Goal: Transaction & Acquisition: Book appointment/travel/reservation

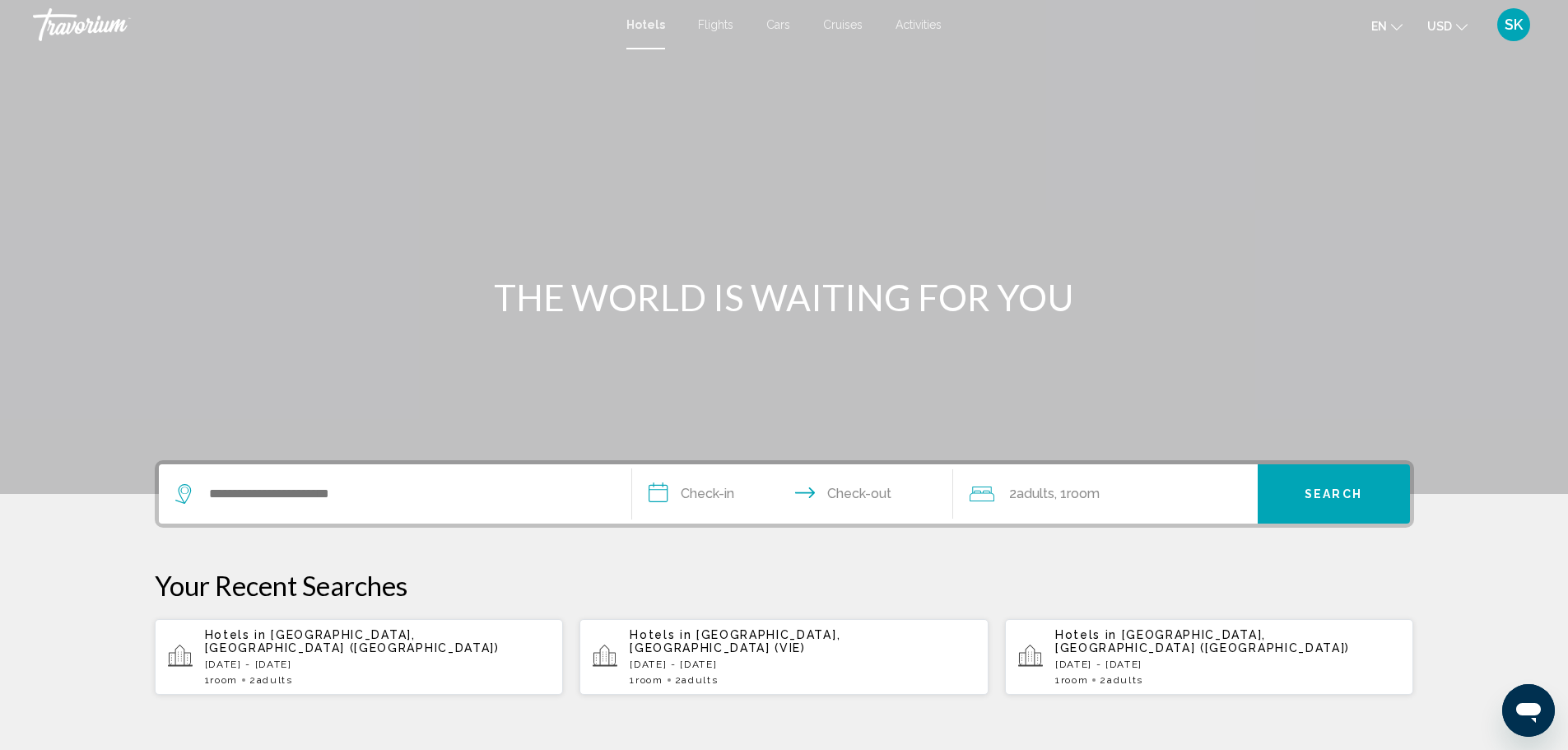
click at [640, 24] on span "Hotels" at bounding box center [646, 24] width 39 height 13
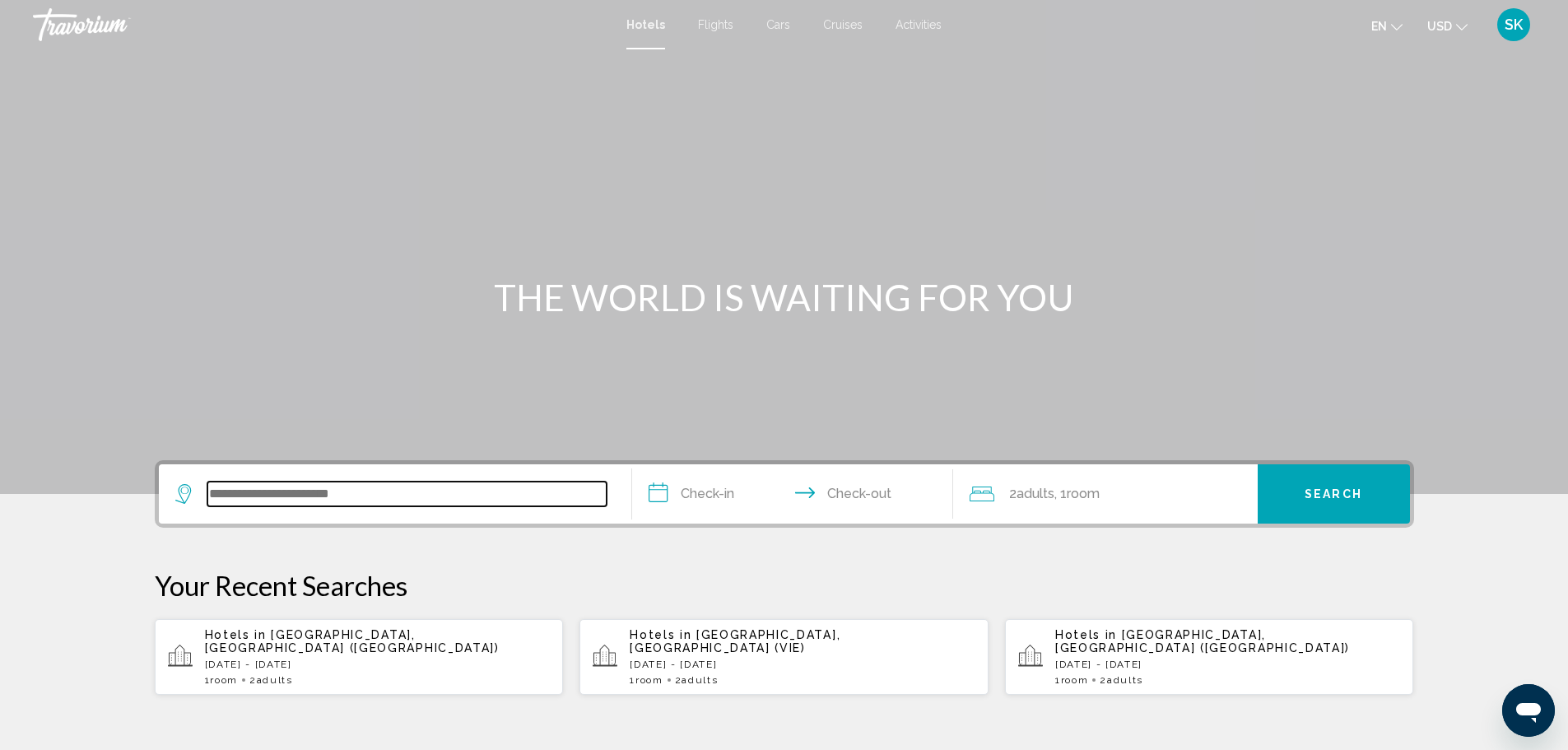
click at [355, 493] on input "Search widget" at bounding box center [407, 493] width 399 height 24
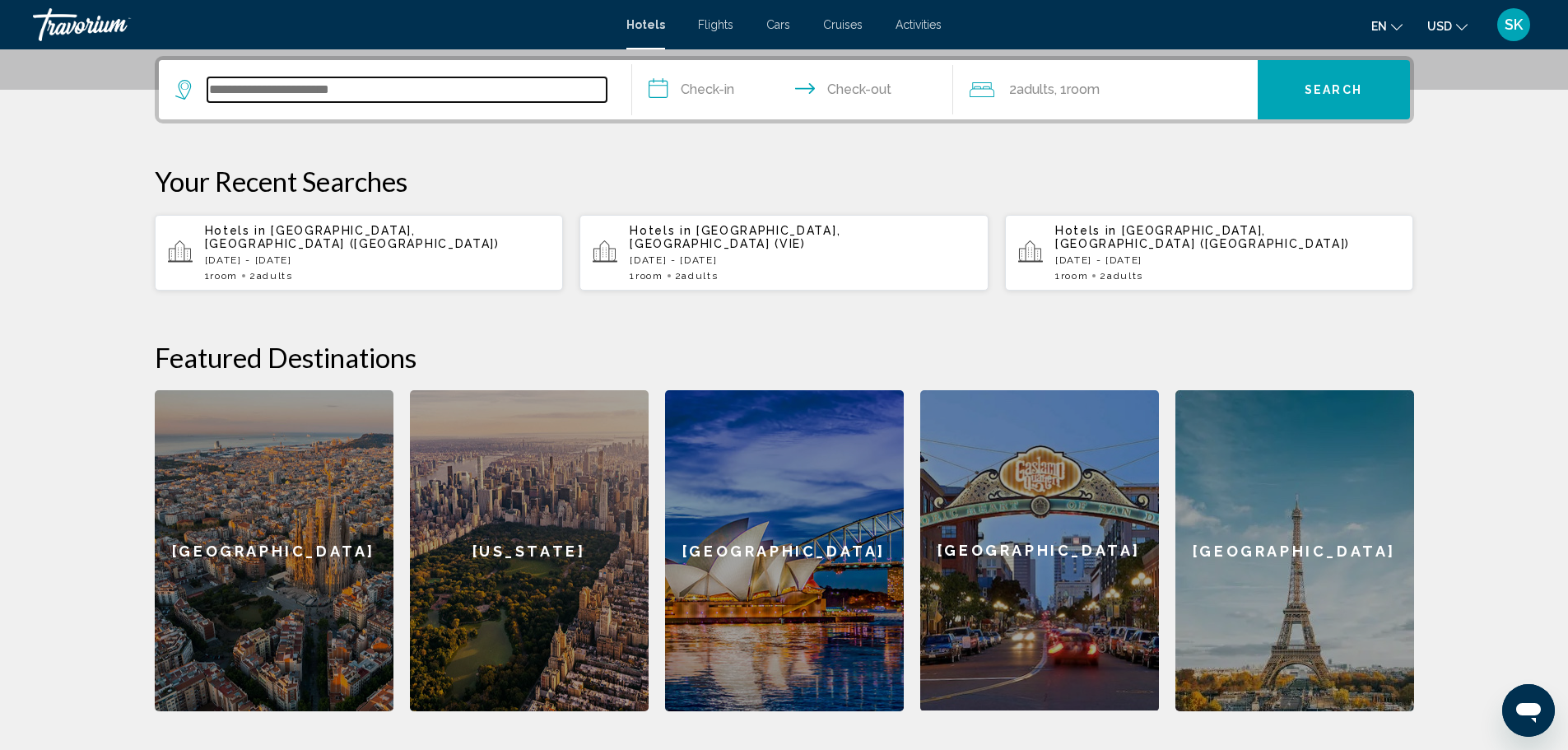
scroll to position [407, 0]
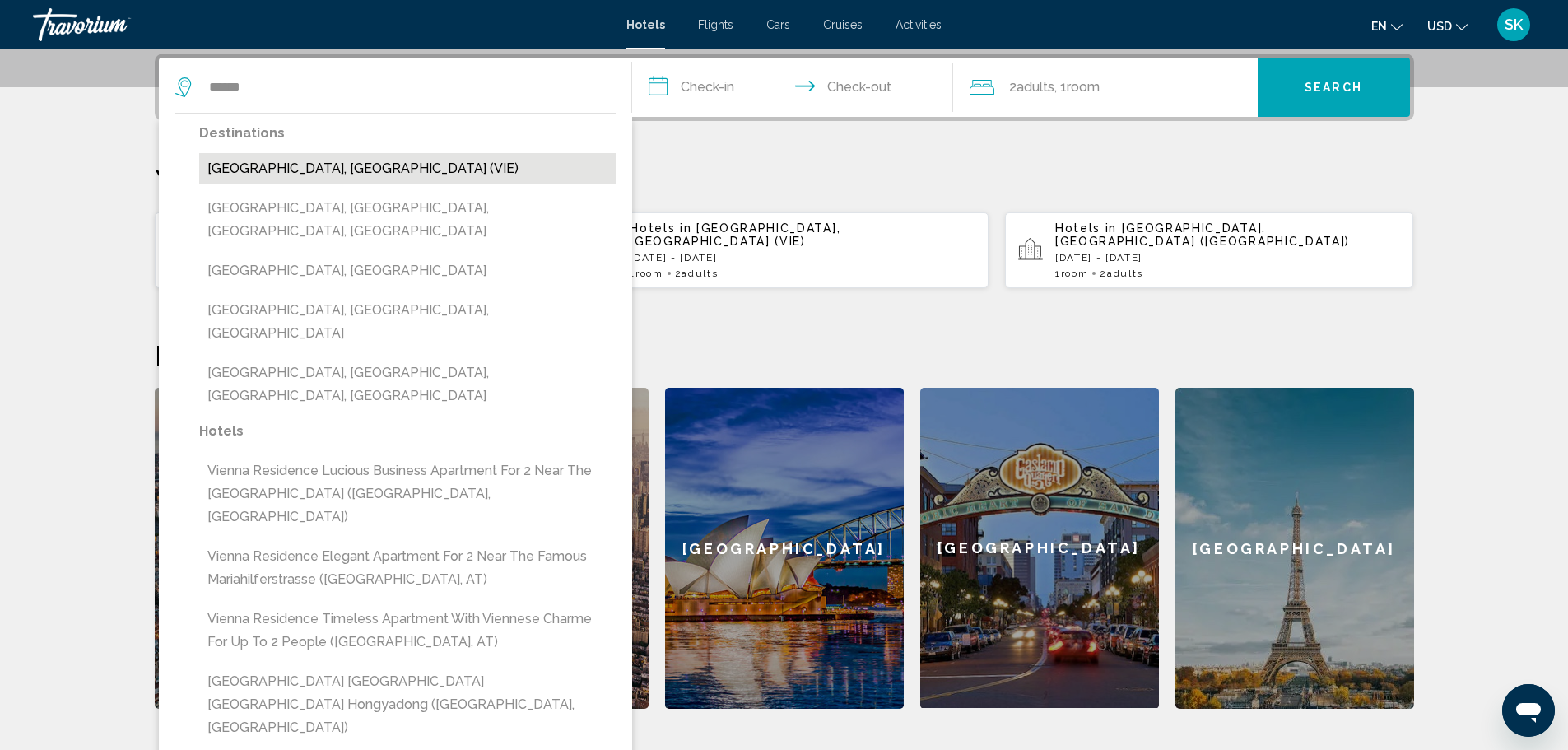
click at [313, 179] on button "[GEOGRAPHIC_DATA], [GEOGRAPHIC_DATA] (VIE)" at bounding box center [407, 169] width 417 height 31
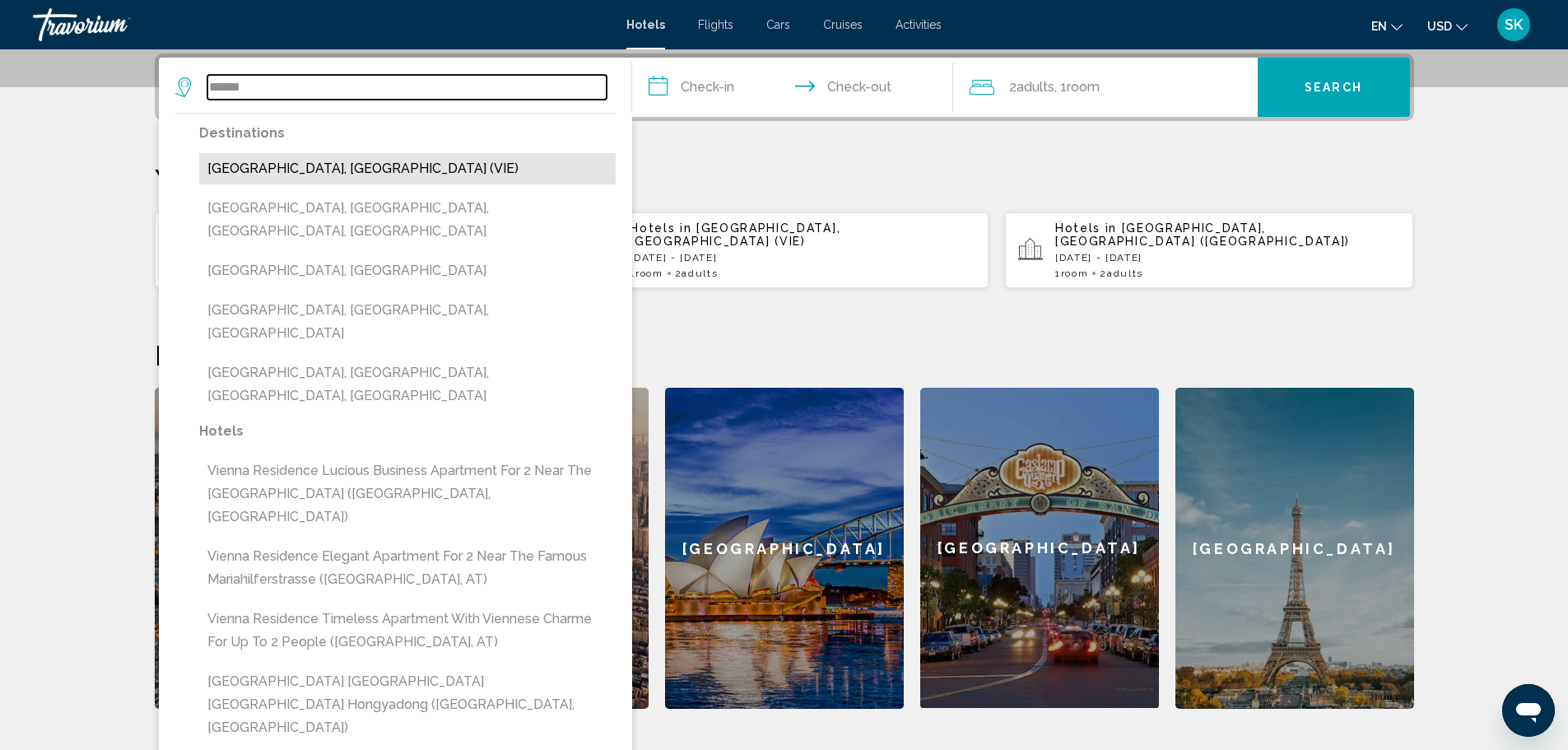
type input "**********"
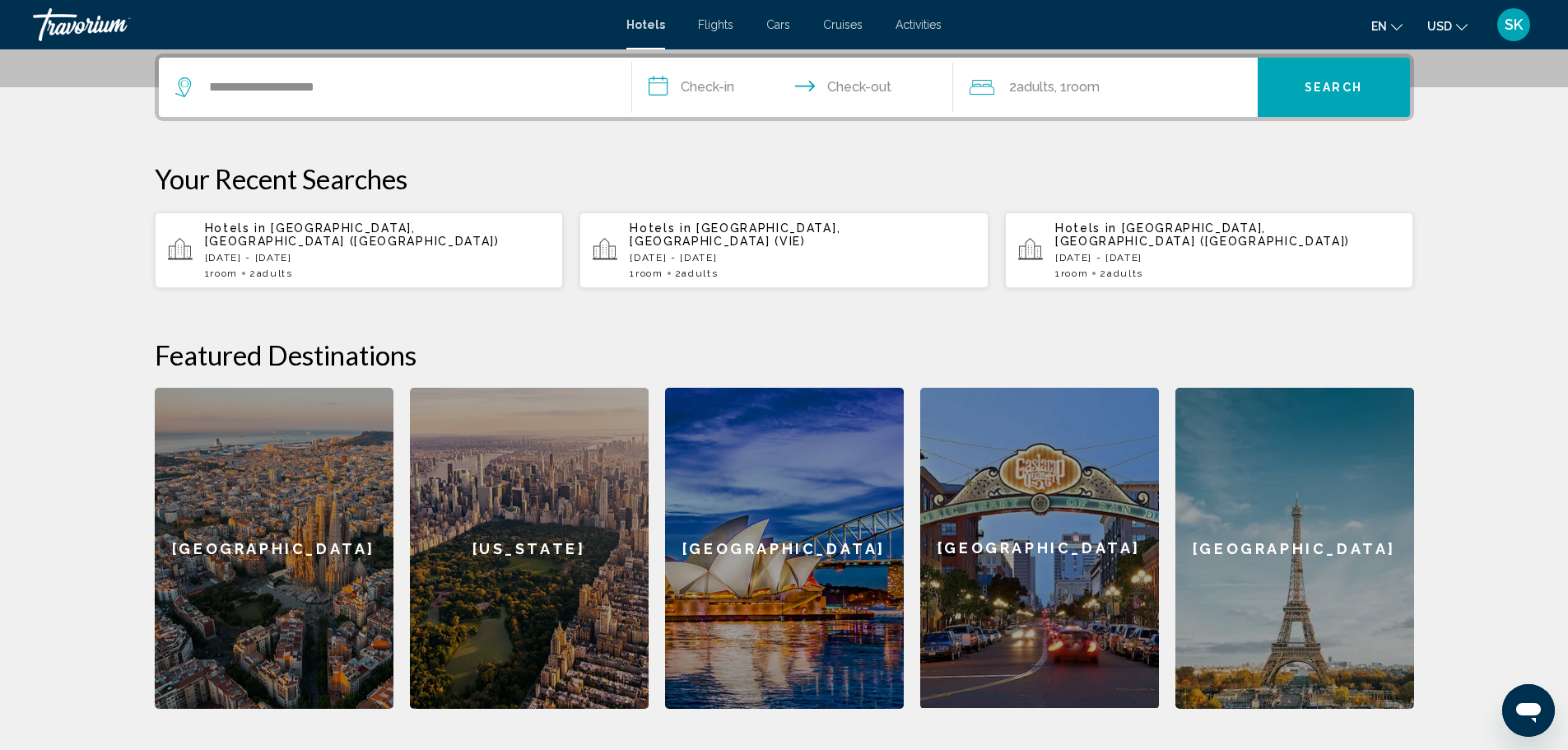
click at [711, 83] on input "**********" at bounding box center [796, 90] width 328 height 64
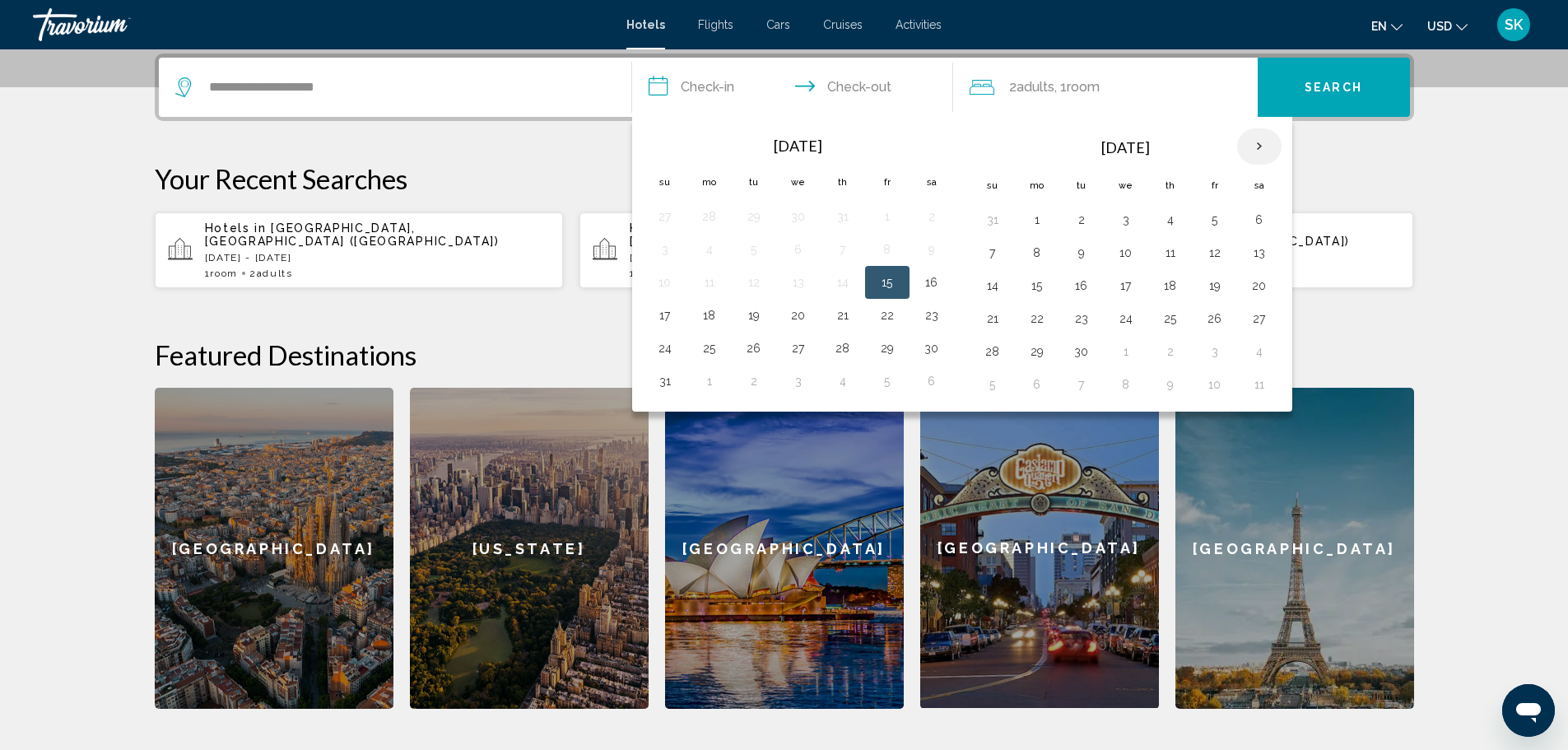
click at [1250, 143] on th "Next month" at bounding box center [1260, 146] width 45 height 36
click at [999, 360] on button "23" at bounding box center [992, 351] width 26 height 23
click at [1165, 356] on button "27" at bounding box center [1170, 351] width 26 height 23
type input "**********"
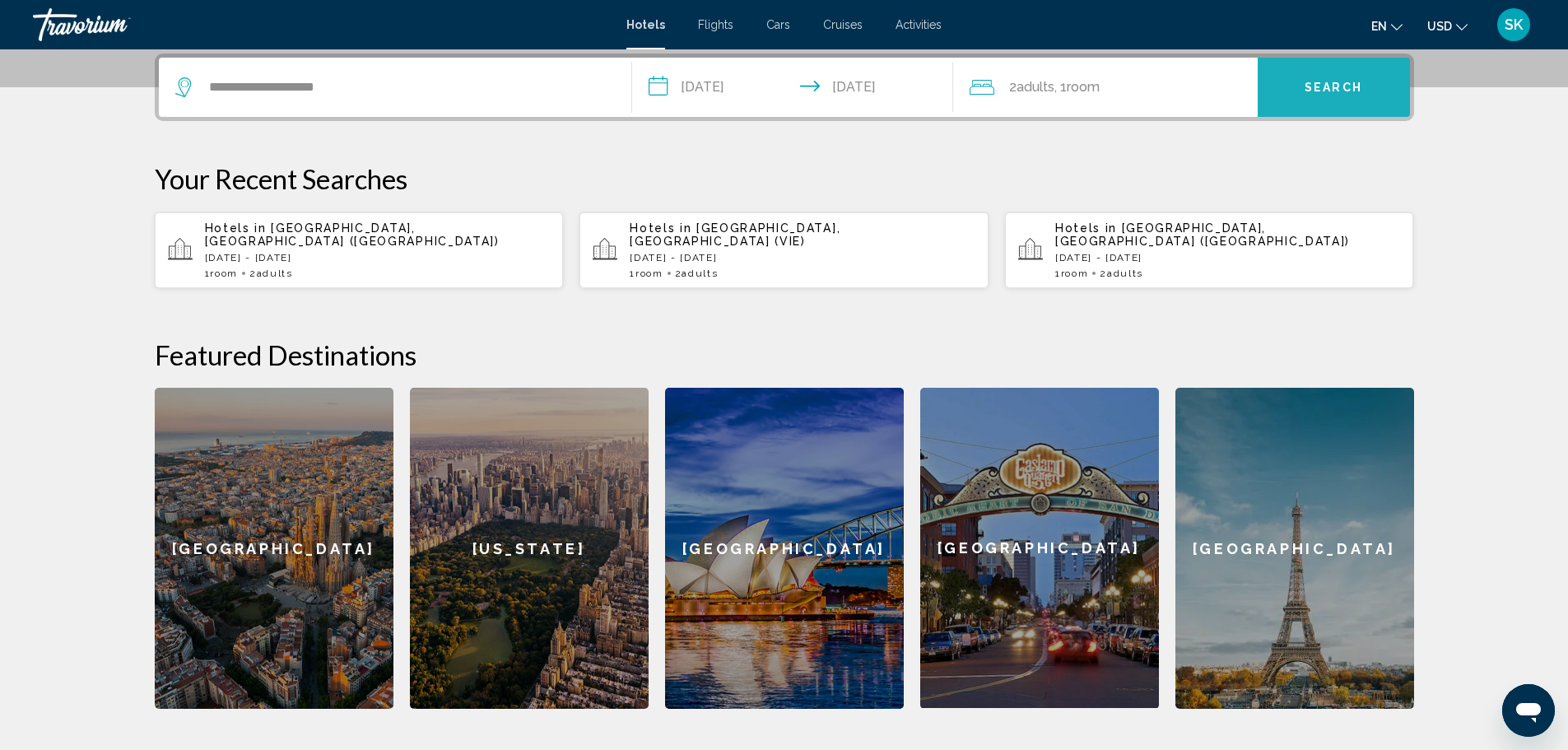
click at [1348, 99] on button "Search" at bounding box center [1334, 87] width 152 height 59
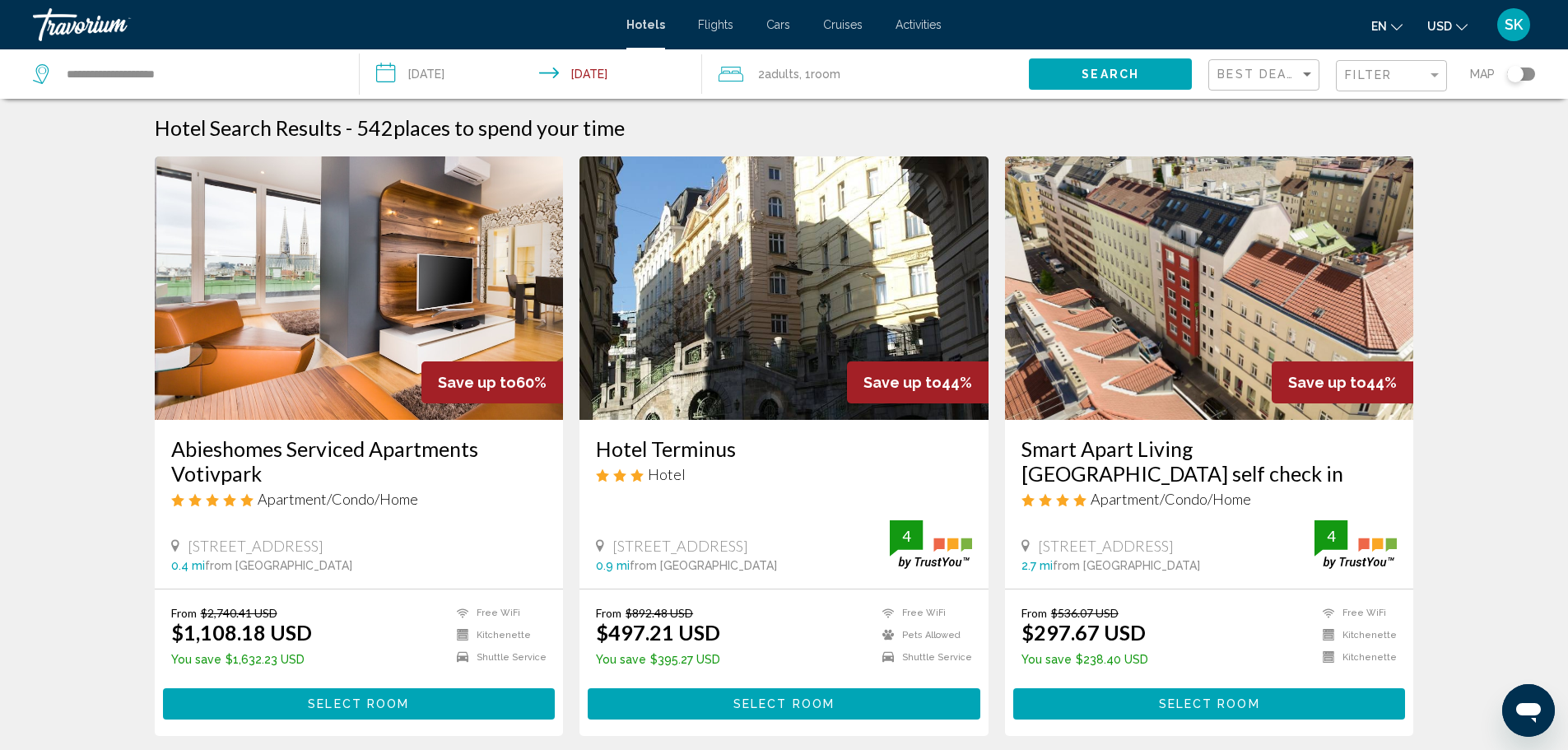
click at [1375, 86] on div "Filter" at bounding box center [1394, 75] width 98 height 30
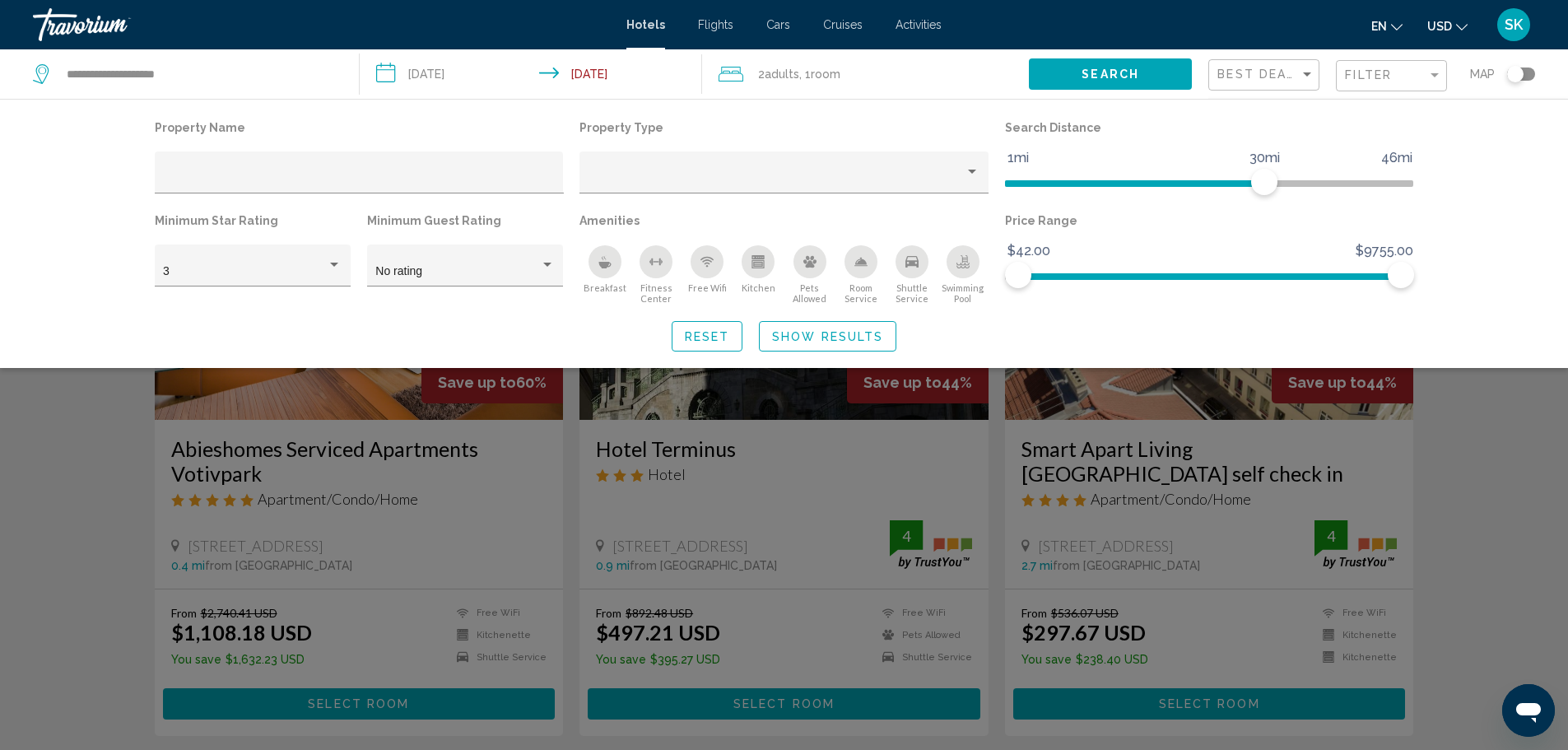
click at [607, 274] on div "Breakfast" at bounding box center [605, 261] width 33 height 33
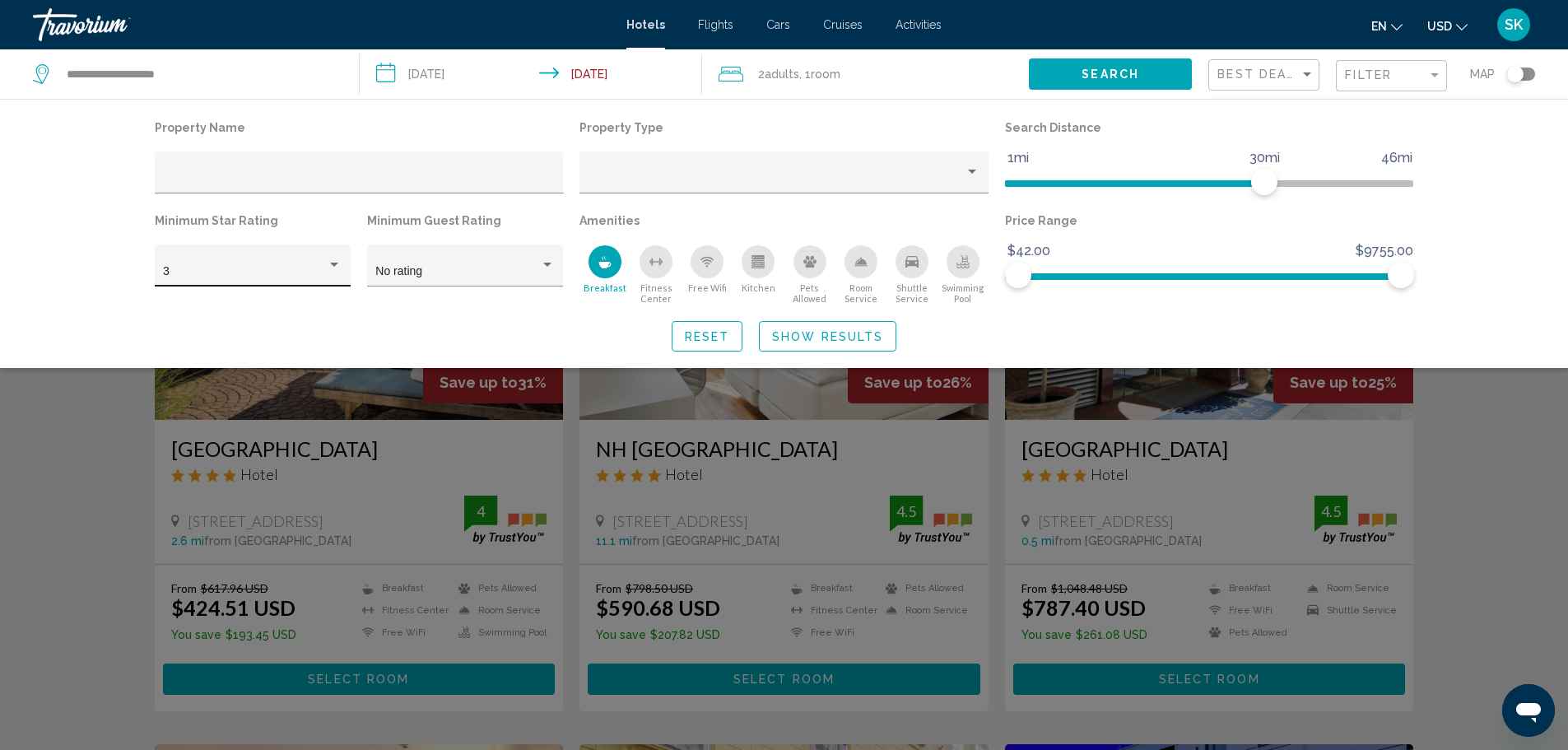
click at [335, 271] on div "Hotel Filters" at bounding box center [334, 264] width 15 height 13
click at [313, 298] on span "4" at bounding box center [252, 305] width 179 height 34
click at [857, 342] on span "Show Results" at bounding box center [827, 336] width 111 height 13
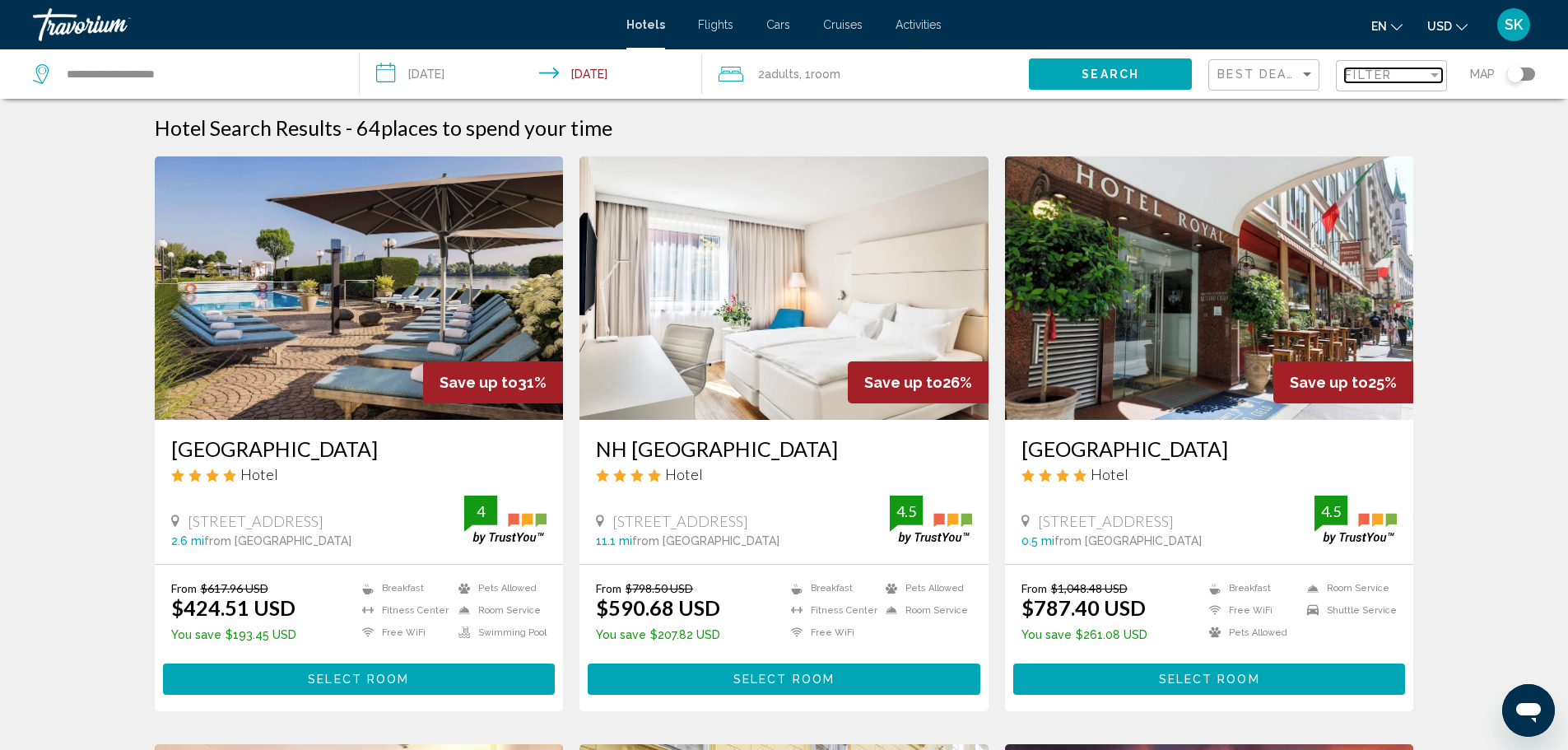
click at [1383, 82] on span "Filter" at bounding box center [1369, 74] width 47 height 13
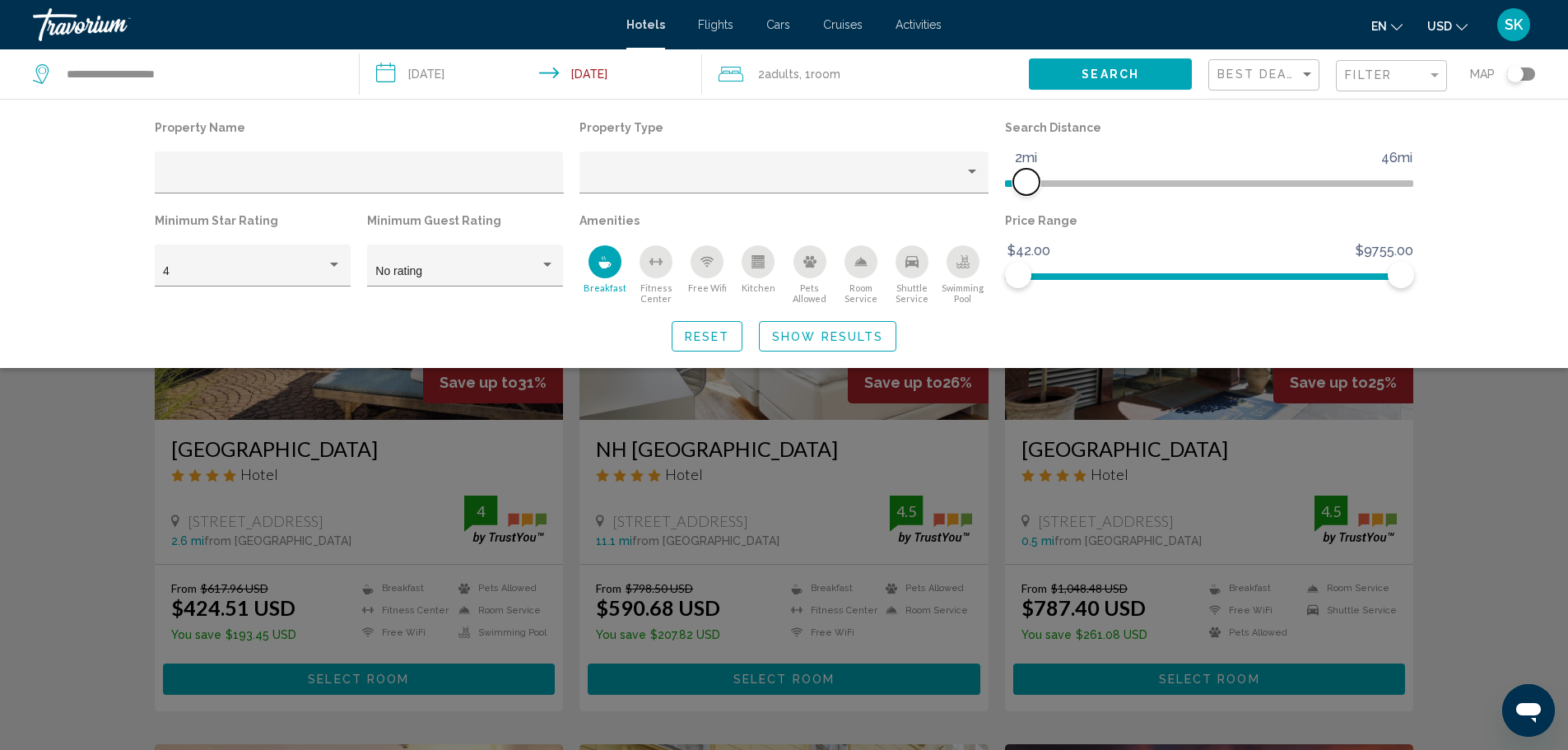
drag, startPoint x: 1262, startPoint y: 179, endPoint x: 1029, endPoint y: 178, distance: 233.0
click at [1029, 178] on span "Hotel Filters" at bounding box center [1026, 181] width 26 height 26
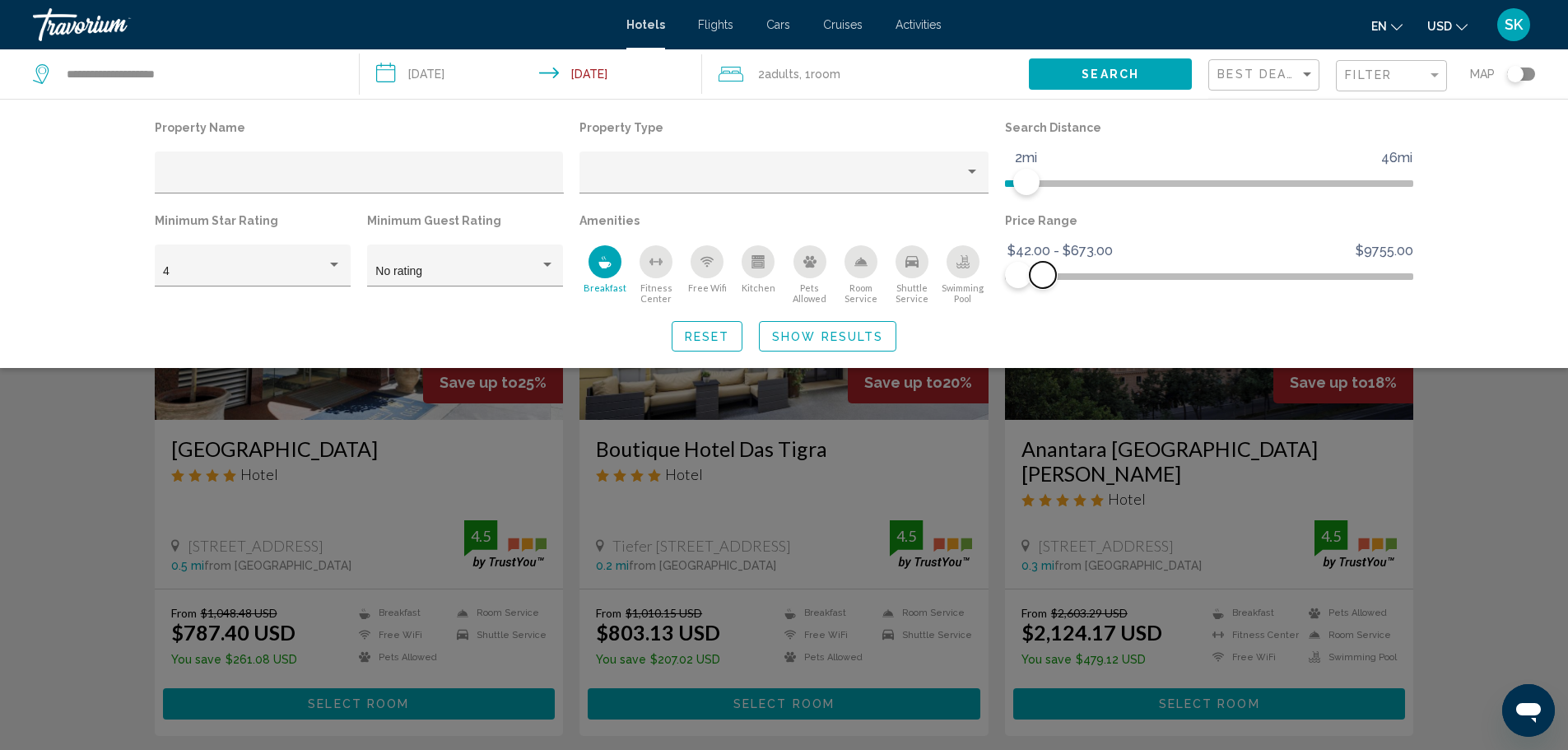
drag, startPoint x: 1401, startPoint y: 271, endPoint x: 1043, endPoint y: 278, distance: 358.1
click at [1043, 278] on span "Hotel Filters" at bounding box center [1042, 274] width 26 height 26
drag, startPoint x: 1214, startPoint y: 324, endPoint x: 855, endPoint y: 335, distance: 359.2
click at [855, 335] on span "Show Results" at bounding box center [827, 336] width 111 height 13
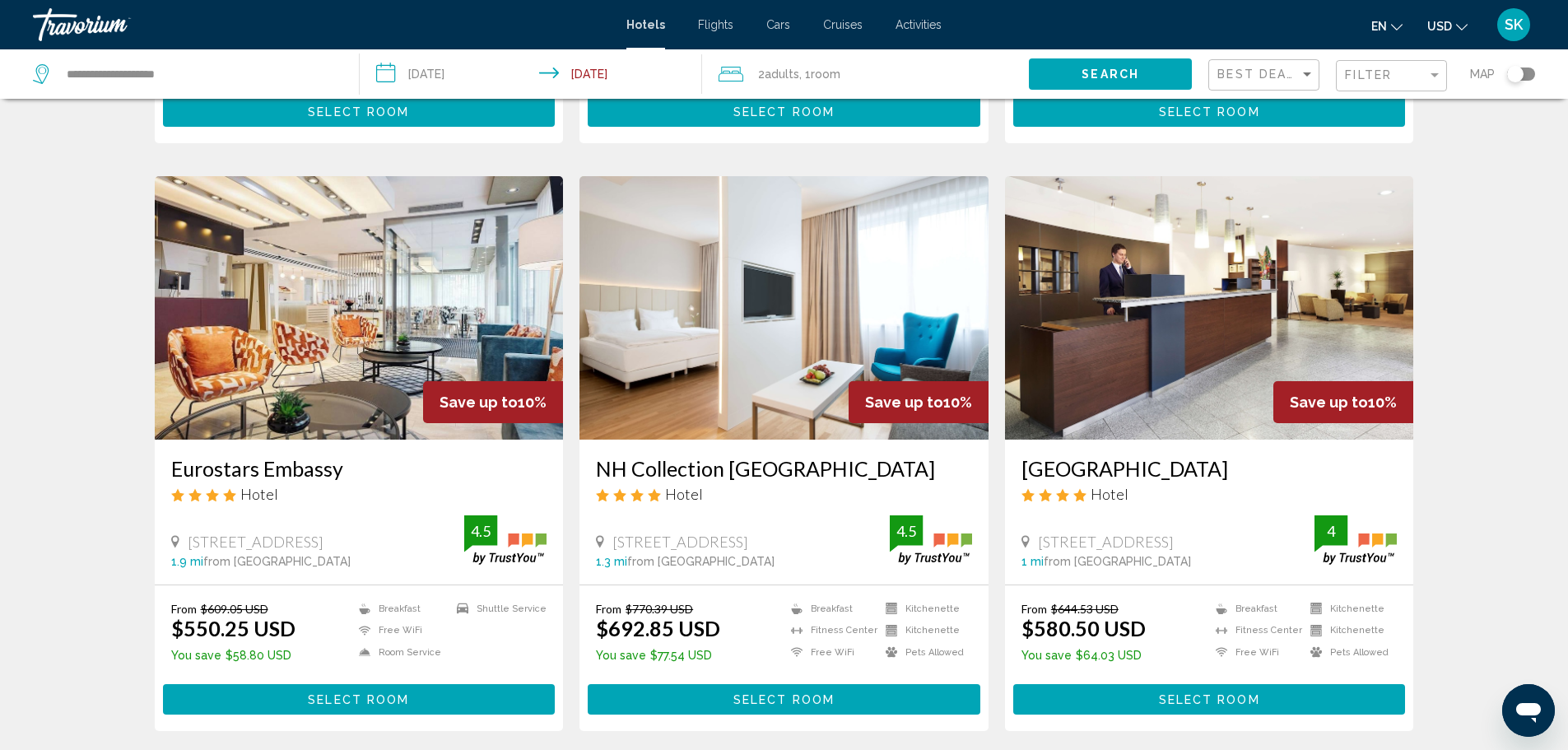
scroll to position [1810, 0]
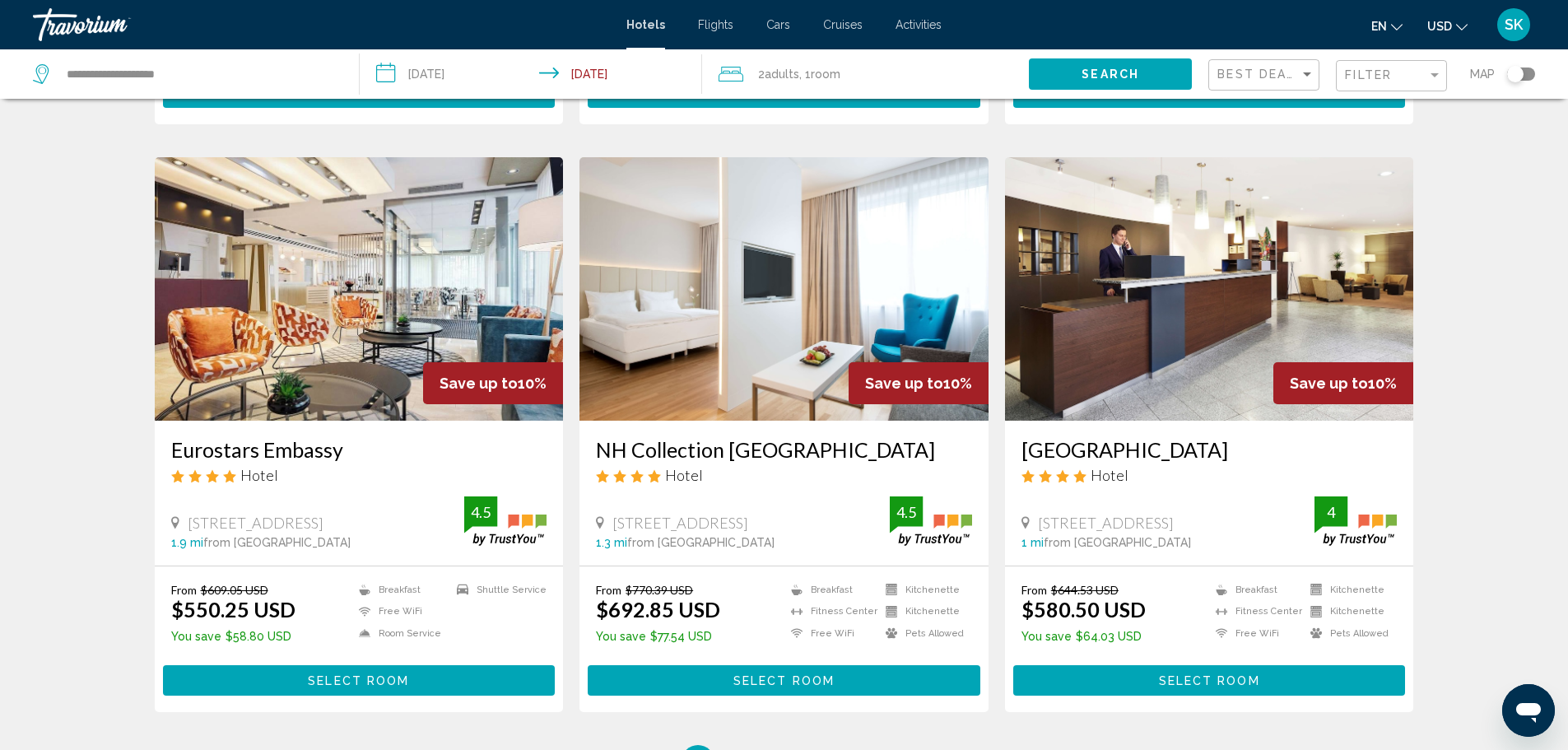
click at [1205, 255] on img "Main content" at bounding box center [1209, 289] width 409 height 263
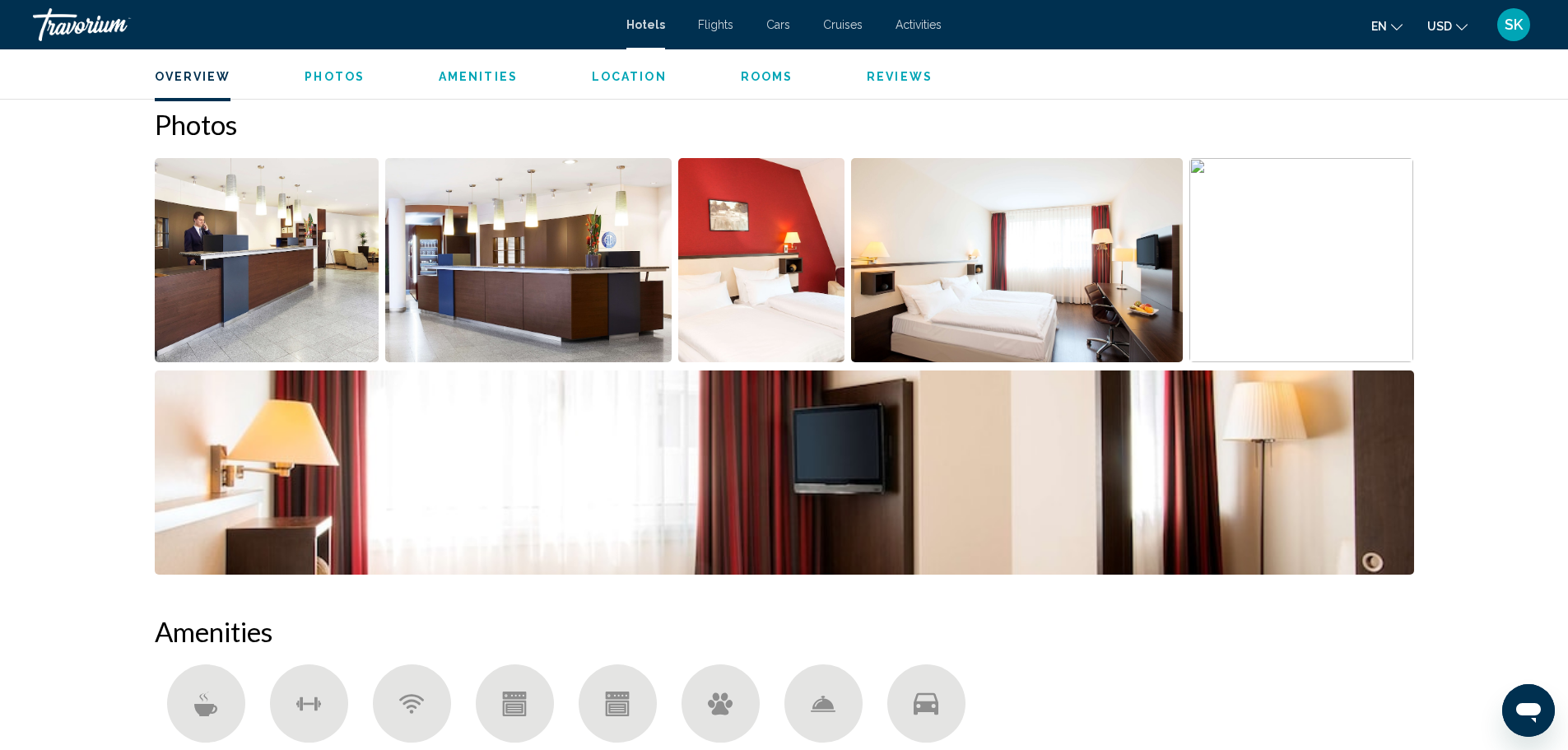
scroll to position [740, 0]
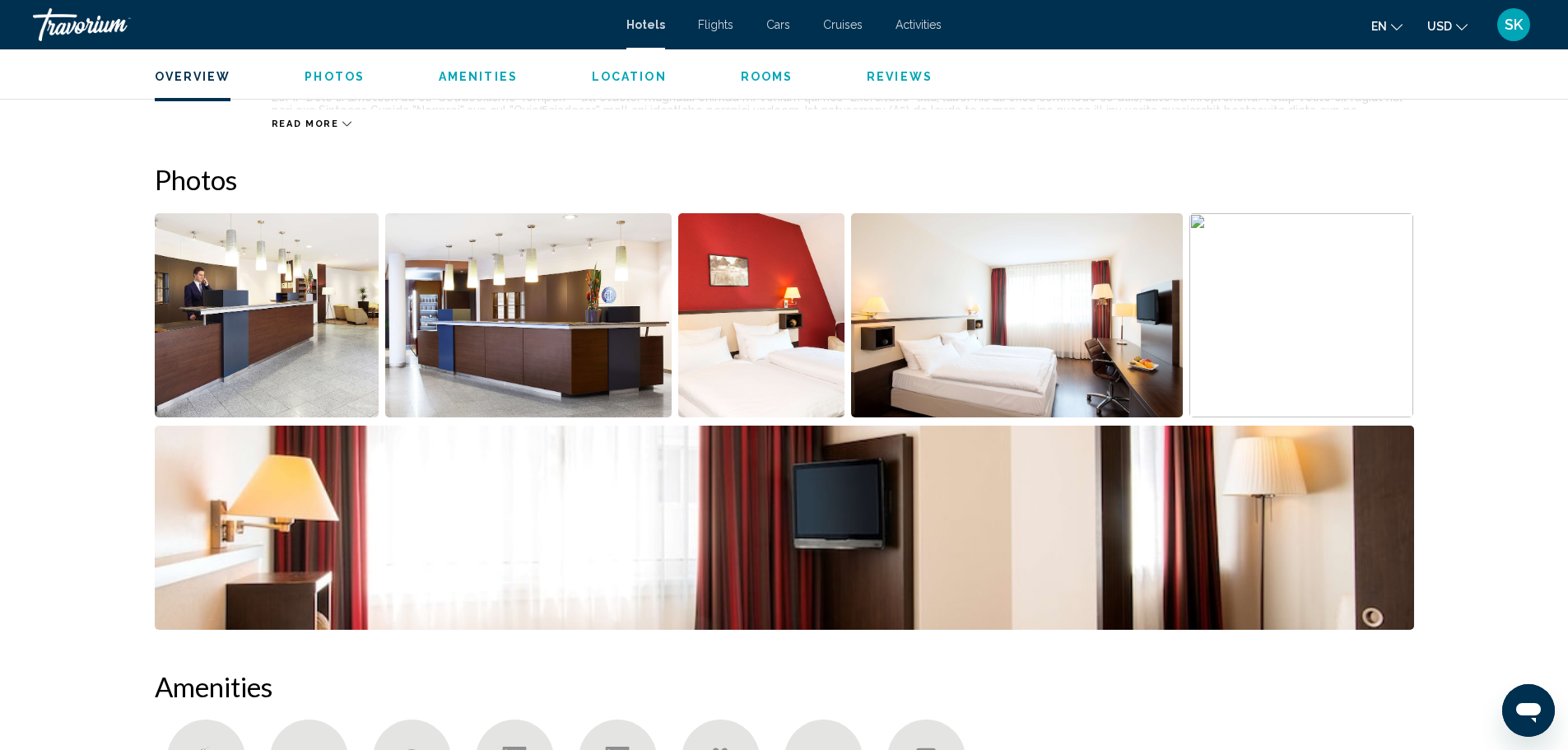
click at [238, 331] on img "Open full-screen image slider" at bounding box center [267, 315] width 224 height 204
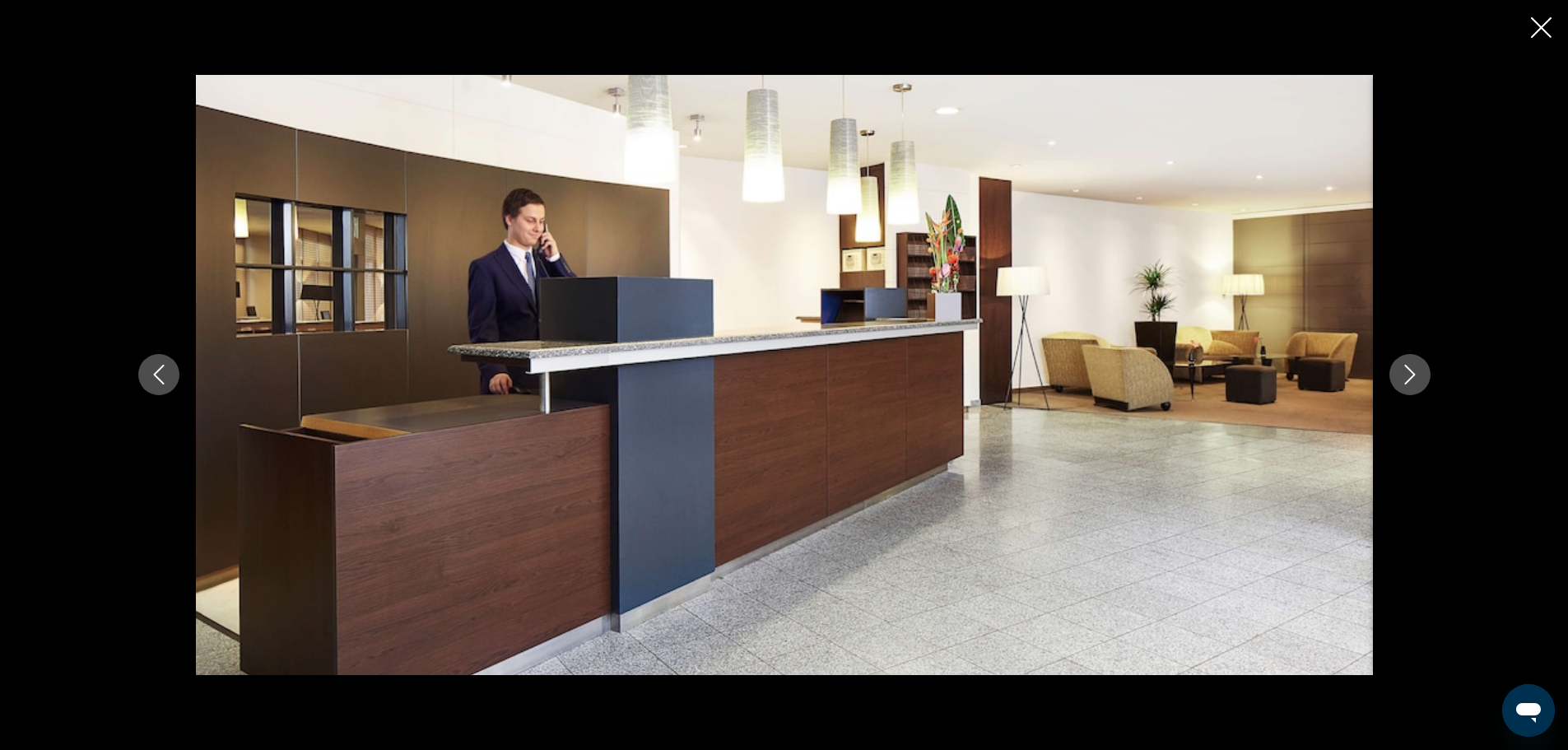
click at [1416, 371] on icon "Next image" at bounding box center [1410, 375] width 20 height 20
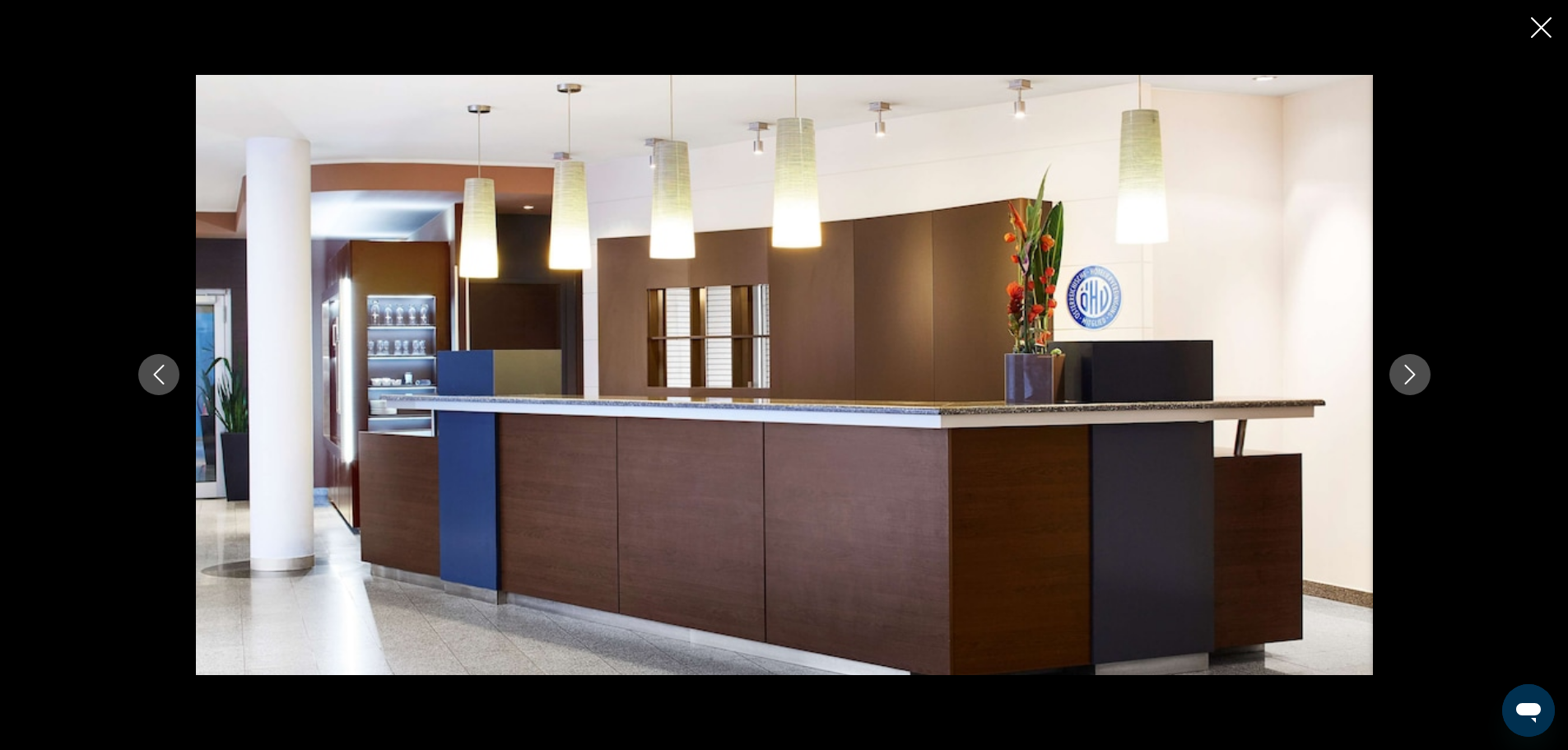
click at [1416, 371] on icon "Next image" at bounding box center [1410, 375] width 20 height 20
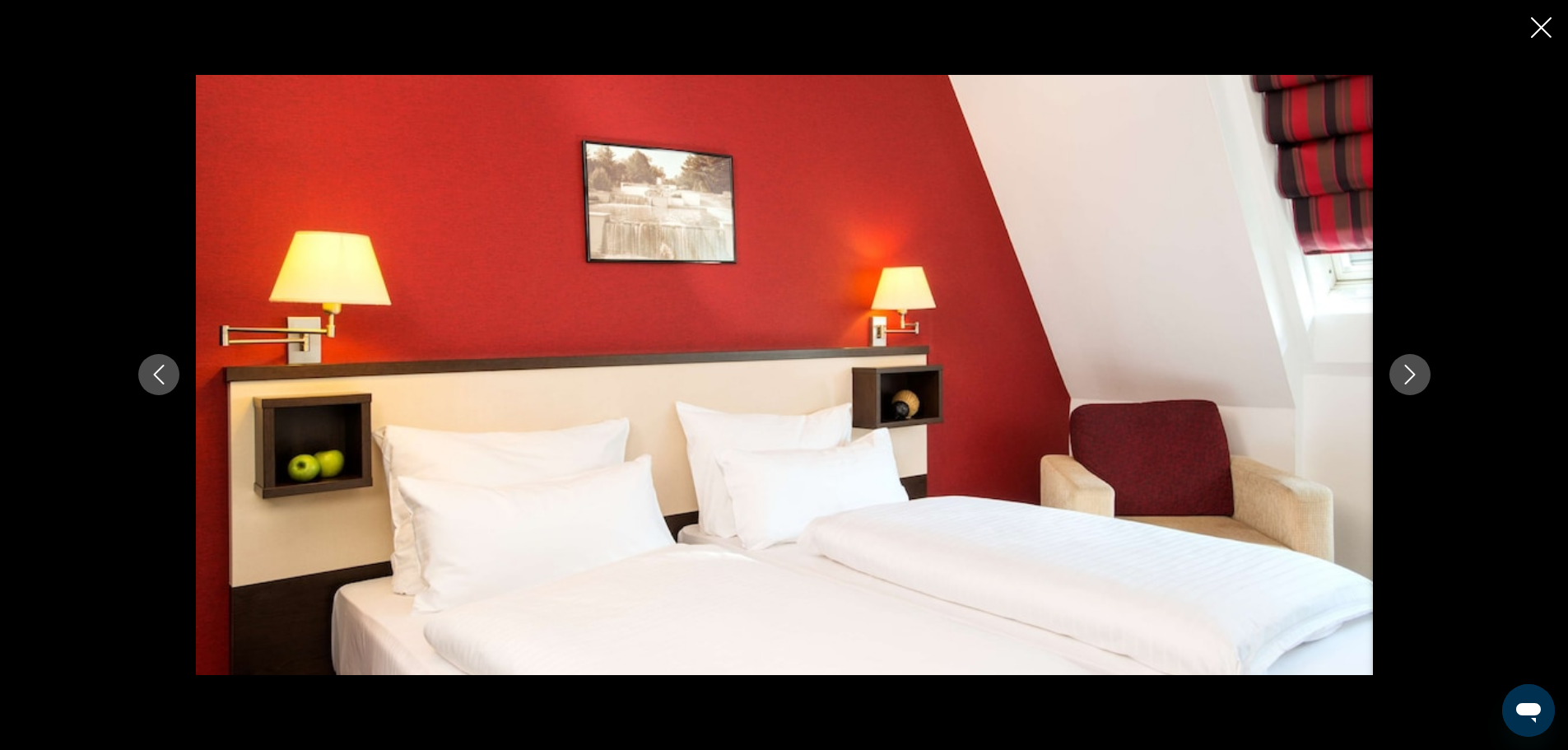
click at [1416, 371] on icon "Next image" at bounding box center [1410, 375] width 20 height 20
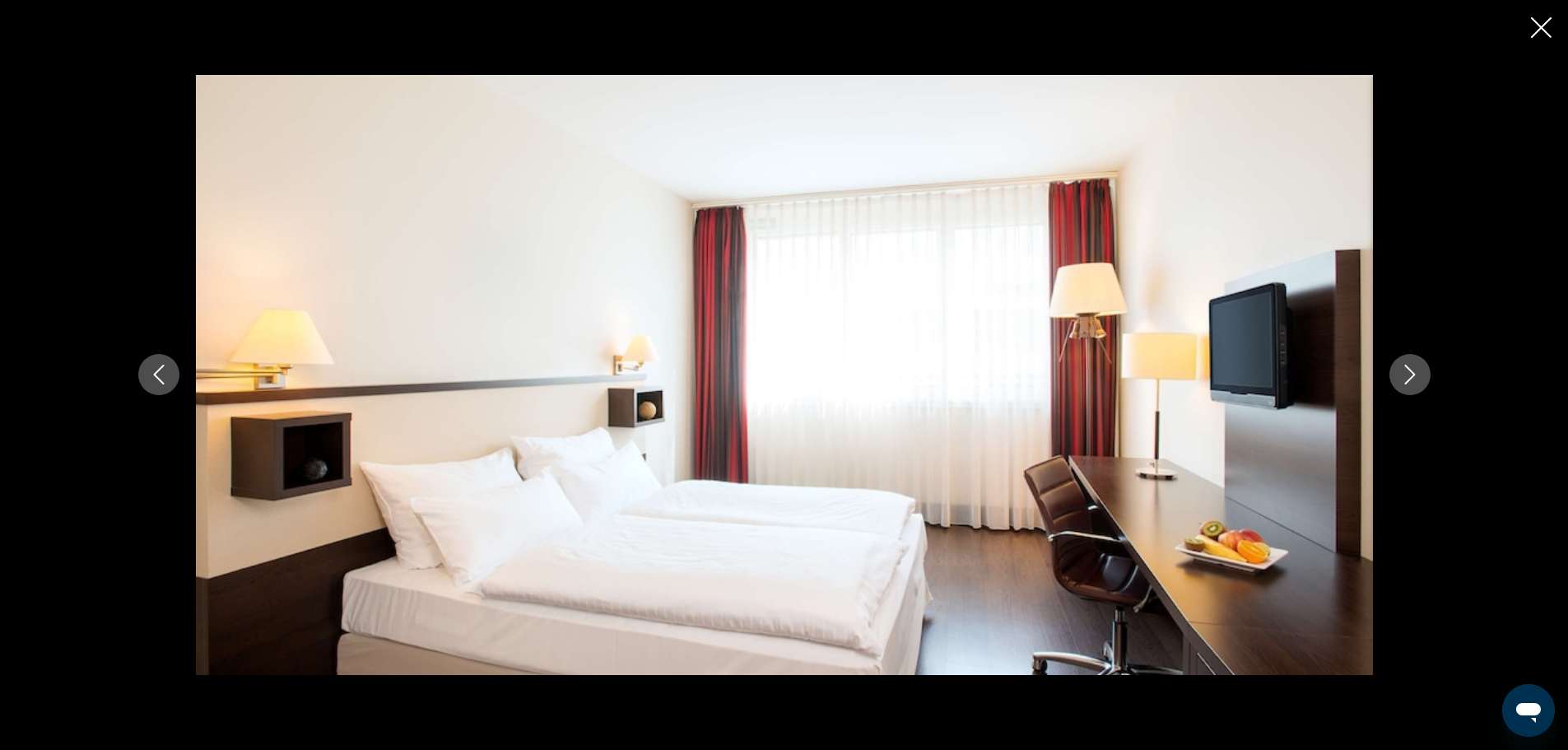
click at [1416, 371] on icon "Next image" at bounding box center [1410, 375] width 20 height 20
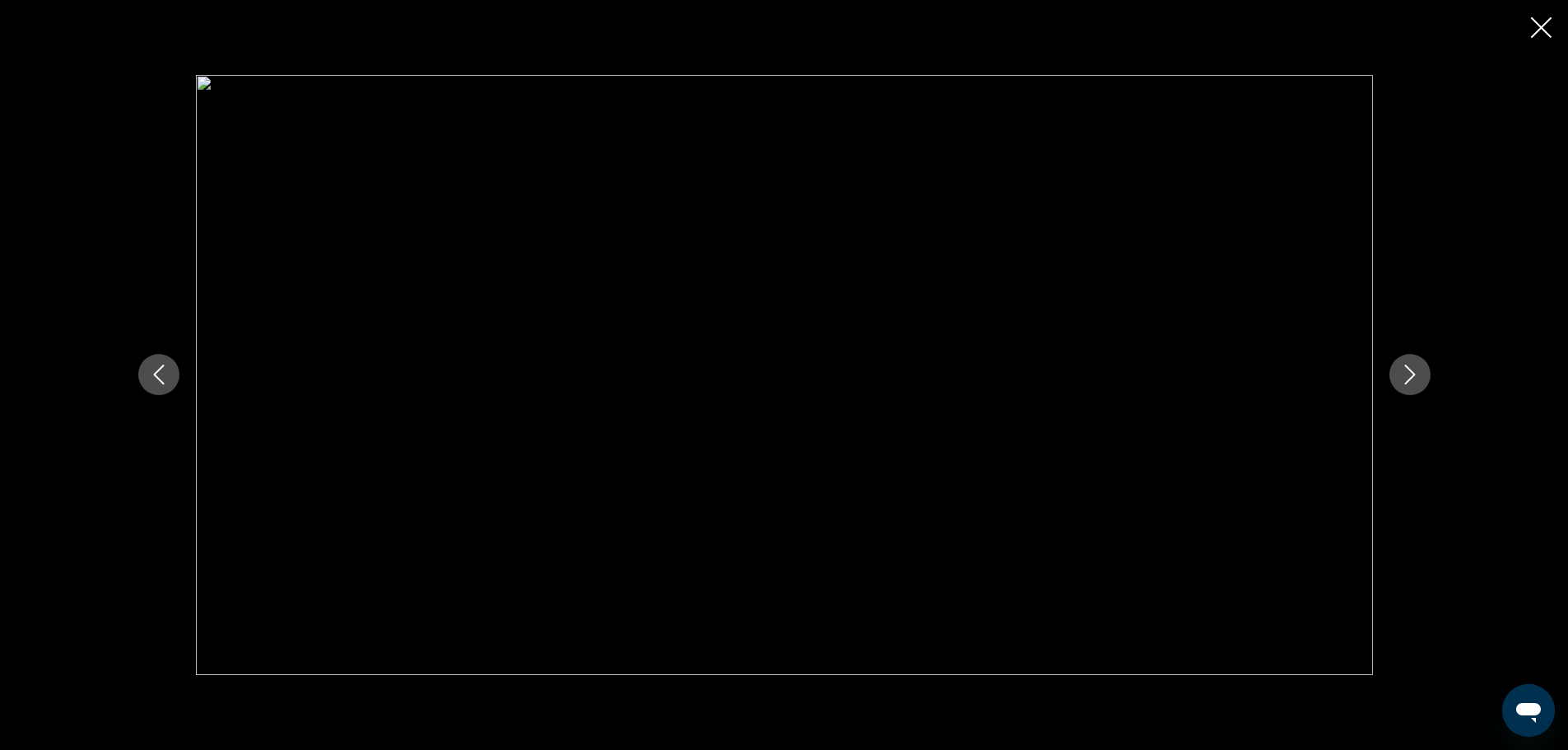
click at [1416, 371] on icon "Next image" at bounding box center [1410, 375] width 20 height 20
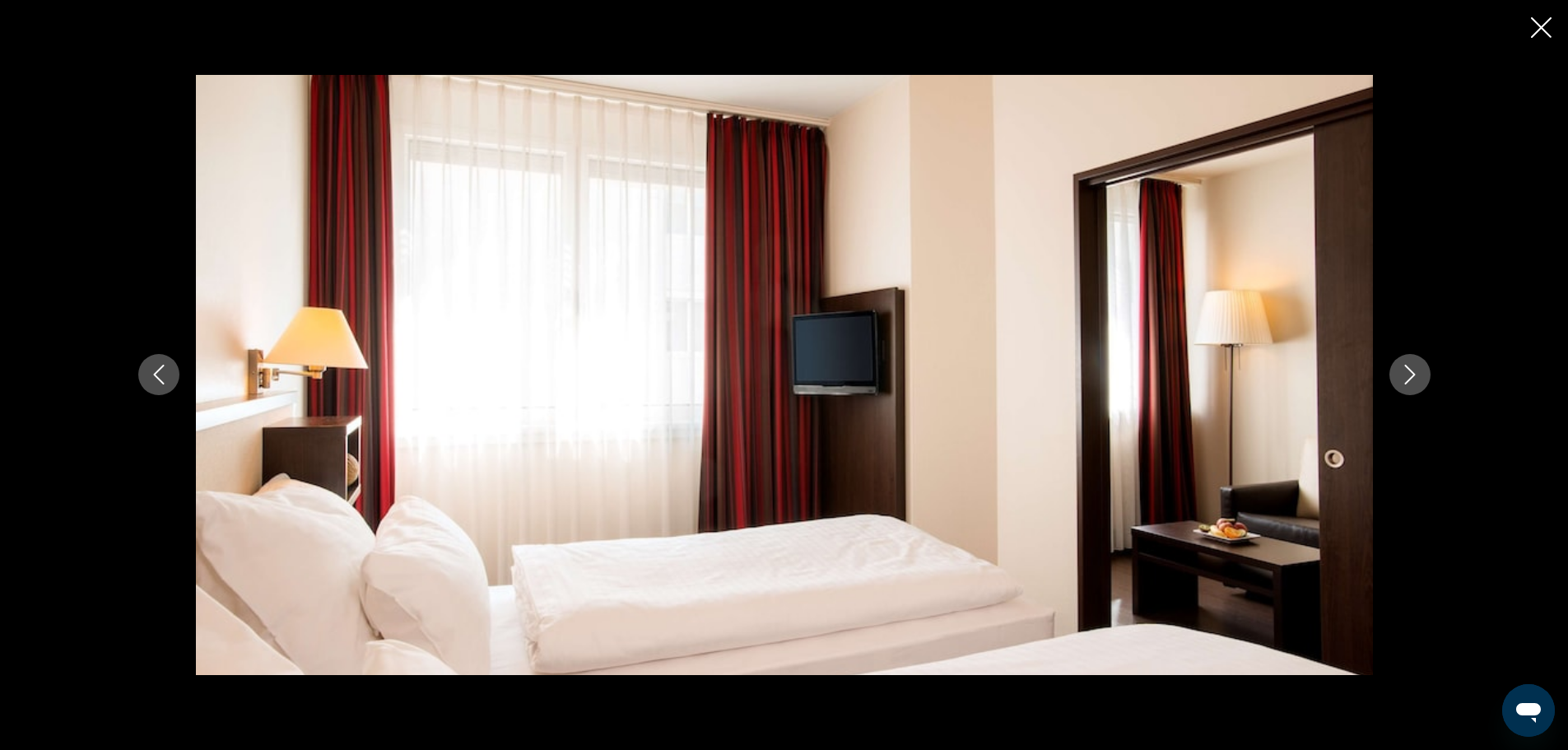
click at [1416, 371] on icon "Next image" at bounding box center [1410, 375] width 20 height 20
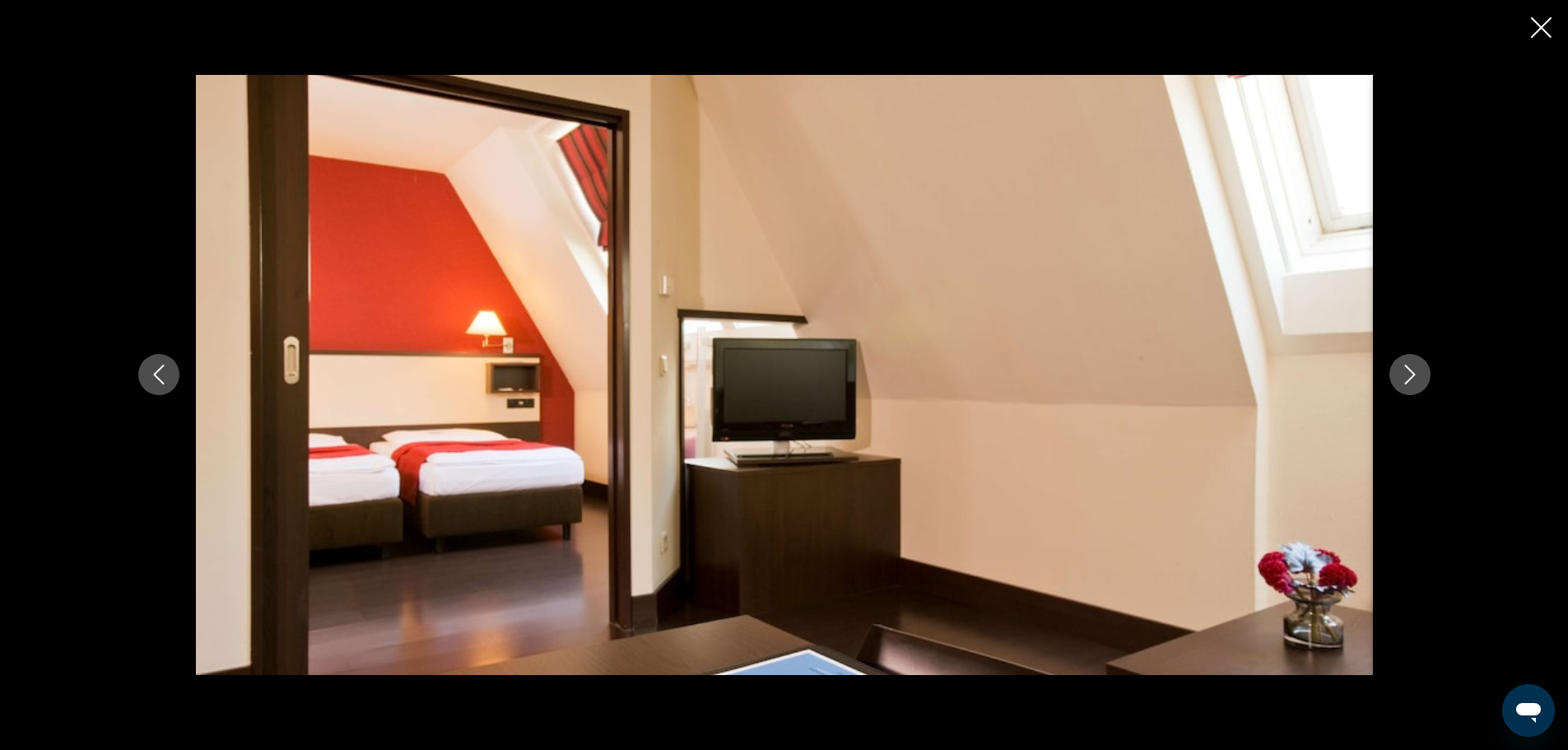
click at [1414, 372] on icon "Next image" at bounding box center [1410, 375] width 20 height 20
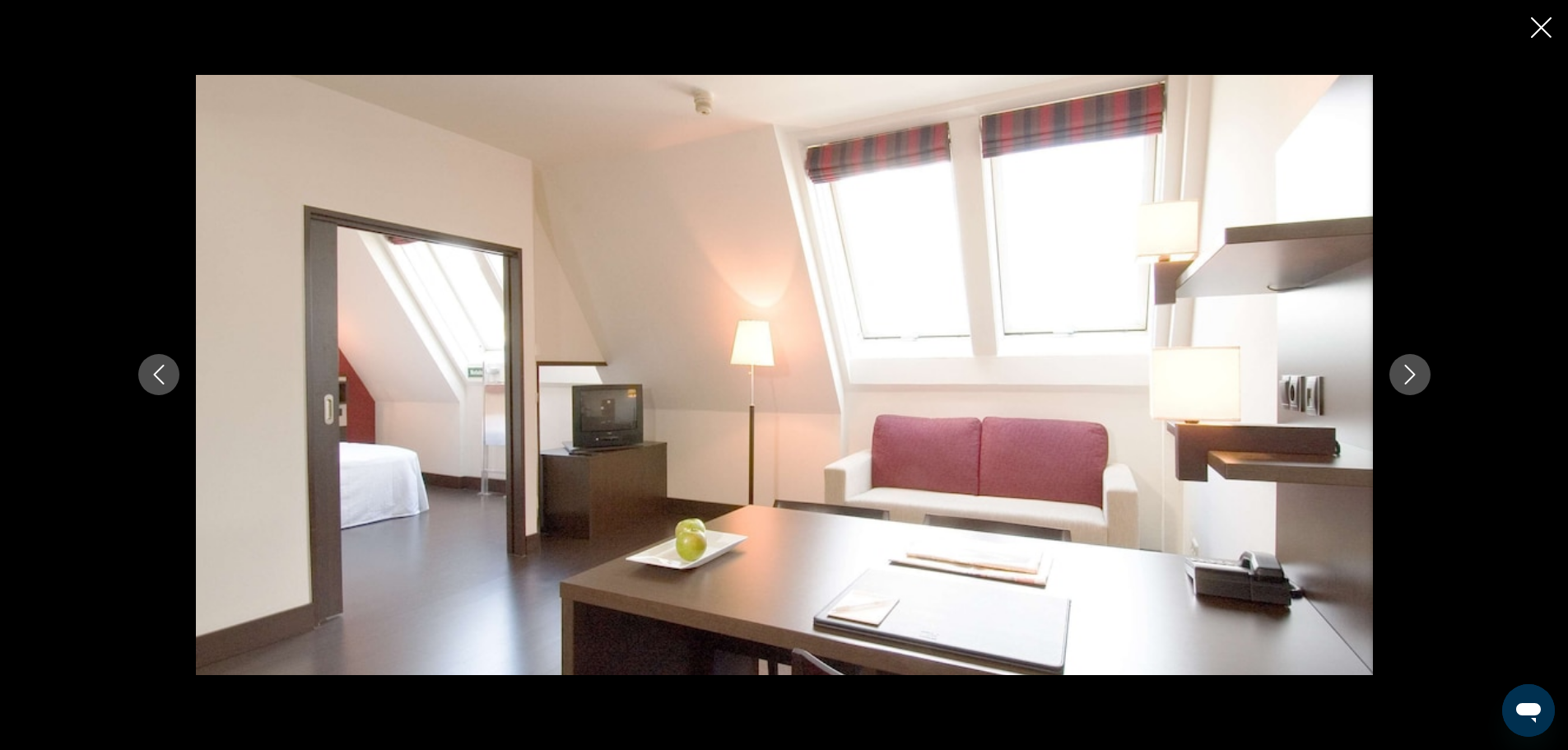
click at [1414, 372] on icon "Next image" at bounding box center [1410, 375] width 20 height 20
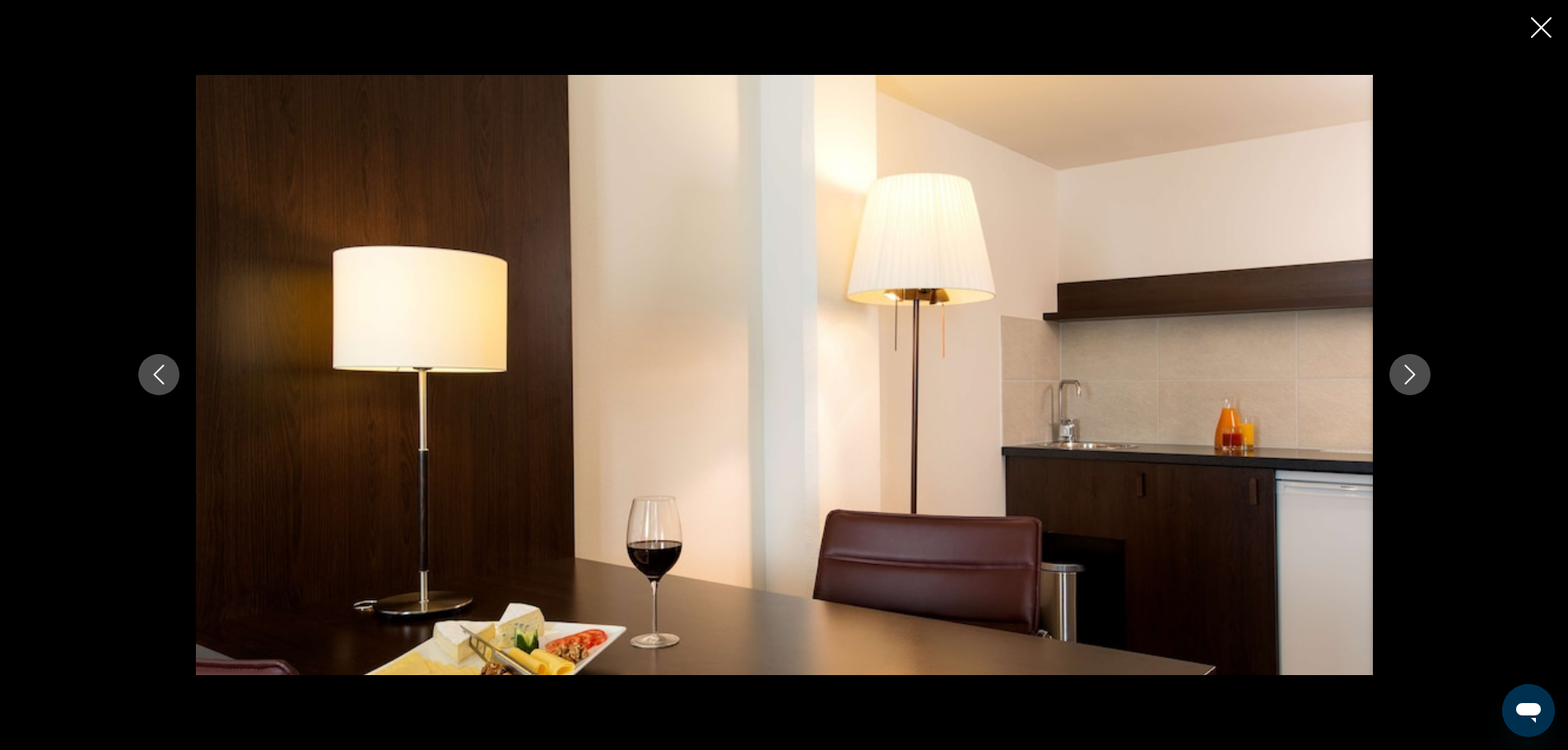
click at [1414, 372] on icon "Next image" at bounding box center [1410, 375] width 20 height 20
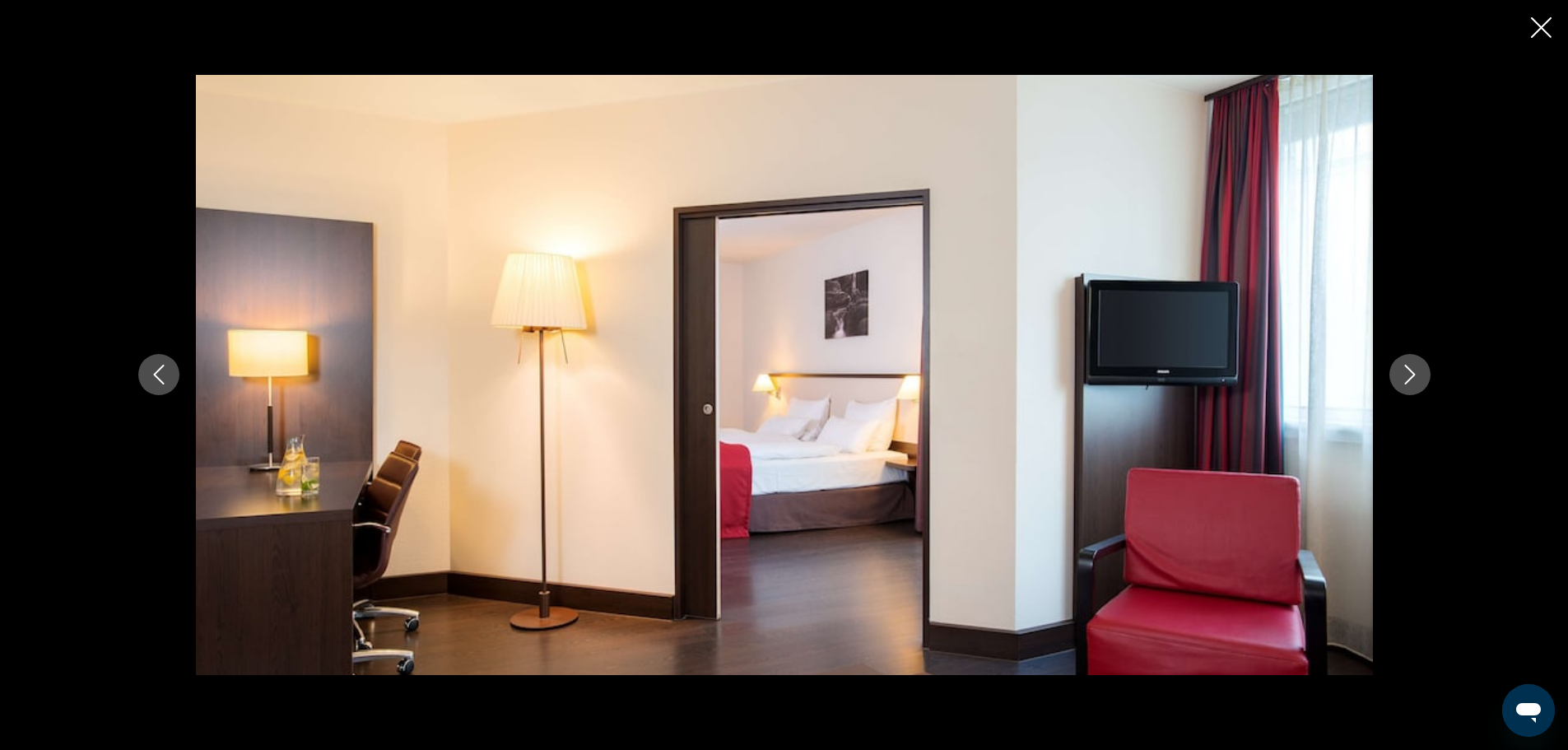
click at [1546, 27] on icon "Close slideshow" at bounding box center [1541, 27] width 20 height 20
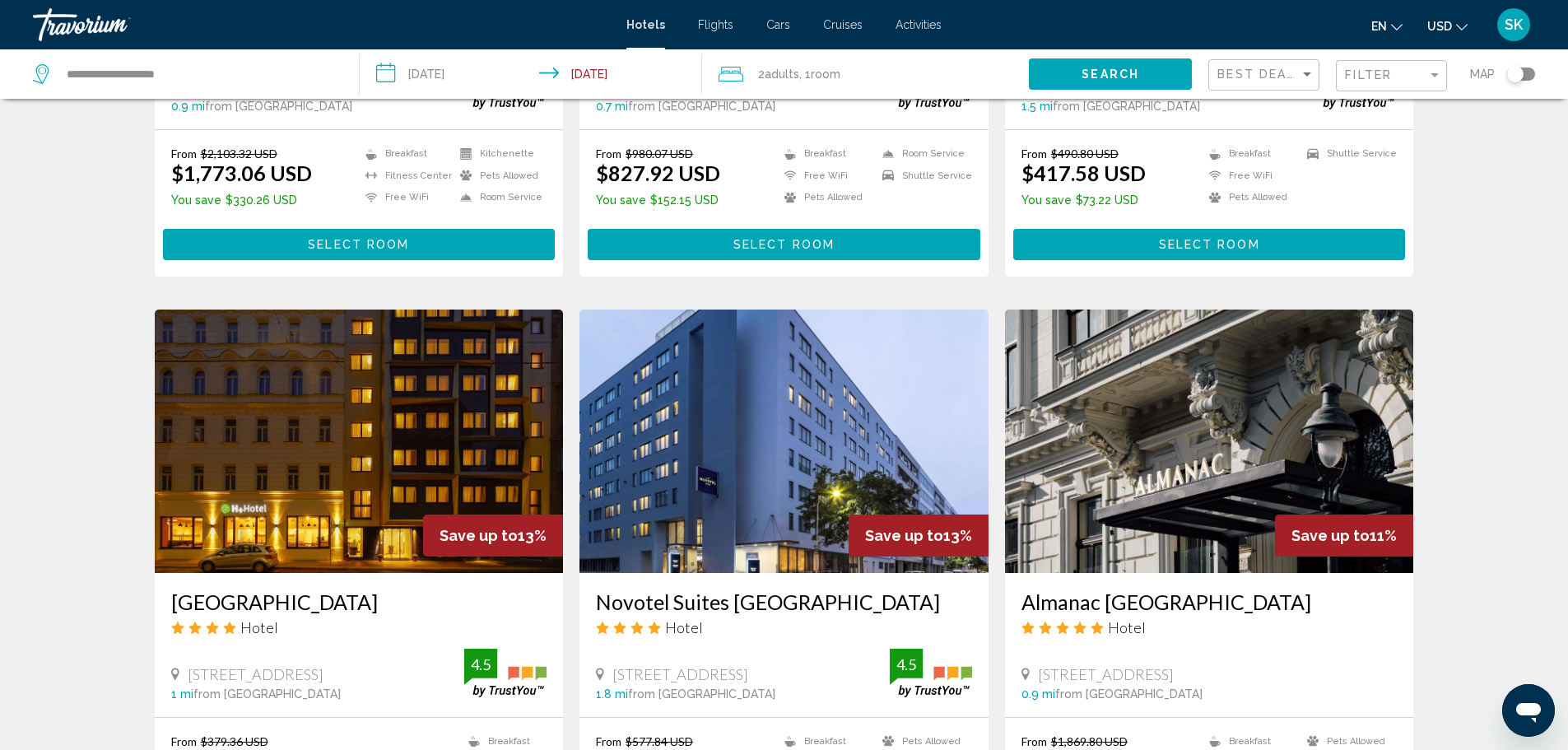
scroll to position [1070, 0]
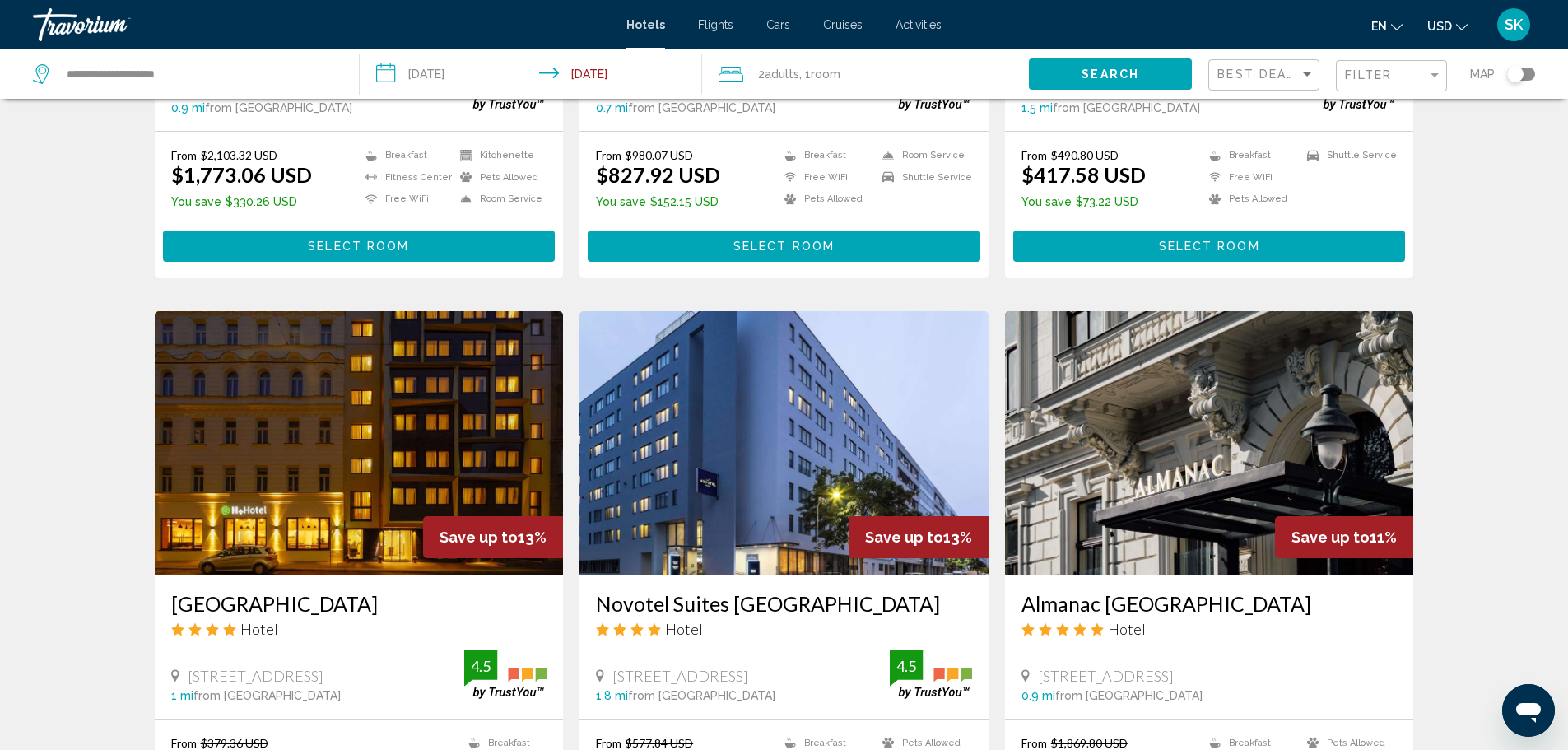
click at [346, 398] on img "Main content" at bounding box center [359, 443] width 409 height 263
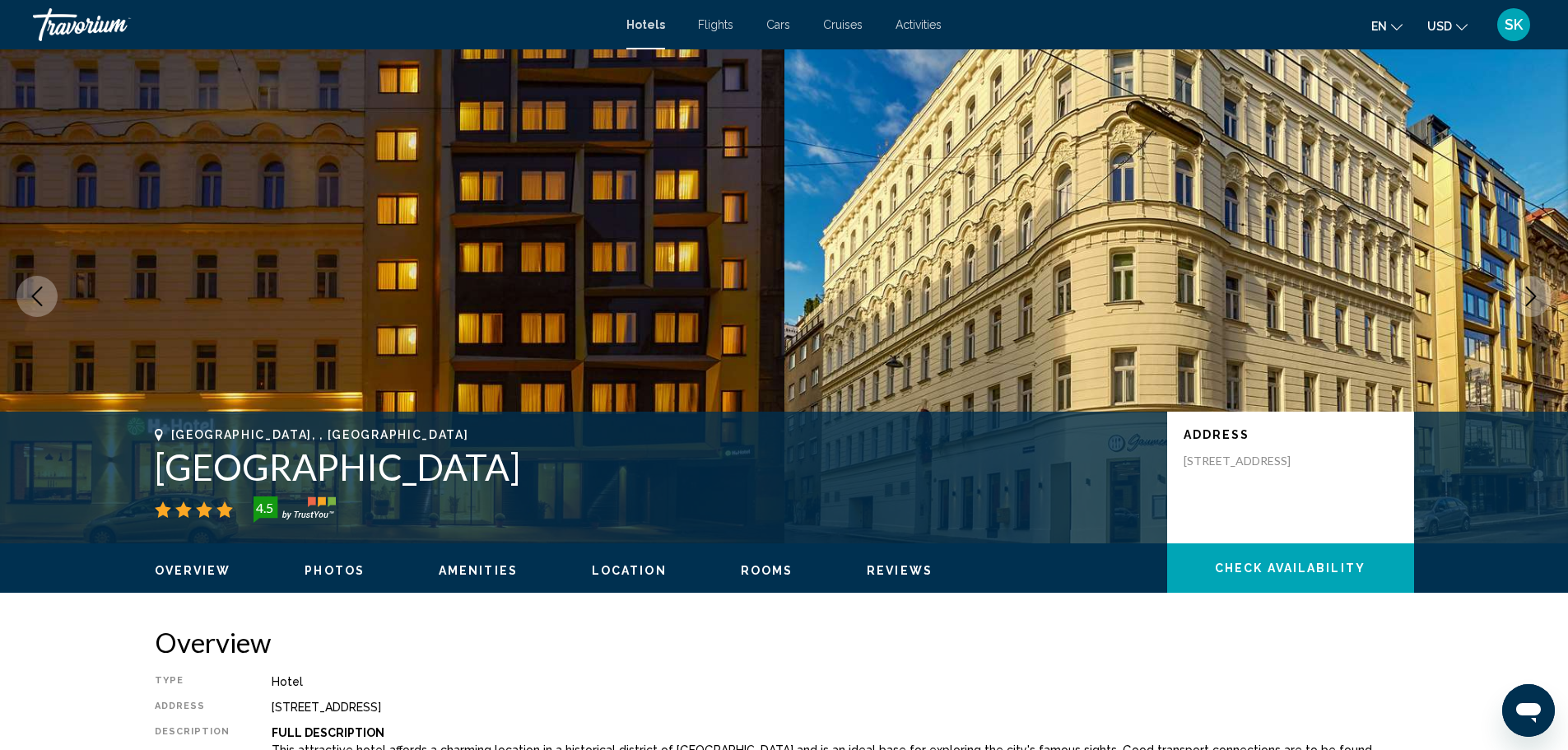
click at [1530, 297] on icon "Next image" at bounding box center [1531, 296] width 20 height 20
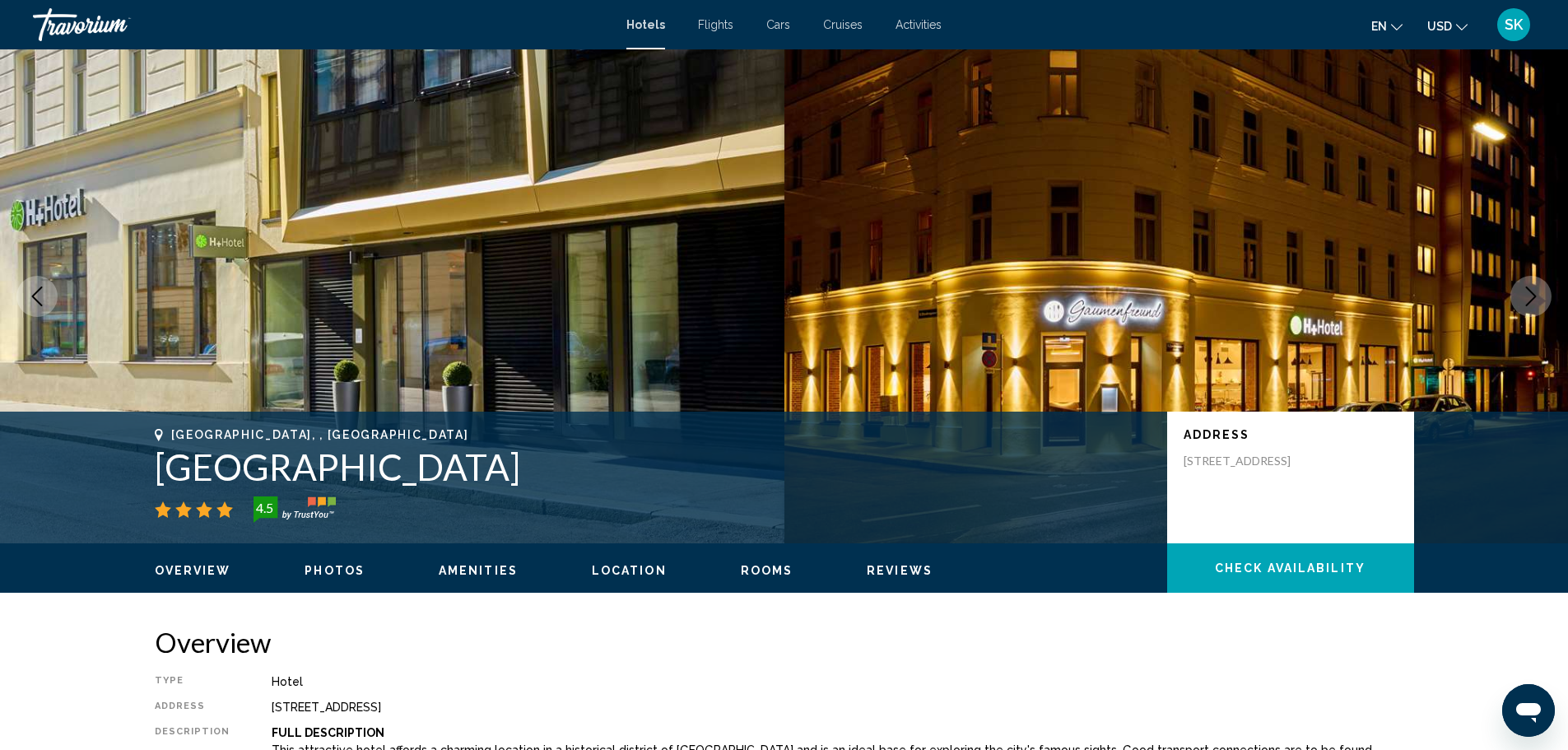
click at [1530, 297] on icon "Next image" at bounding box center [1531, 296] width 20 height 20
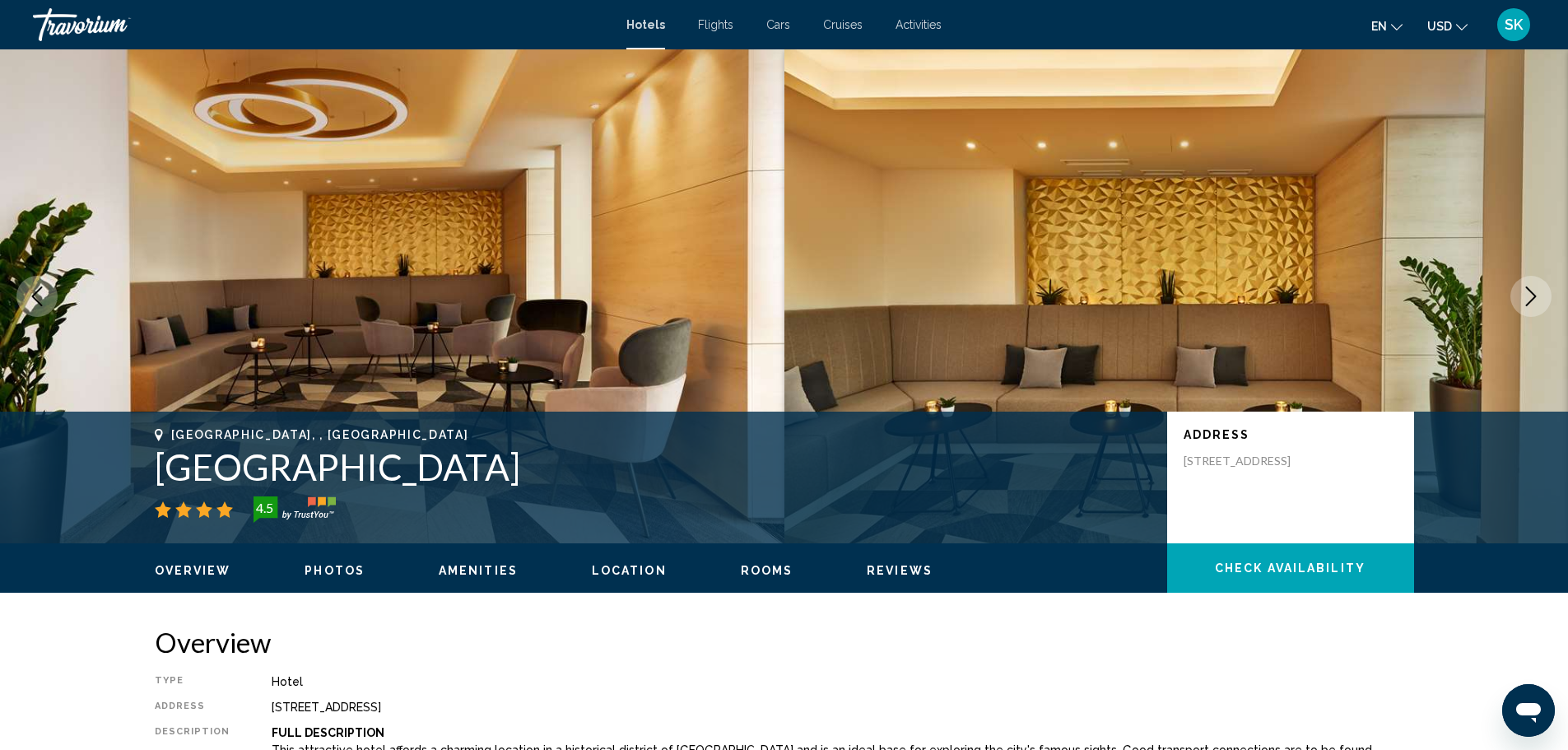
click at [1530, 297] on icon "Next image" at bounding box center [1531, 296] width 20 height 20
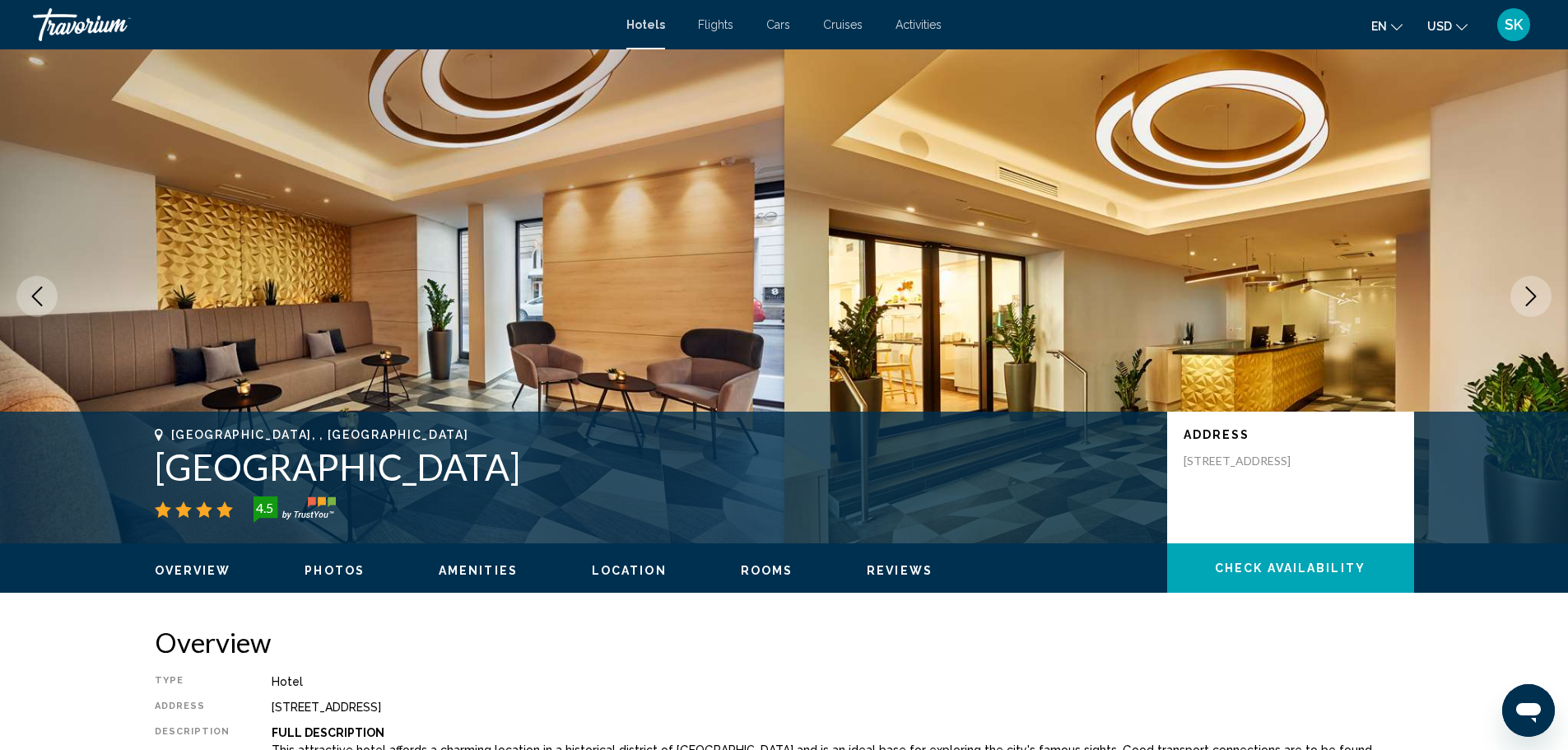
click at [1530, 297] on icon "Next image" at bounding box center [1531, 296] width 20 height 20
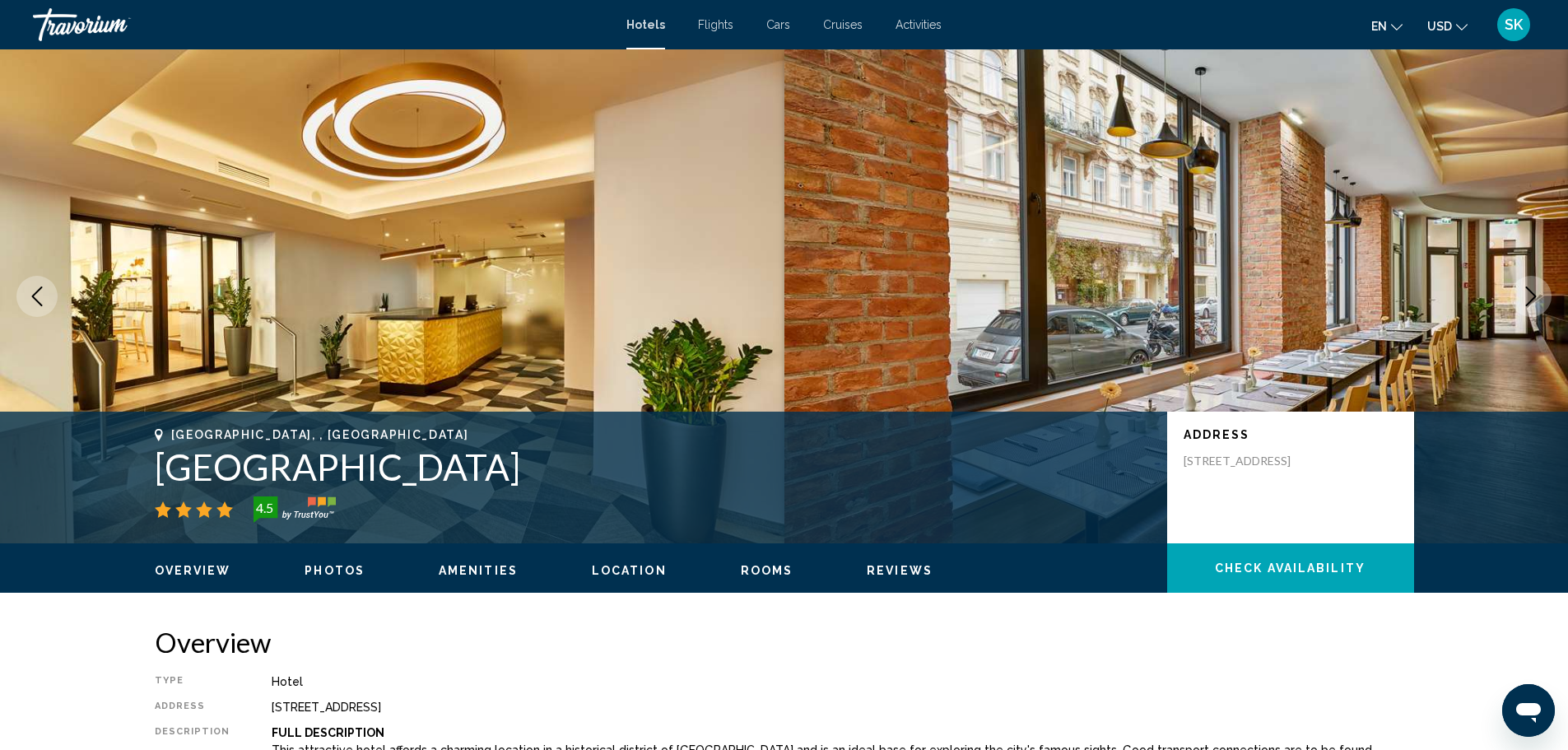
click at [1530, 297] on icon "Next image" at bounding box center [1531, 296] width 20 height 20
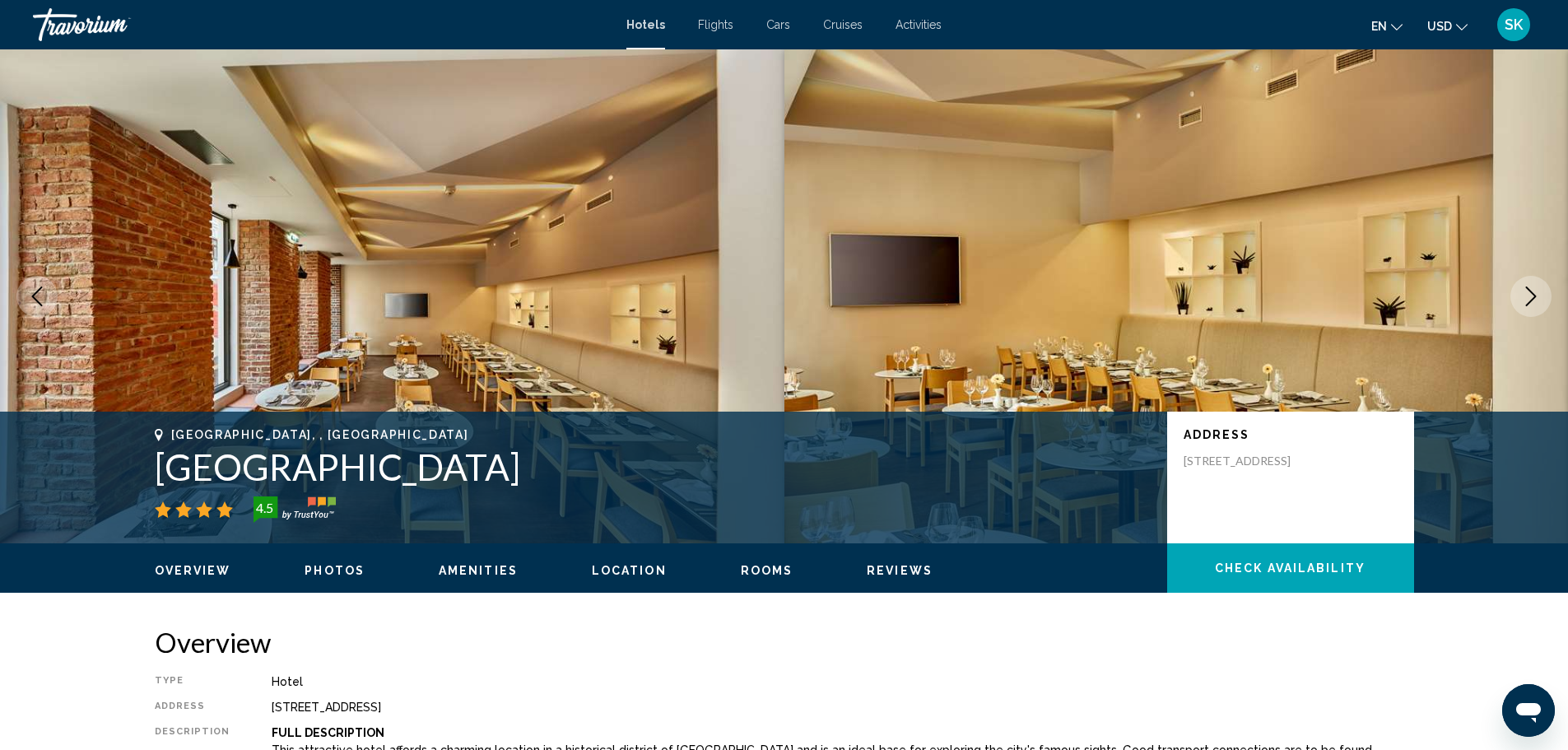
click at [1530, 297] on icon "Next image" at bounding box center [1531, 296] width 20 height 20
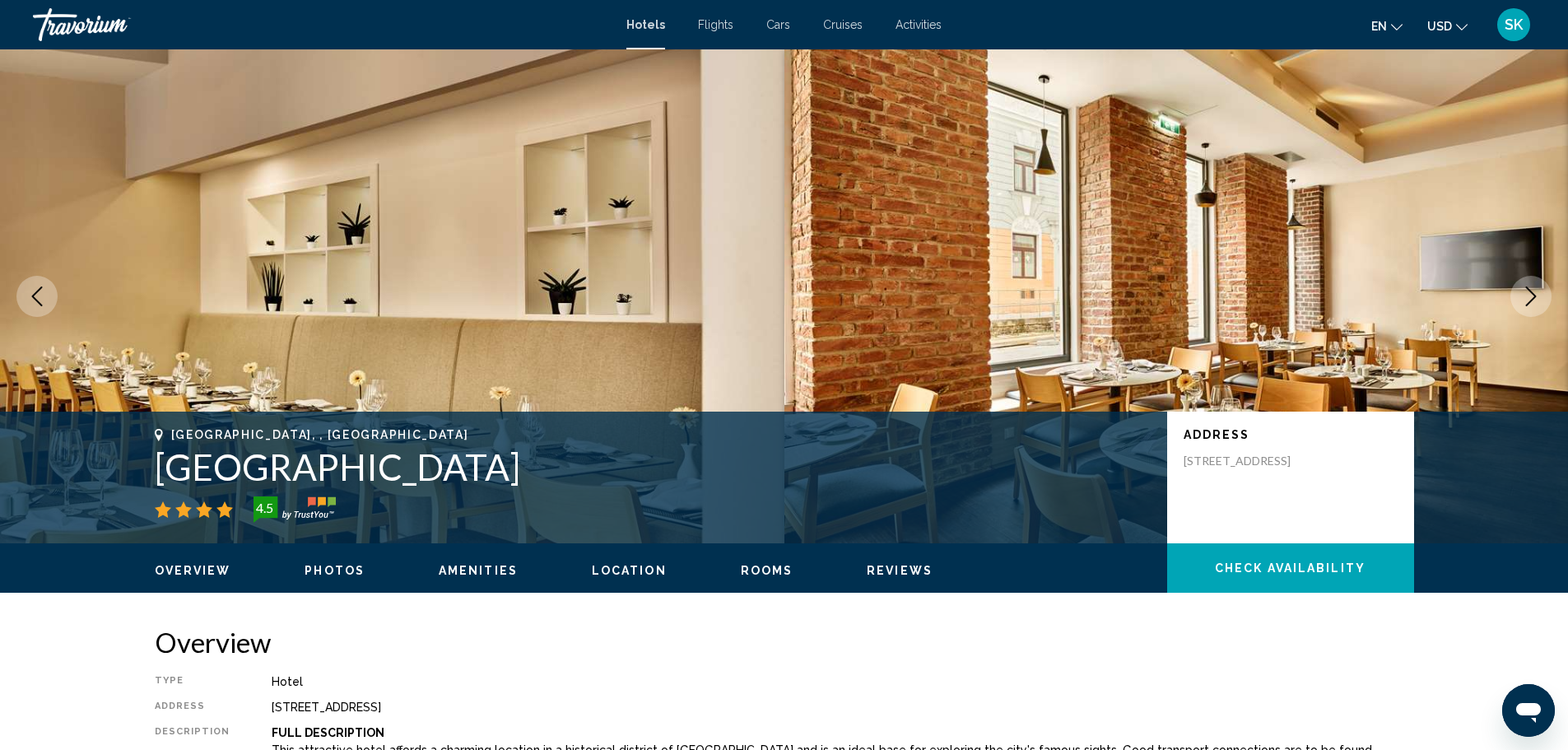
click at [1530, 297] on icon "Next image" at bounding box center [1531, 296] width 20 height 20
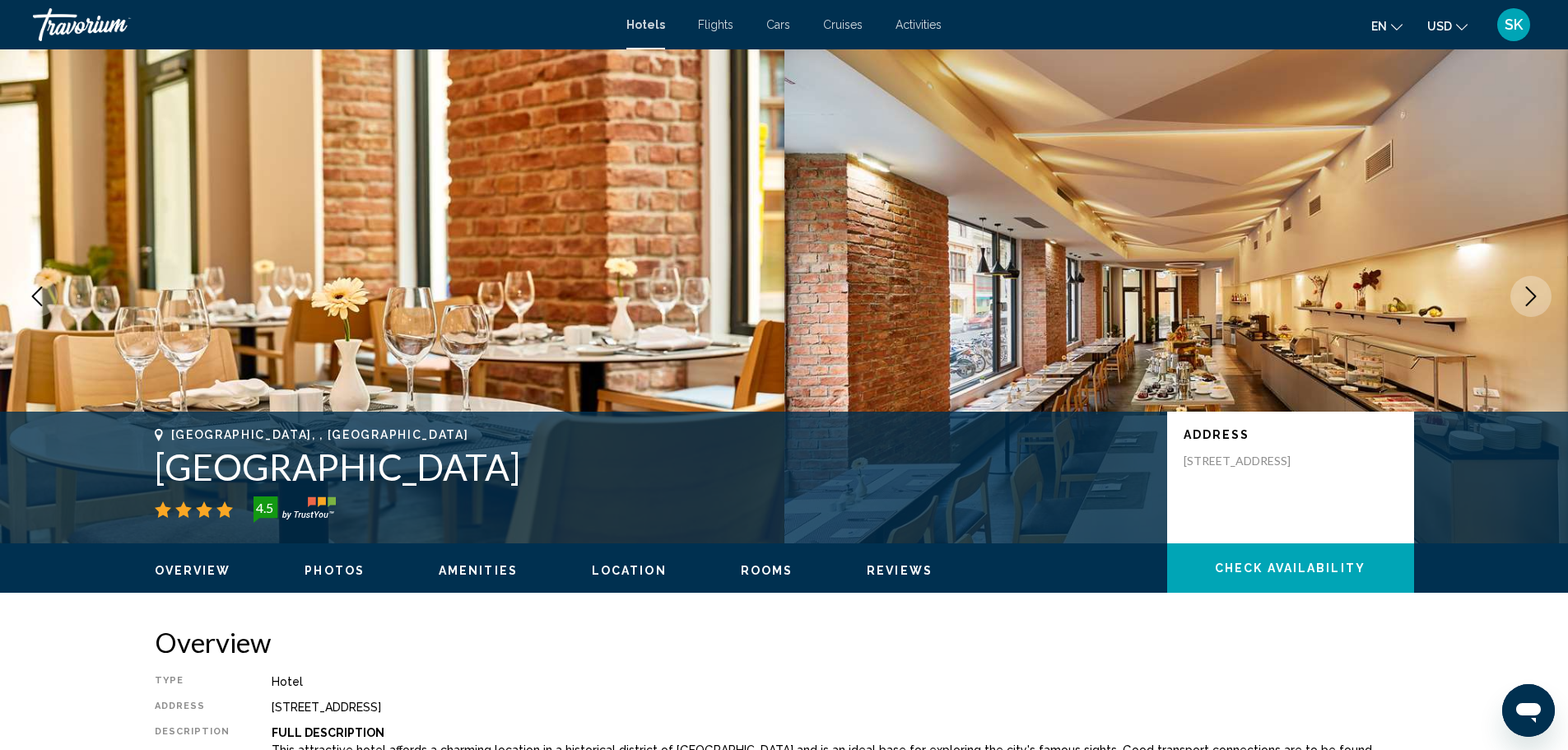
click at [1530, 297] on icon "Next image" at bounding box center [1531, 296] width 20 height 20
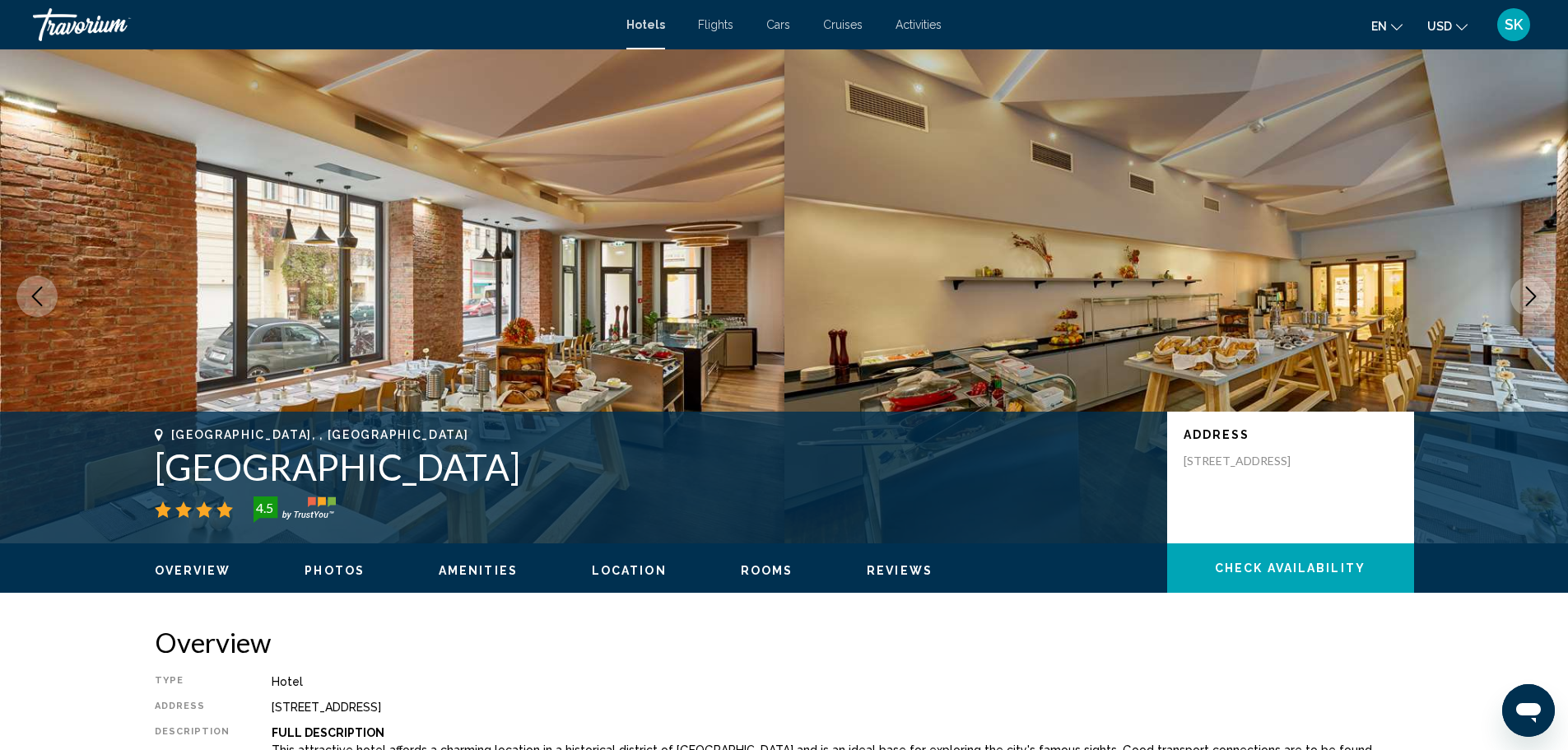
click at [1530, 297] on icon "Next image" at bounding box center [1531, 296] width 20 height 20
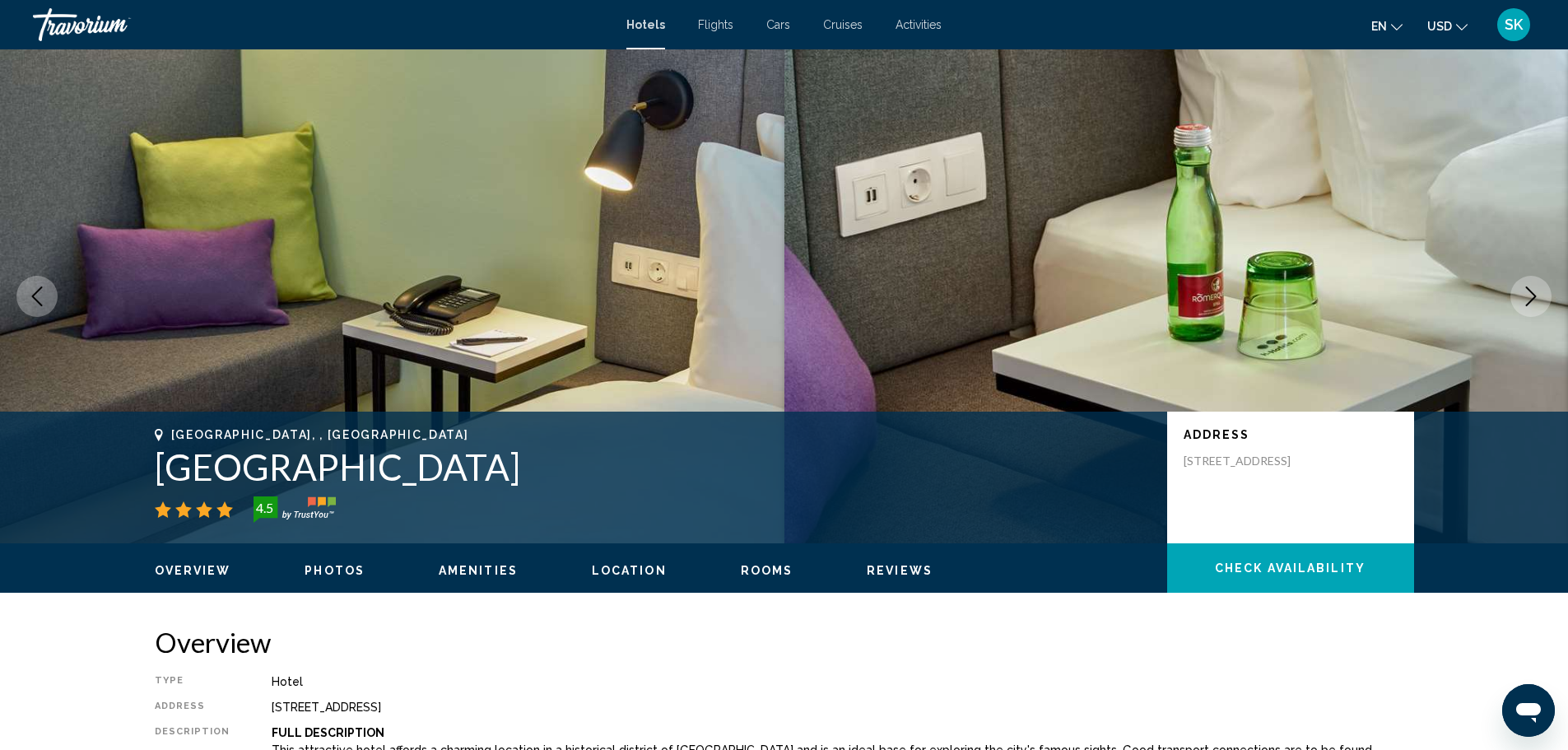
click at [1530, 297] on icon "Next image" at bounding box center [1531, 296] width 20 height 20
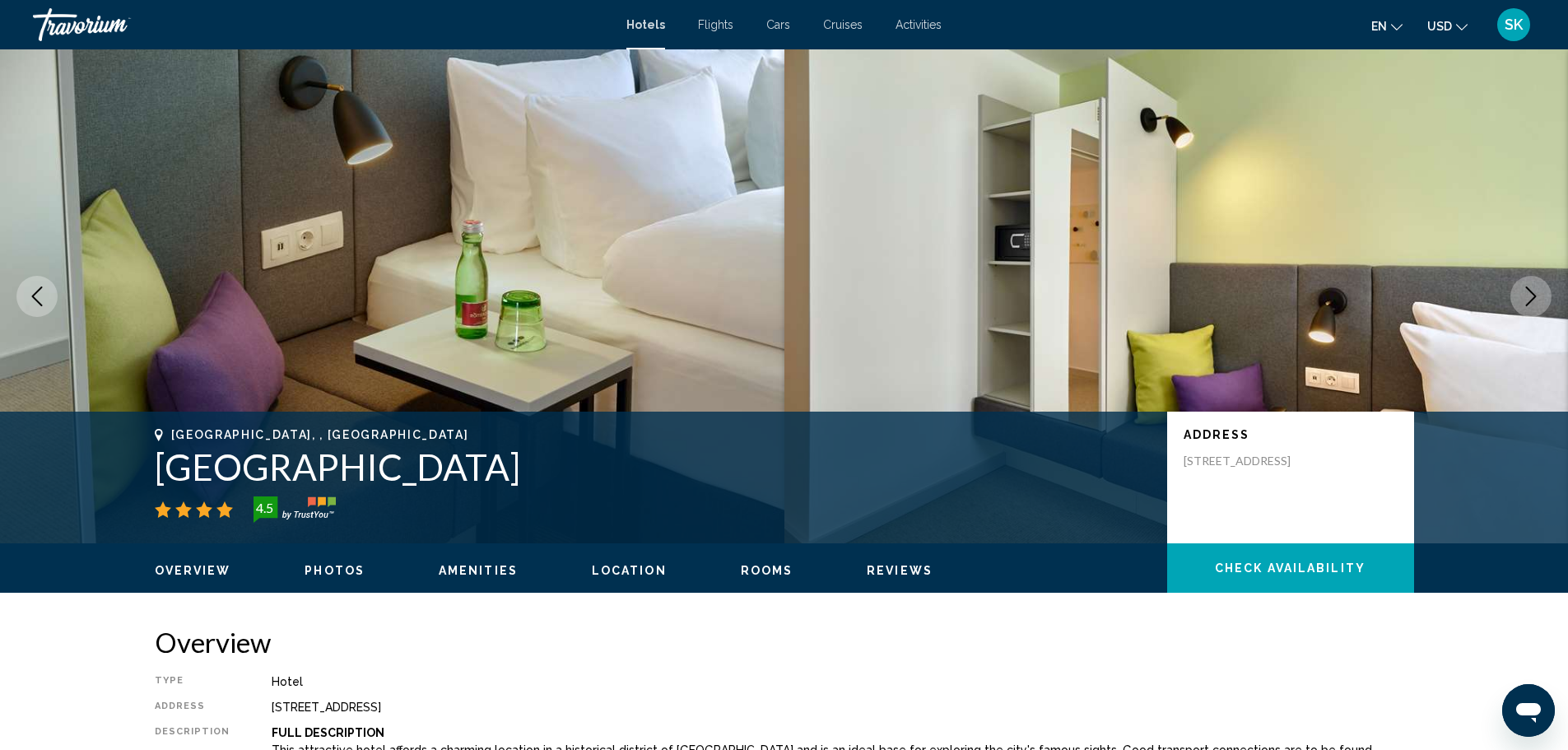
click at [1530, 297] on icon "Next image" at bounding box center [1531, 296] width 20 height 20
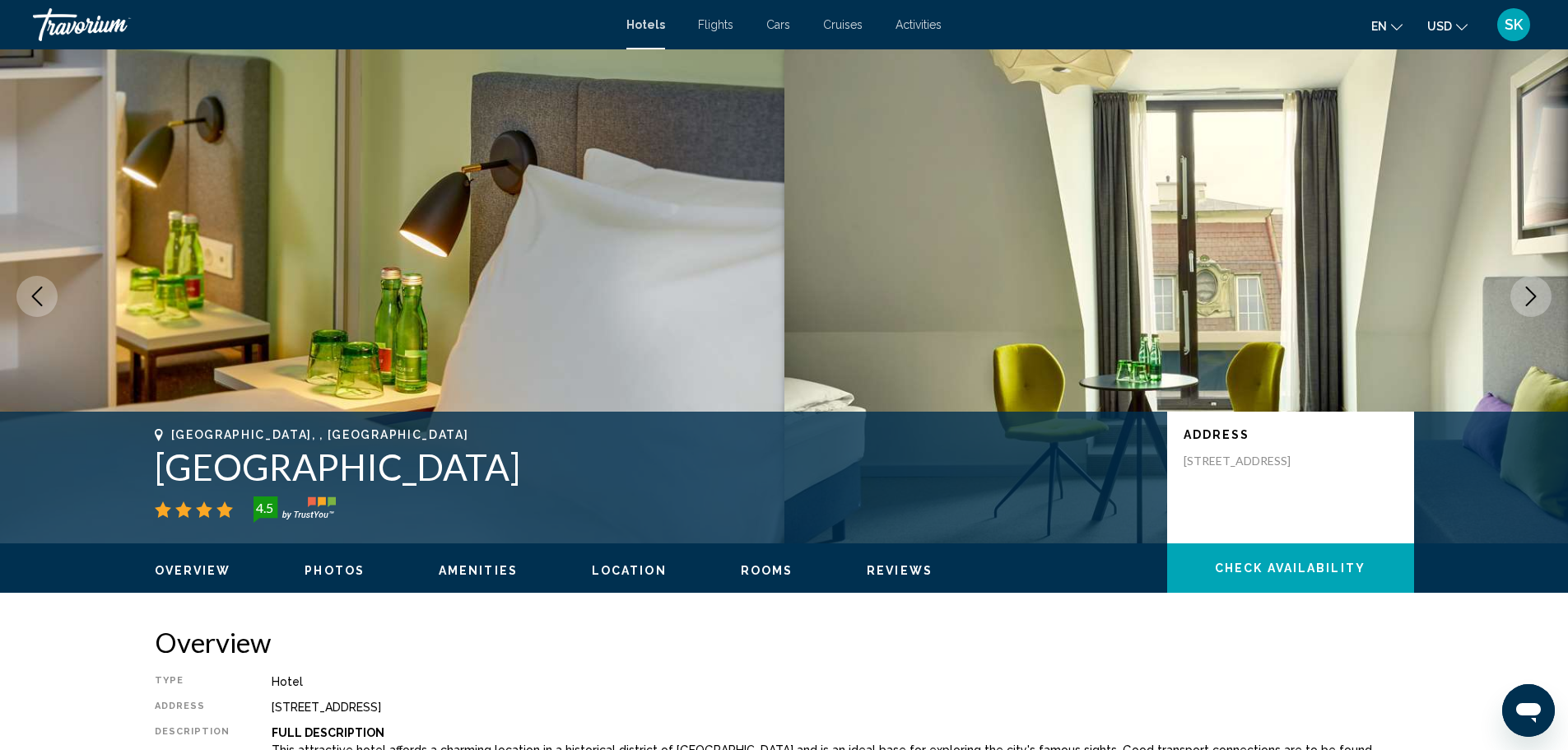
click at [1530, 297] on icon "Next image" at bounding box center [1531, 296] width 20 height 20
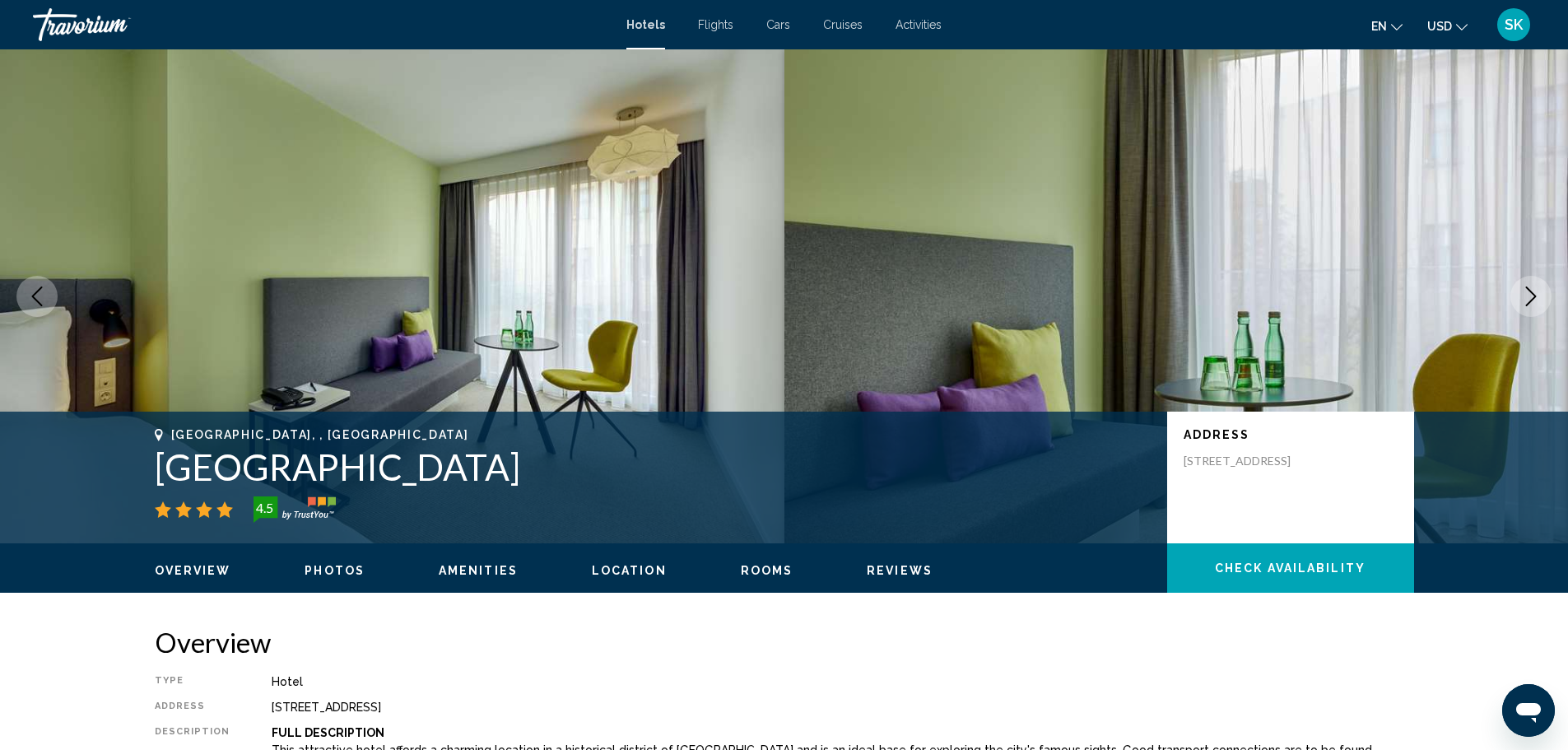
click at [1530, 297] on icon "Next image" at bounding box center [1531, 296] width 20 height 20
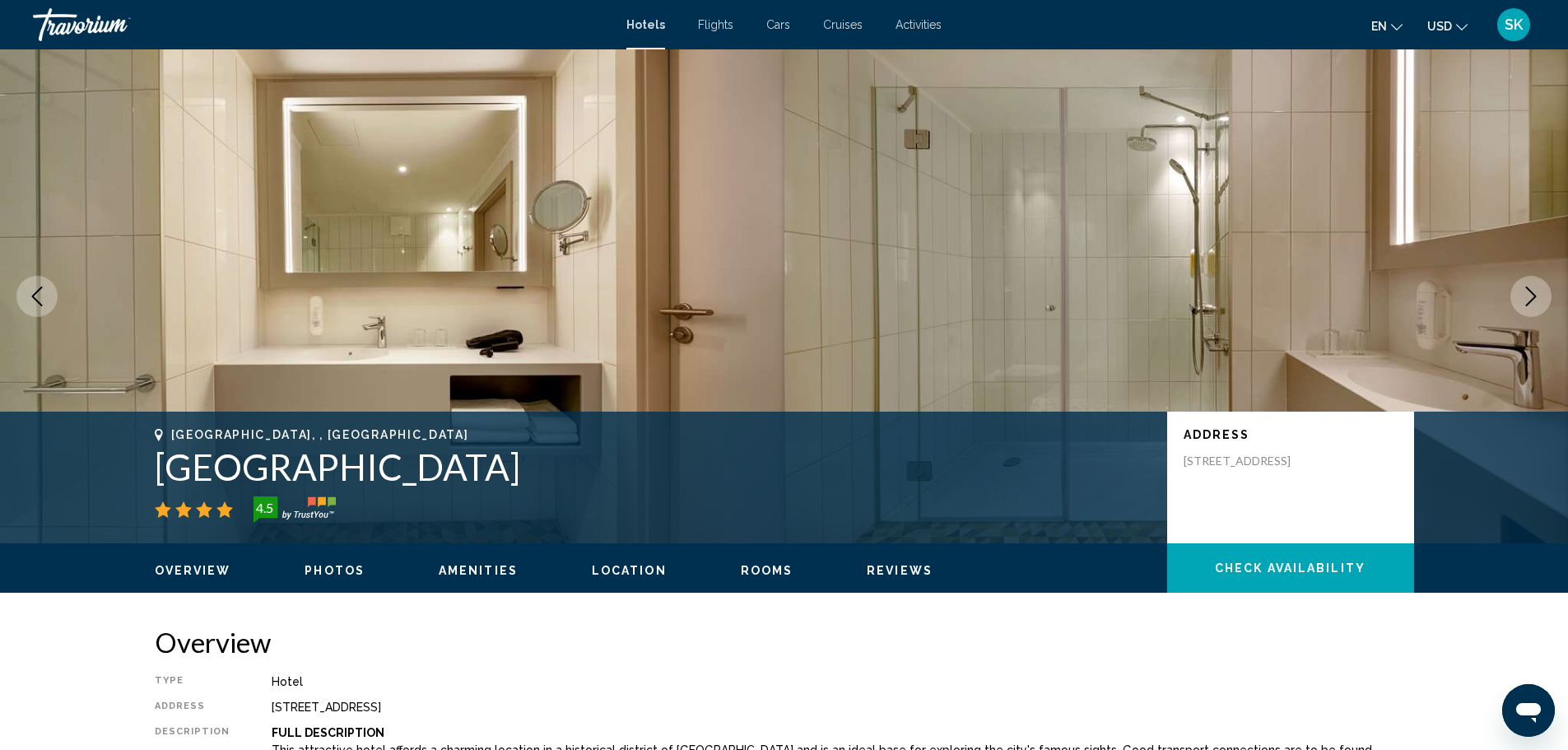
click at [1530, 297] on icon "Next image" at bounding box center [1531, 296] width 20 height 20
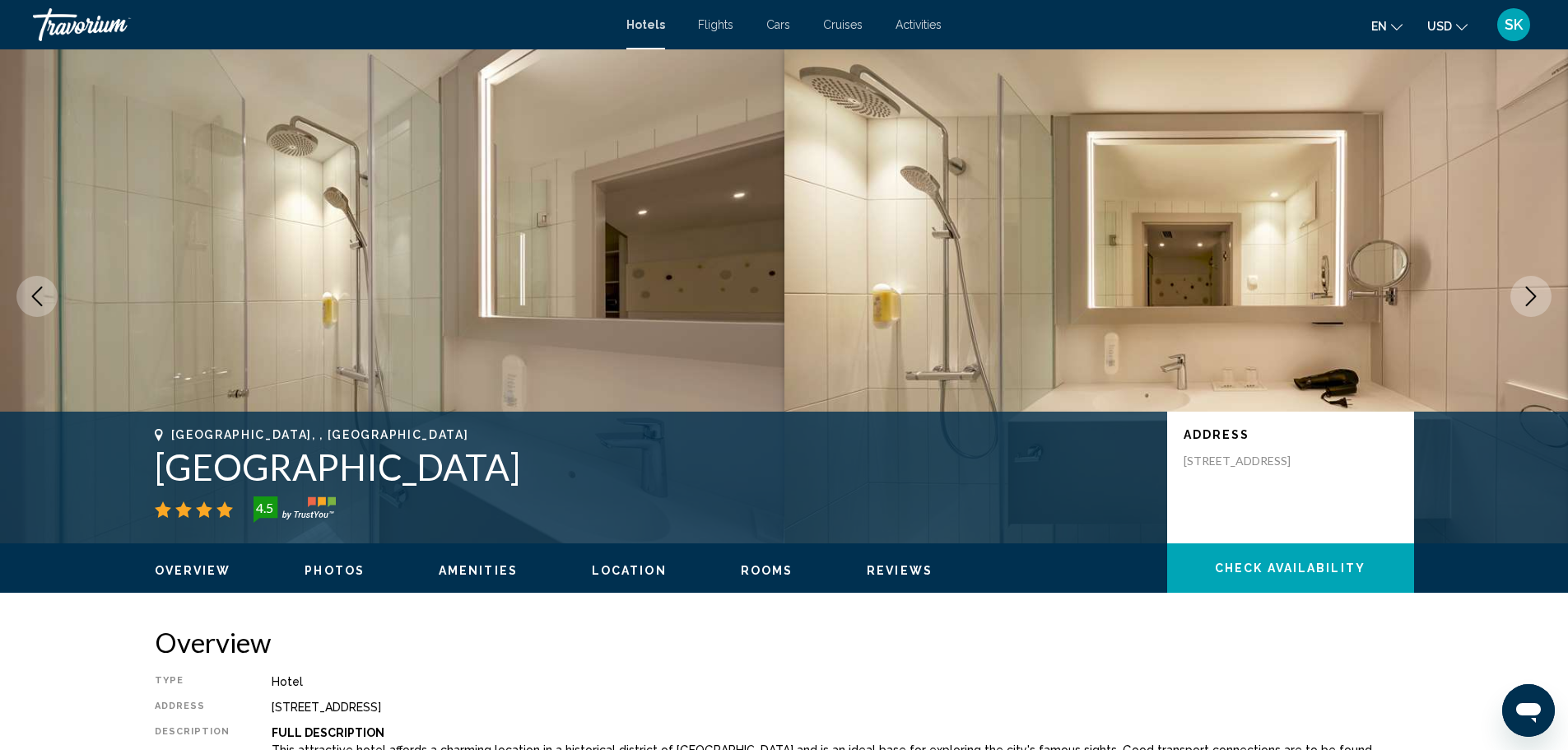
click at [1530, 297] on icon "Next image" at bounding box center [1531, 296] width 20 height 20
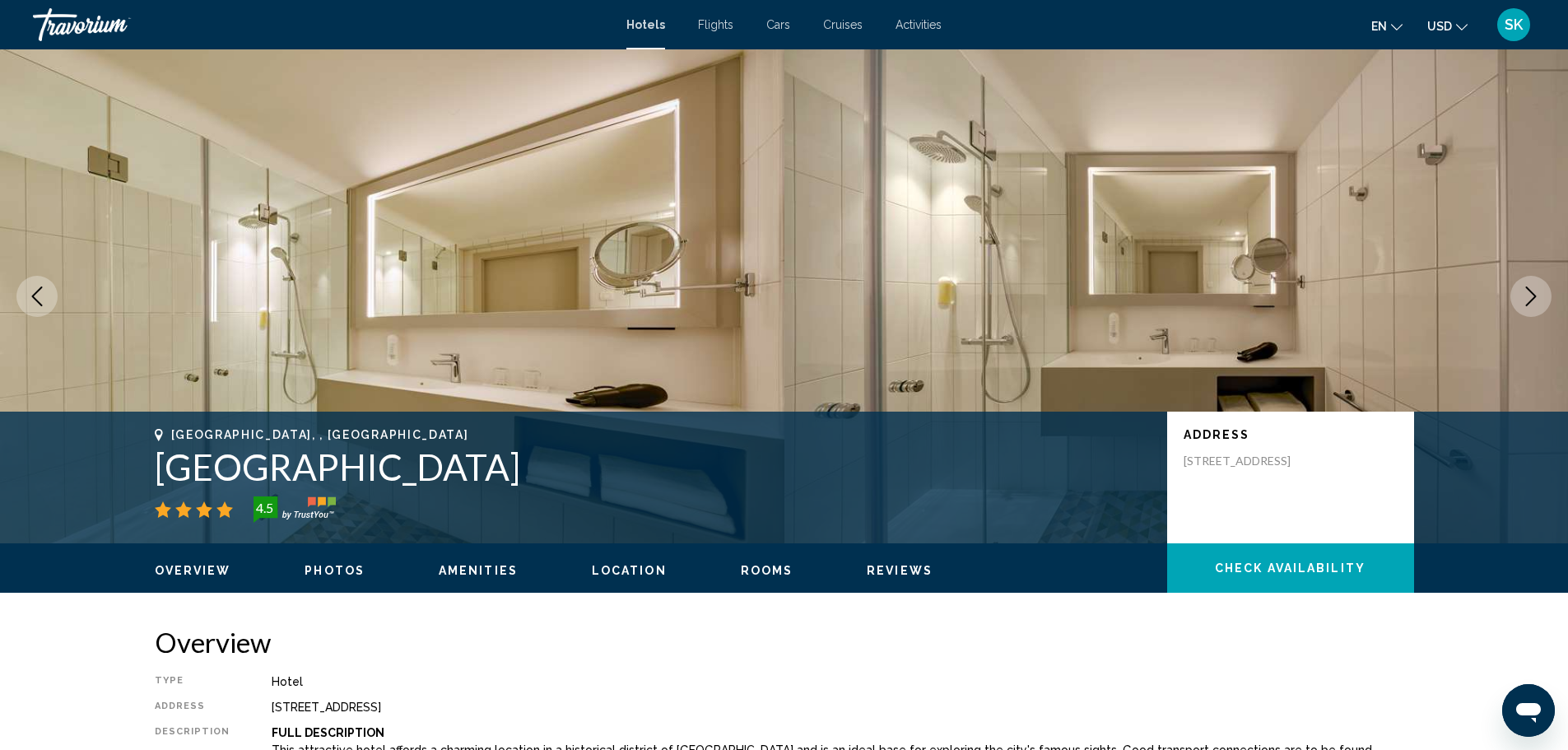
click at [1530, 297] on icon "Next image" at bounding box center [1531, 296] width 20 height 20
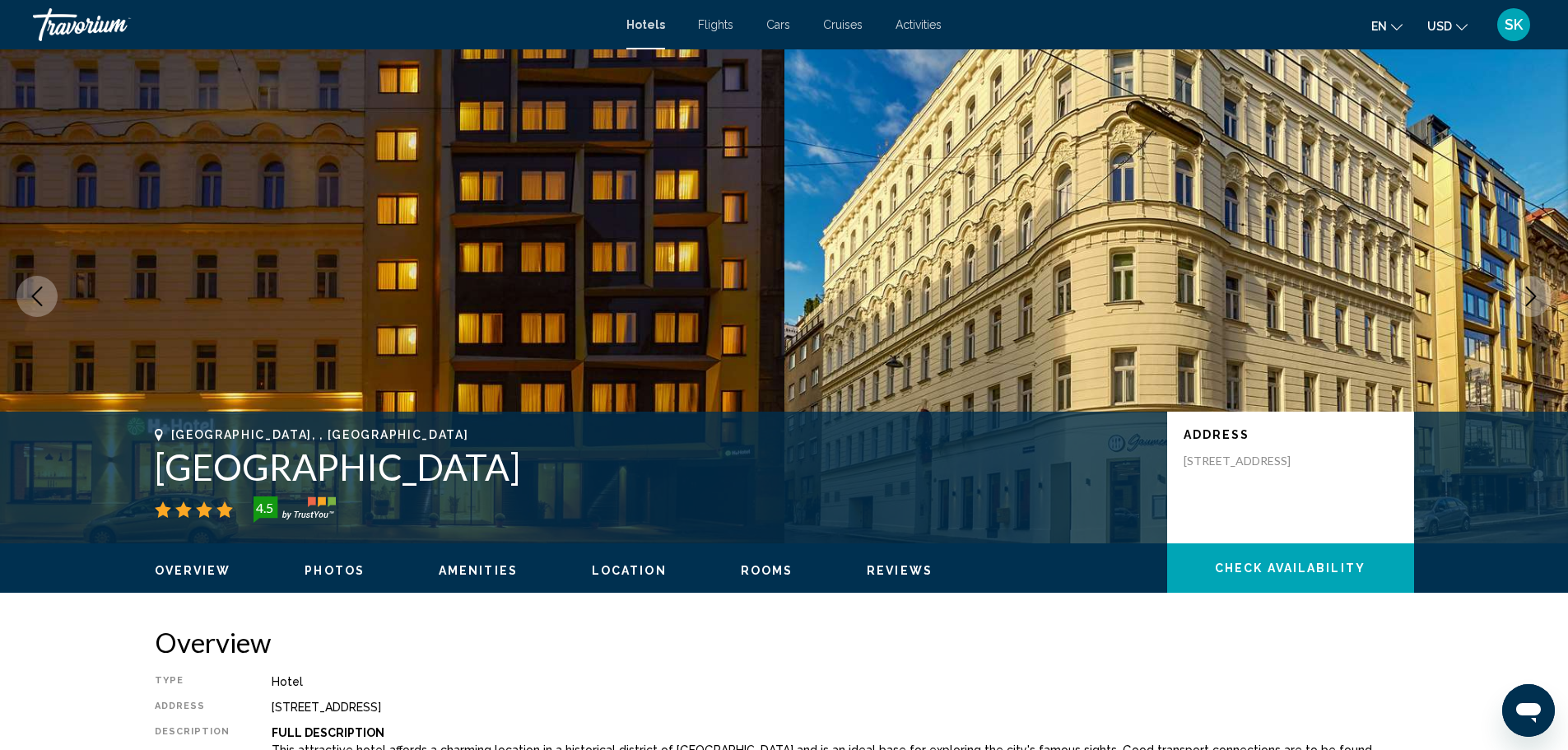
click at [1534, 297] on icon "Next image" at bounding box center [1531, 296] width 20 height 20
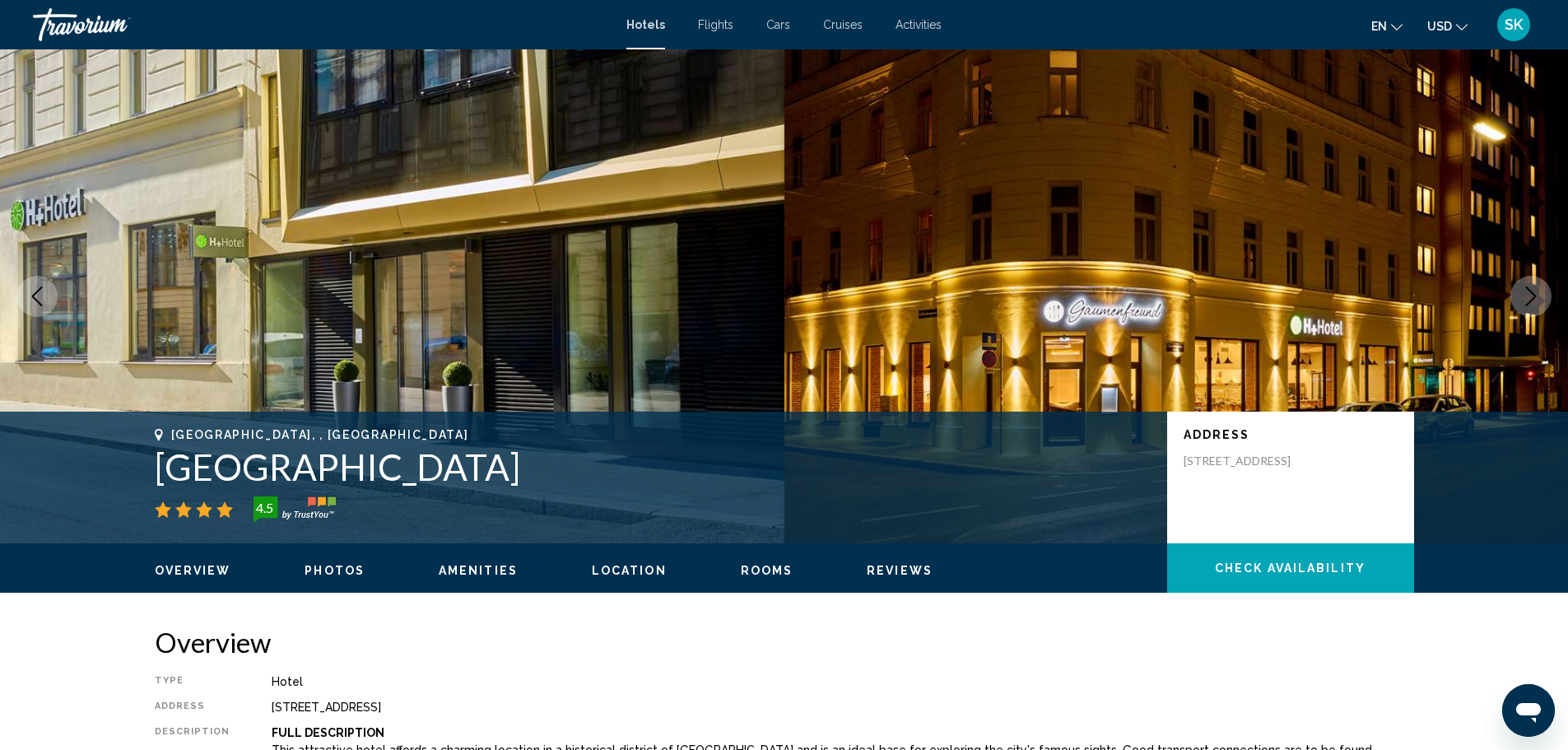
click at [1534, 297] on icon "Next image" at bounding box center [1531, 296] width 20 height 20
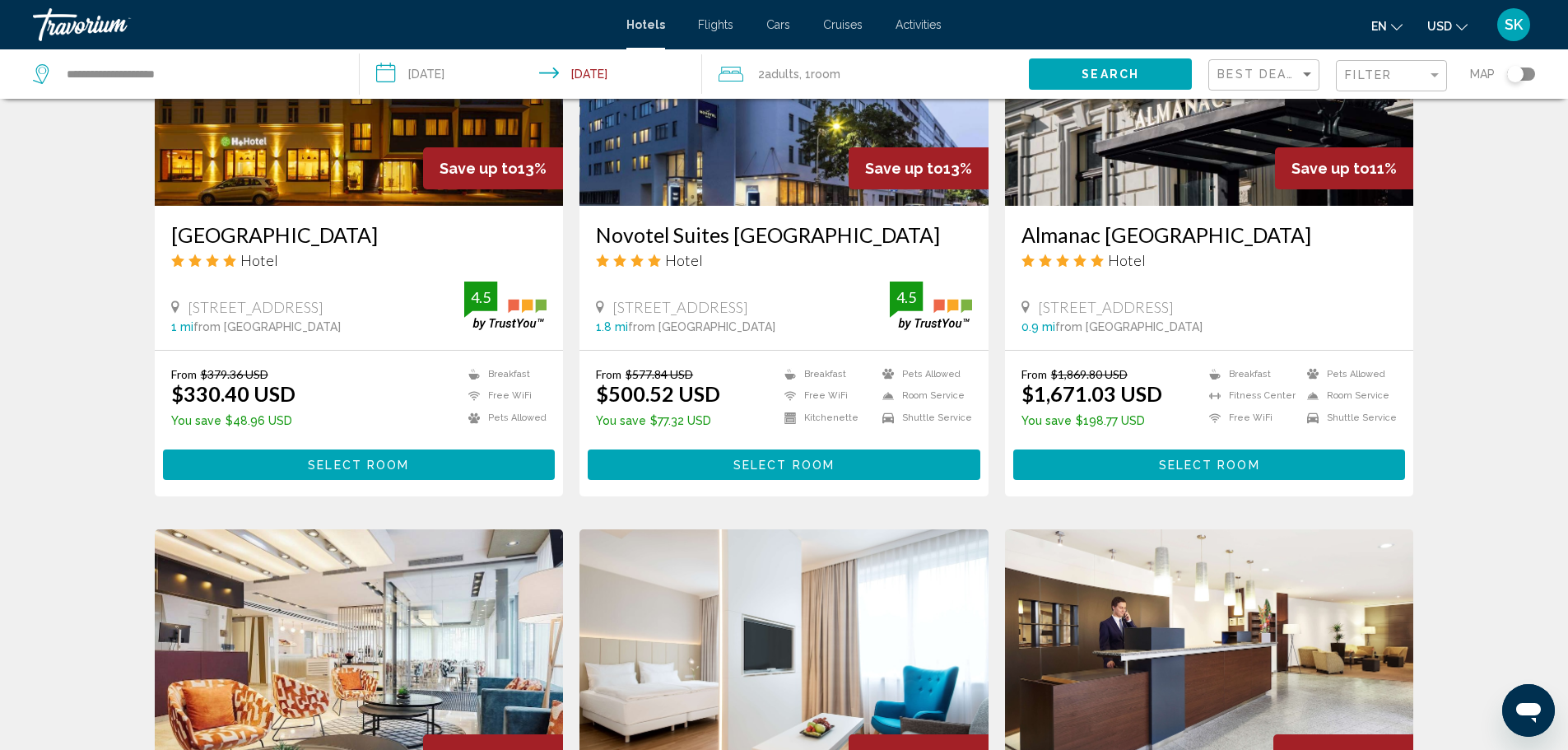
scroll to position [1728, 0]
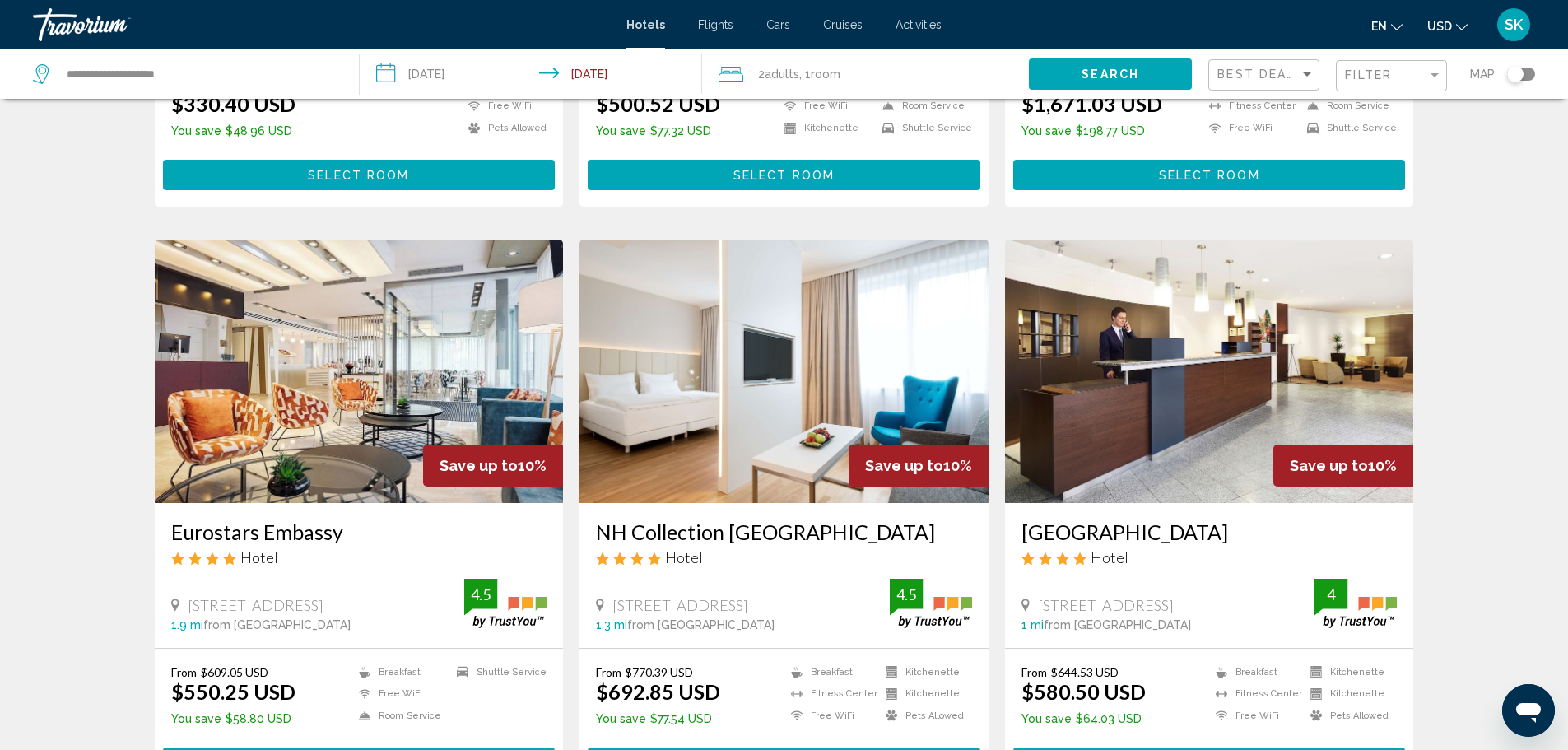
click at [299, 378] on img "Main content" at bounding box center [359, 371] width 409 height 263
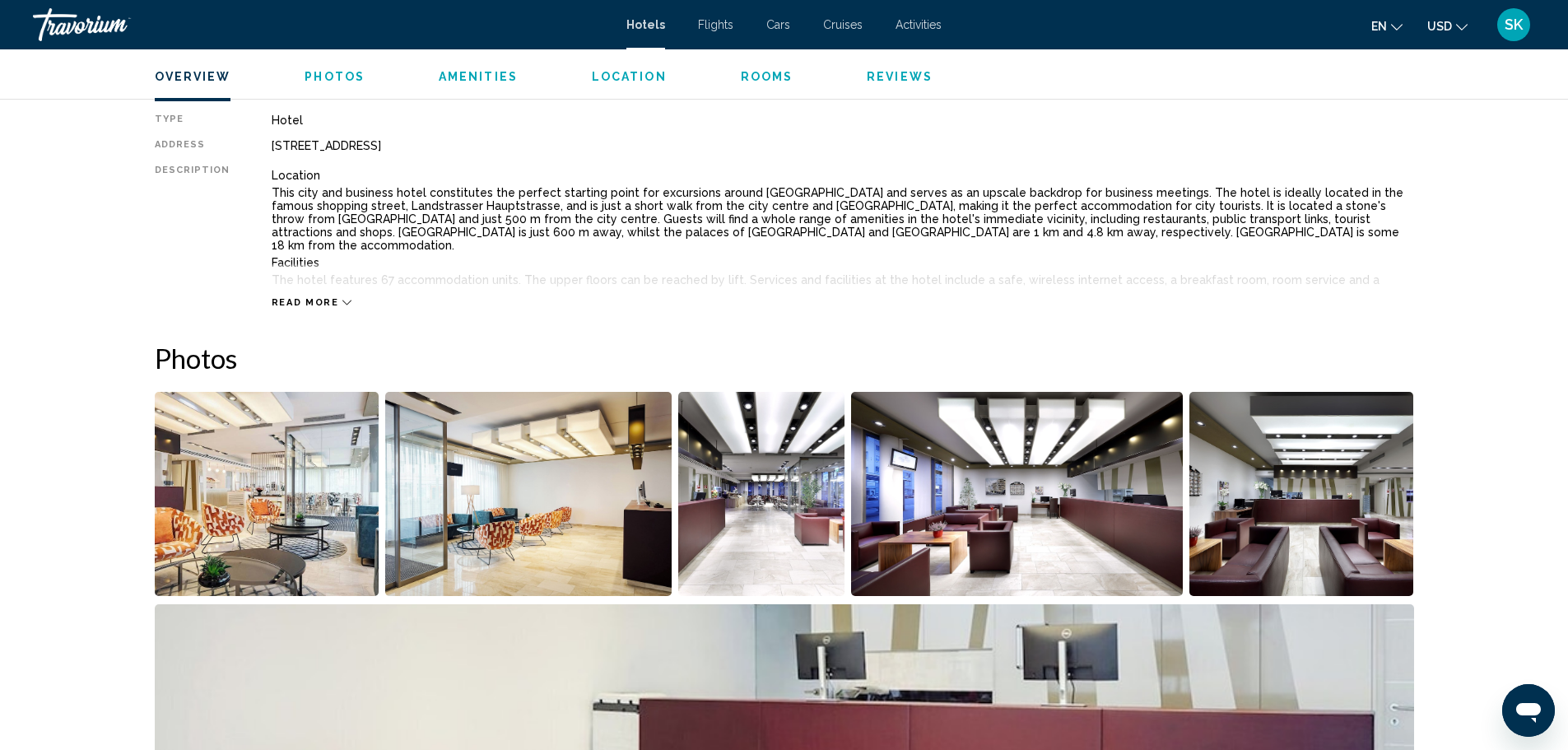
scroll to position [576, 0]
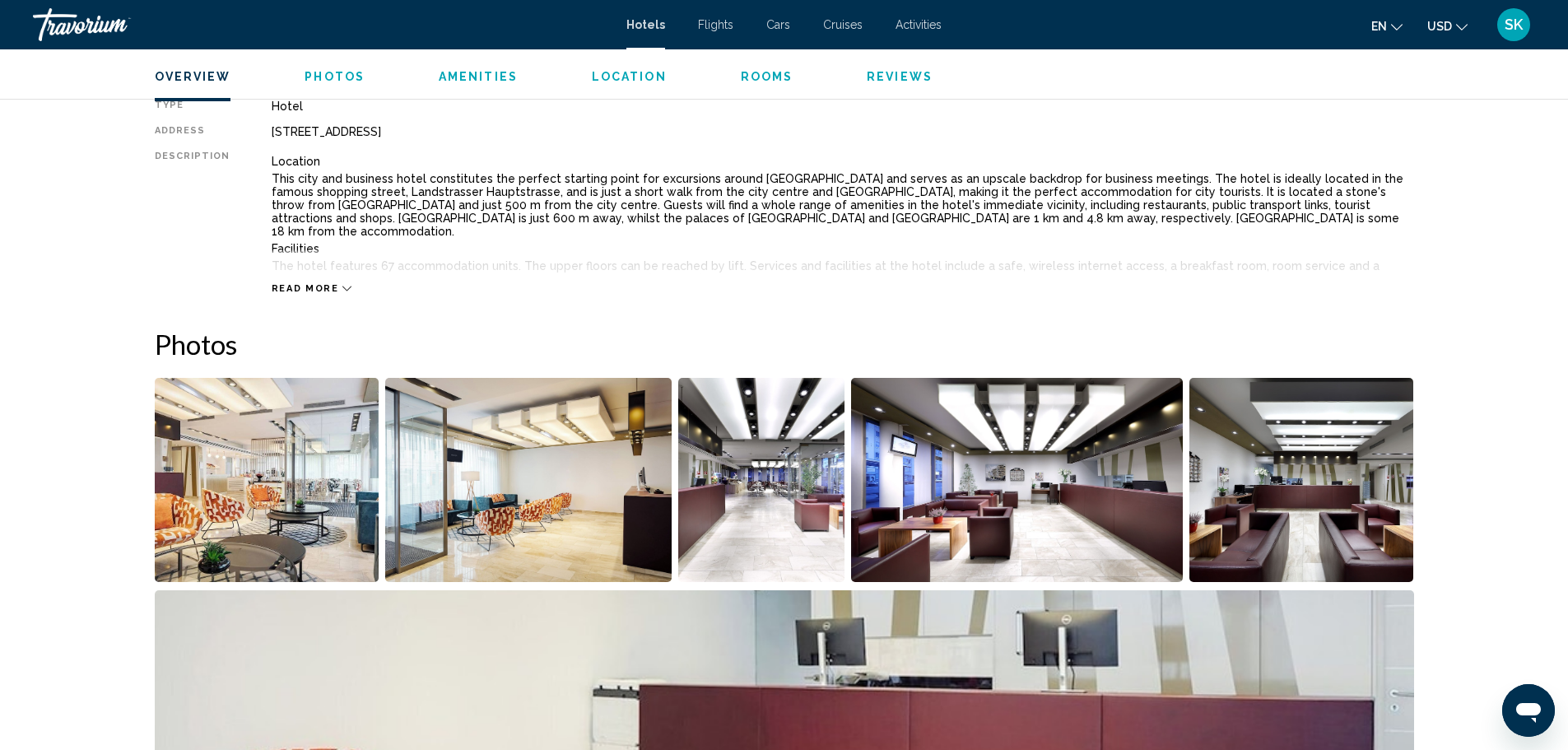
click at [430, 455] on img "Open full-screen image slider" at bounding box center [529, 479] width 287 height 204
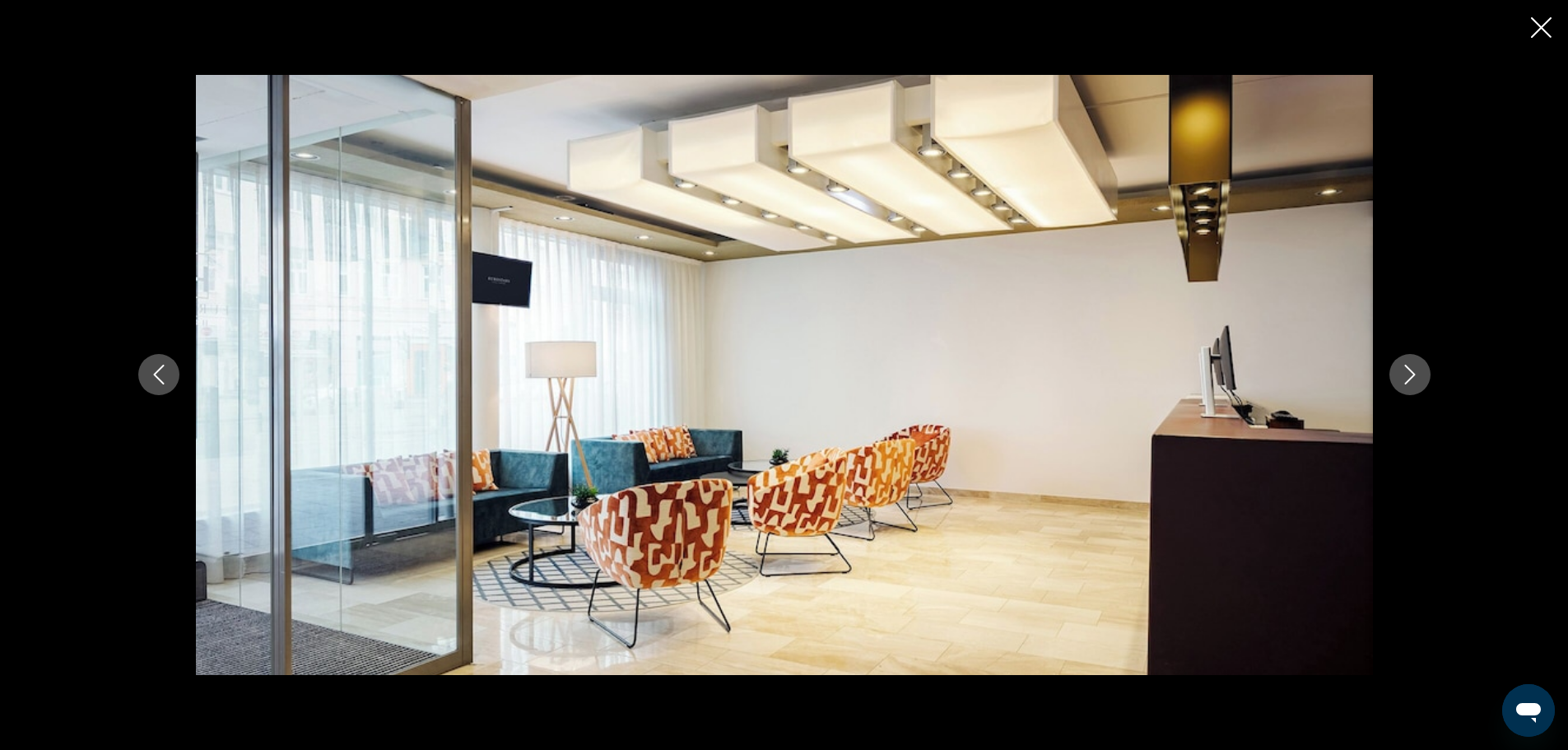
click at [1401, 378] on icon "Next image" at bounding box center [1410, 375] width 20 height 20
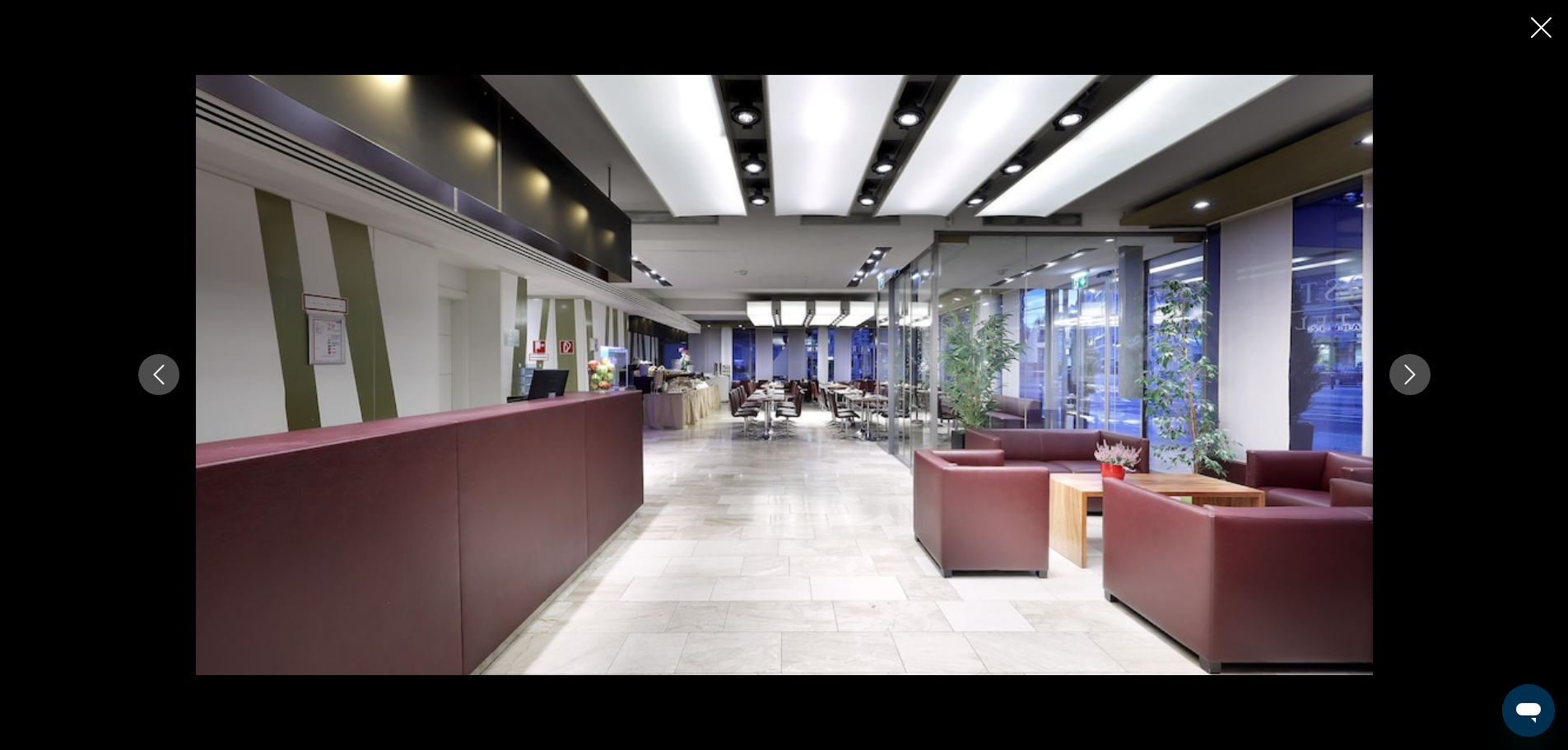
click at [1401, 378] on icon "Next image" at bounding box center [1410, 375] width 20 height 20
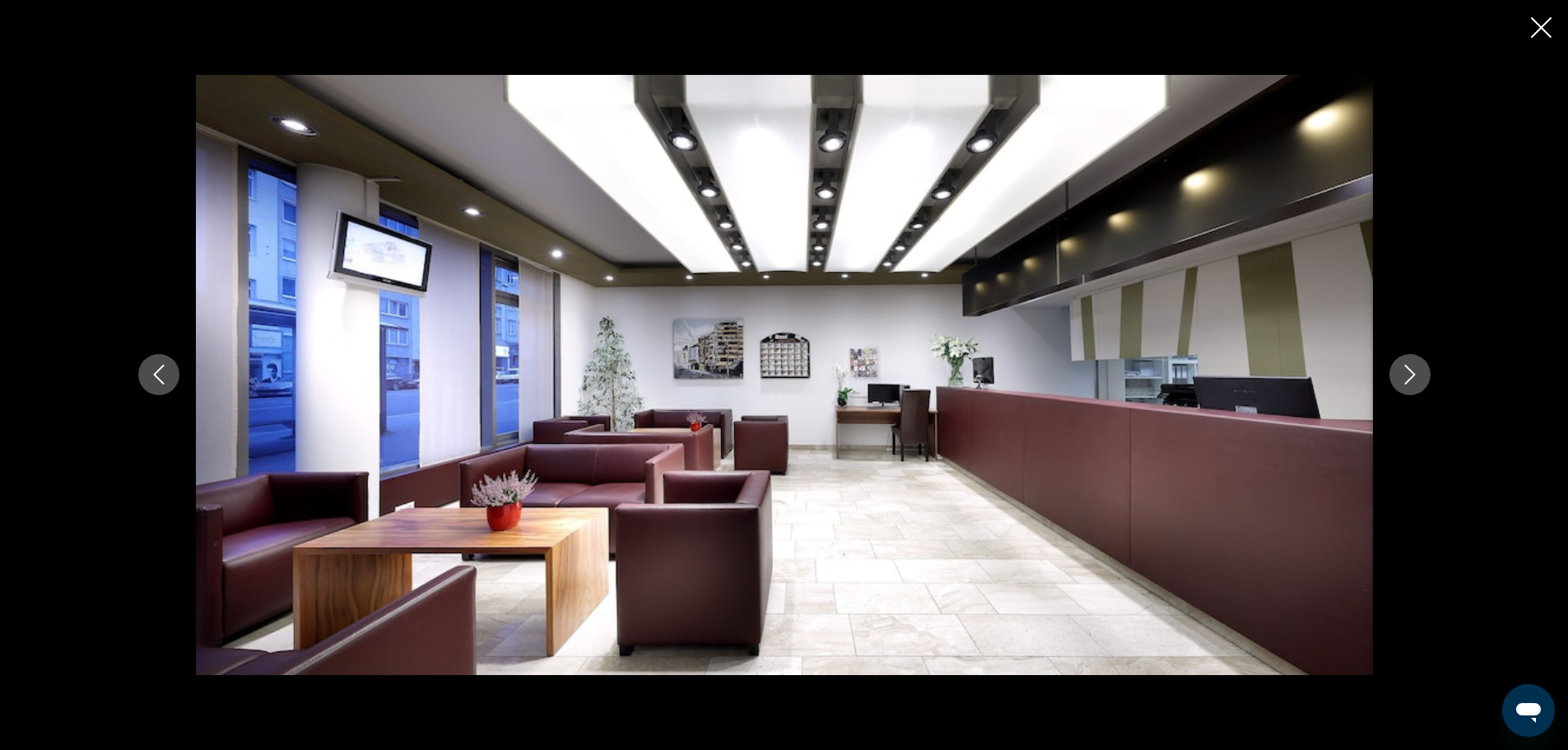
click at [1401, 378] on icon "Next image" at bounding box center [1410, 375] width 20 height 20
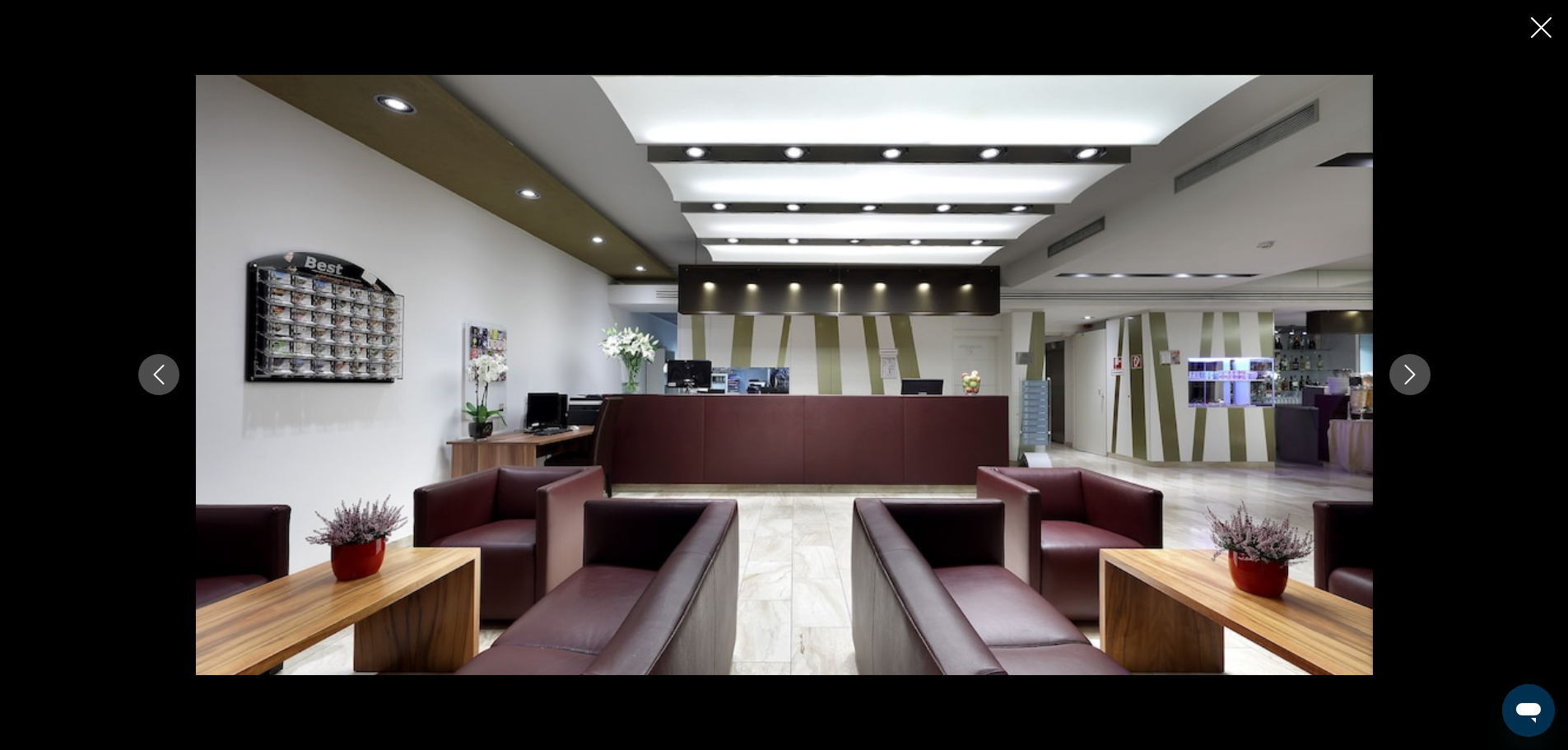
click at [1401, 378] on icon "Next image" at bounding box center [1410, 375] width 20 height 20
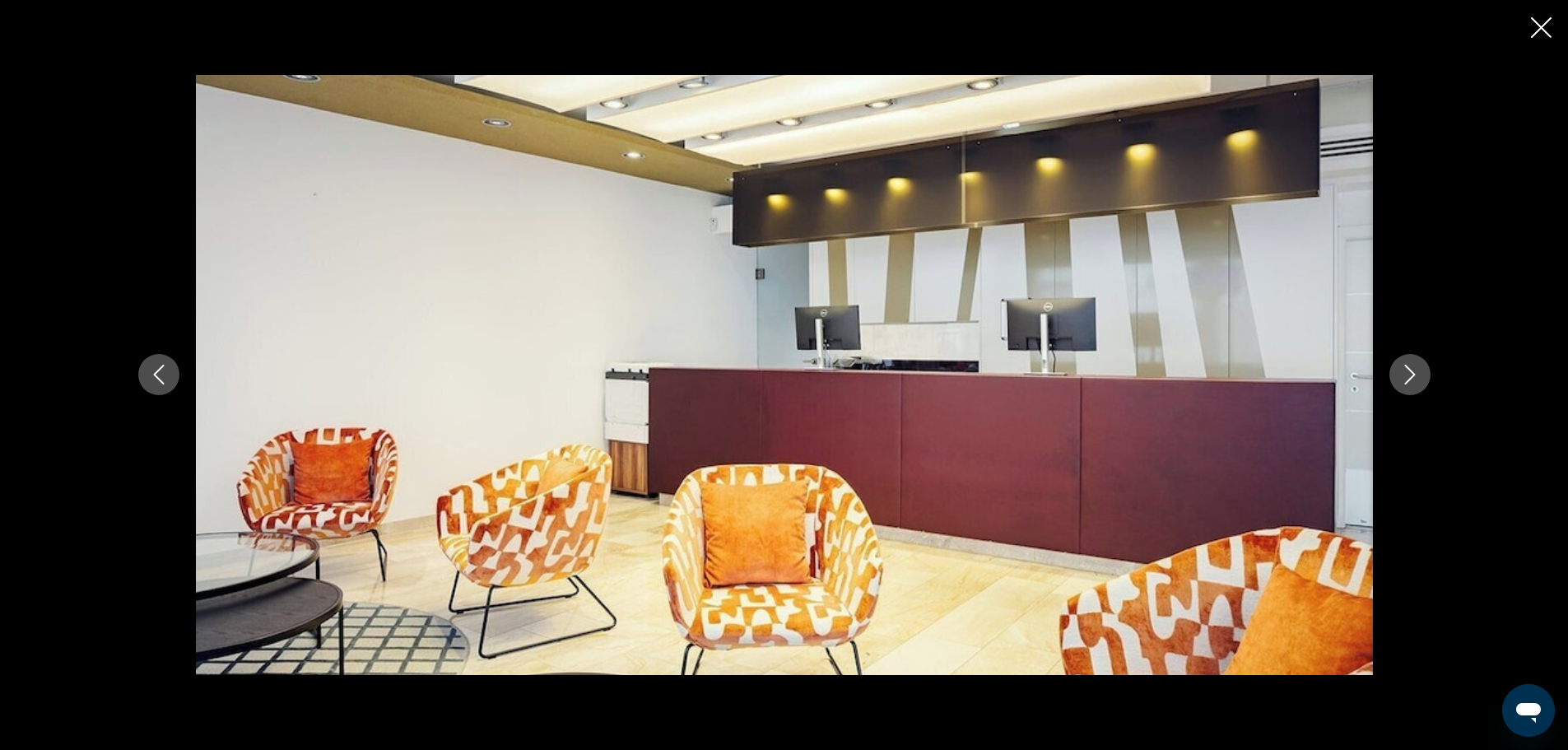
click at [1401, 378] on icon "Next image" at bounding box center [1410, 375] width 20 height 20
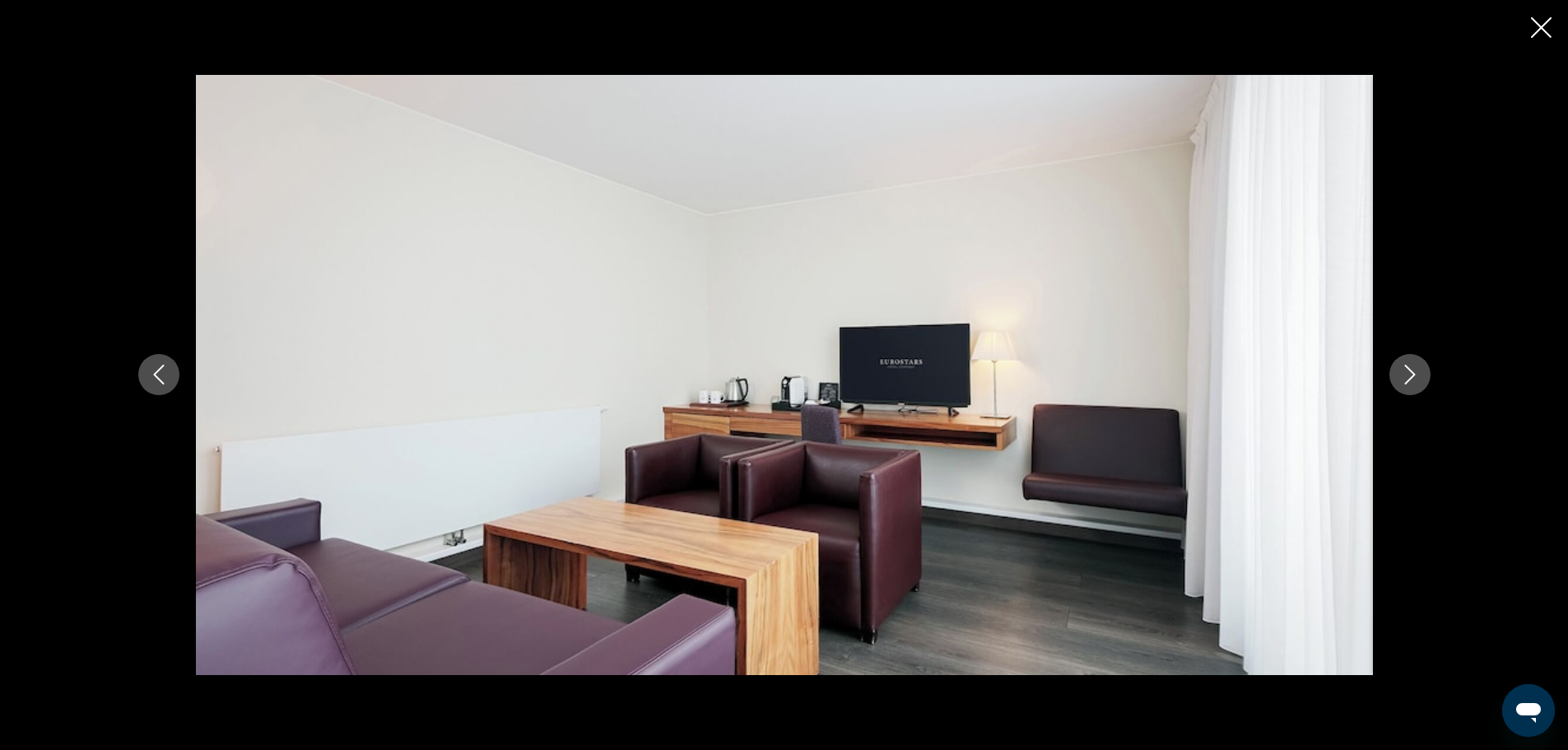
click at [1401, 378] on icon "Next image" at bounding box center [1410, 375] width 20 height 20
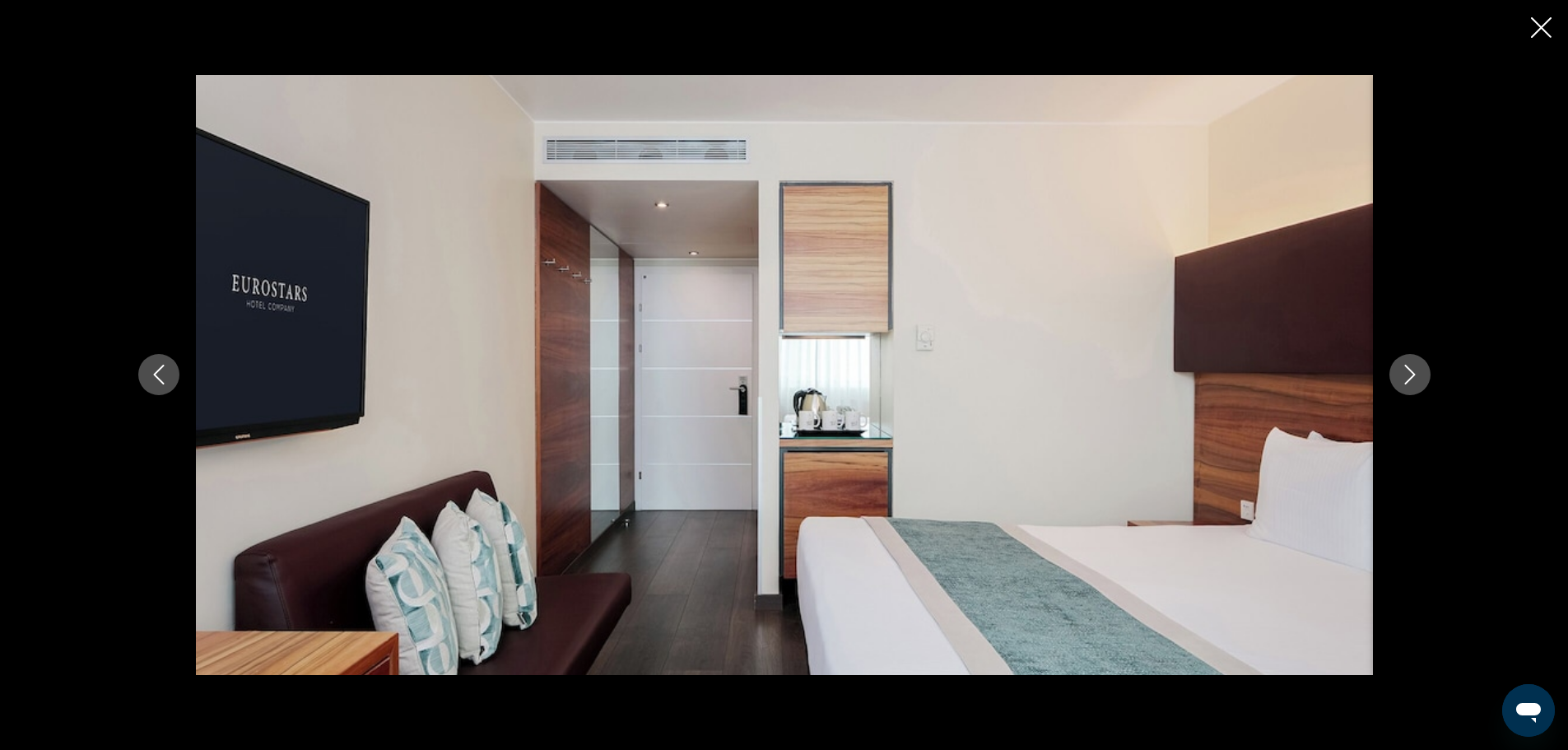
click at [1401, 378] on icon "Next image" at bounding box center [1410, 375] width 20 height 20
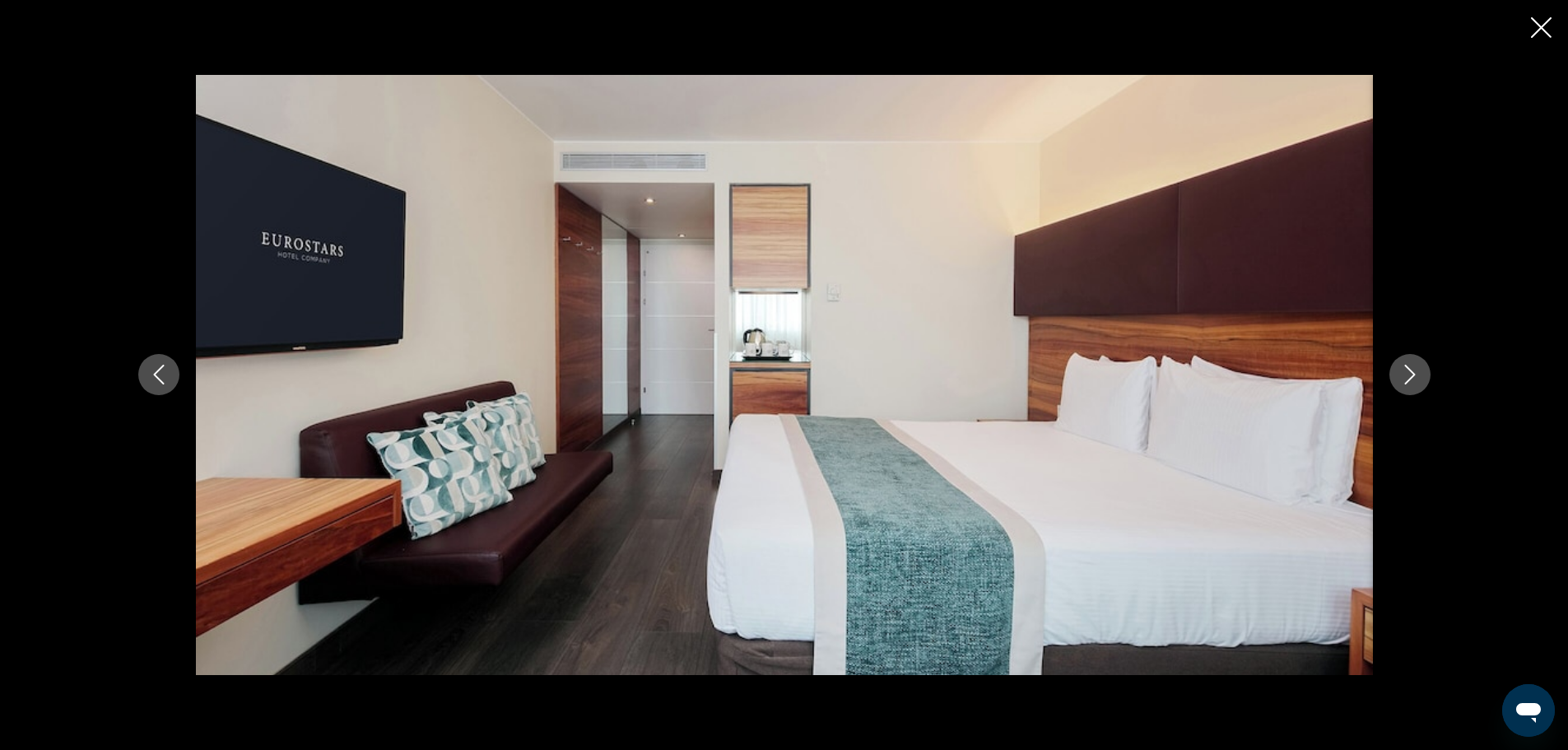
click at [1401, 378] on icon "Next image" at bounding box center [1410, 375] width 20 height 20
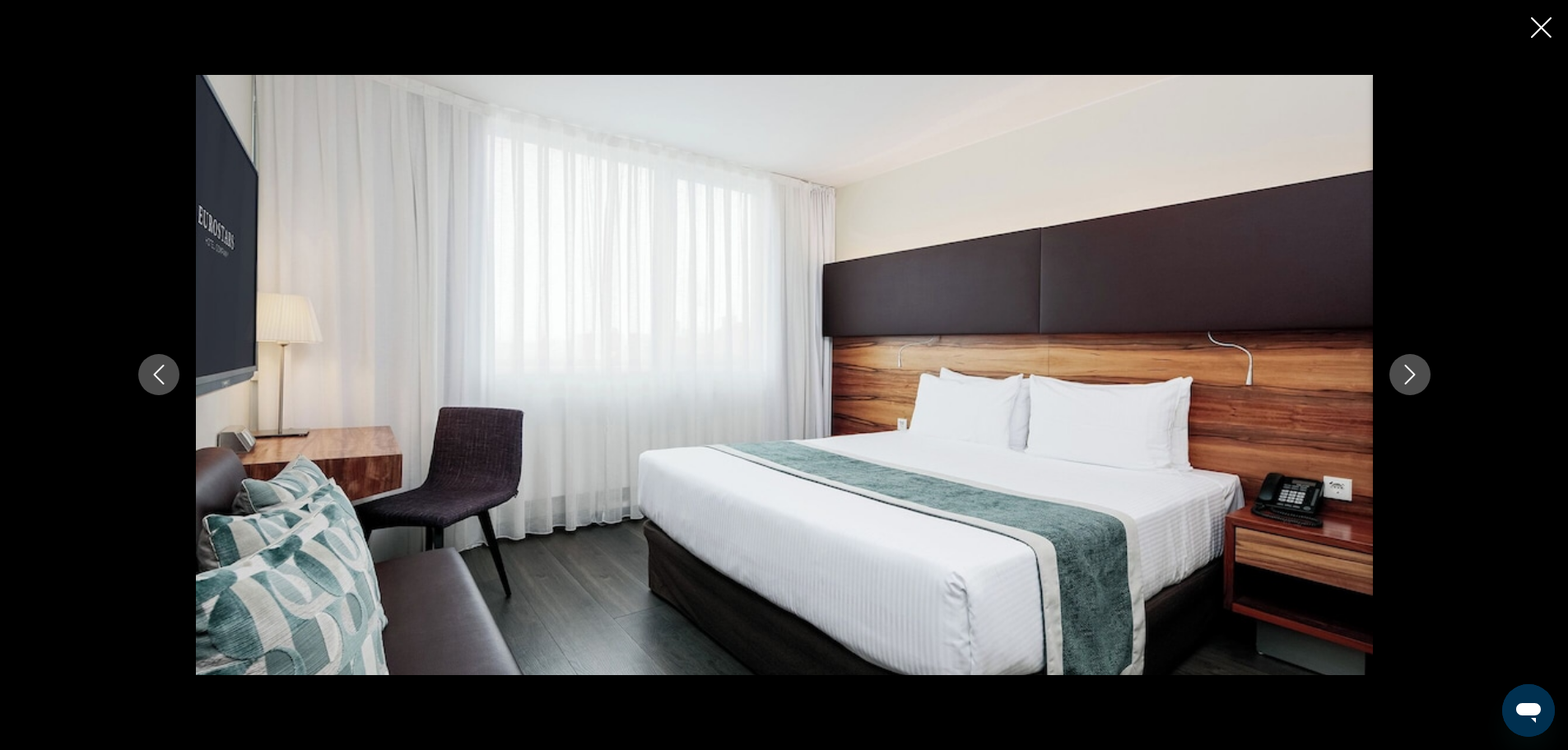
click at [1401, 378] on icon "Next image" at bounding box center [1410, 375] width 20 height 20
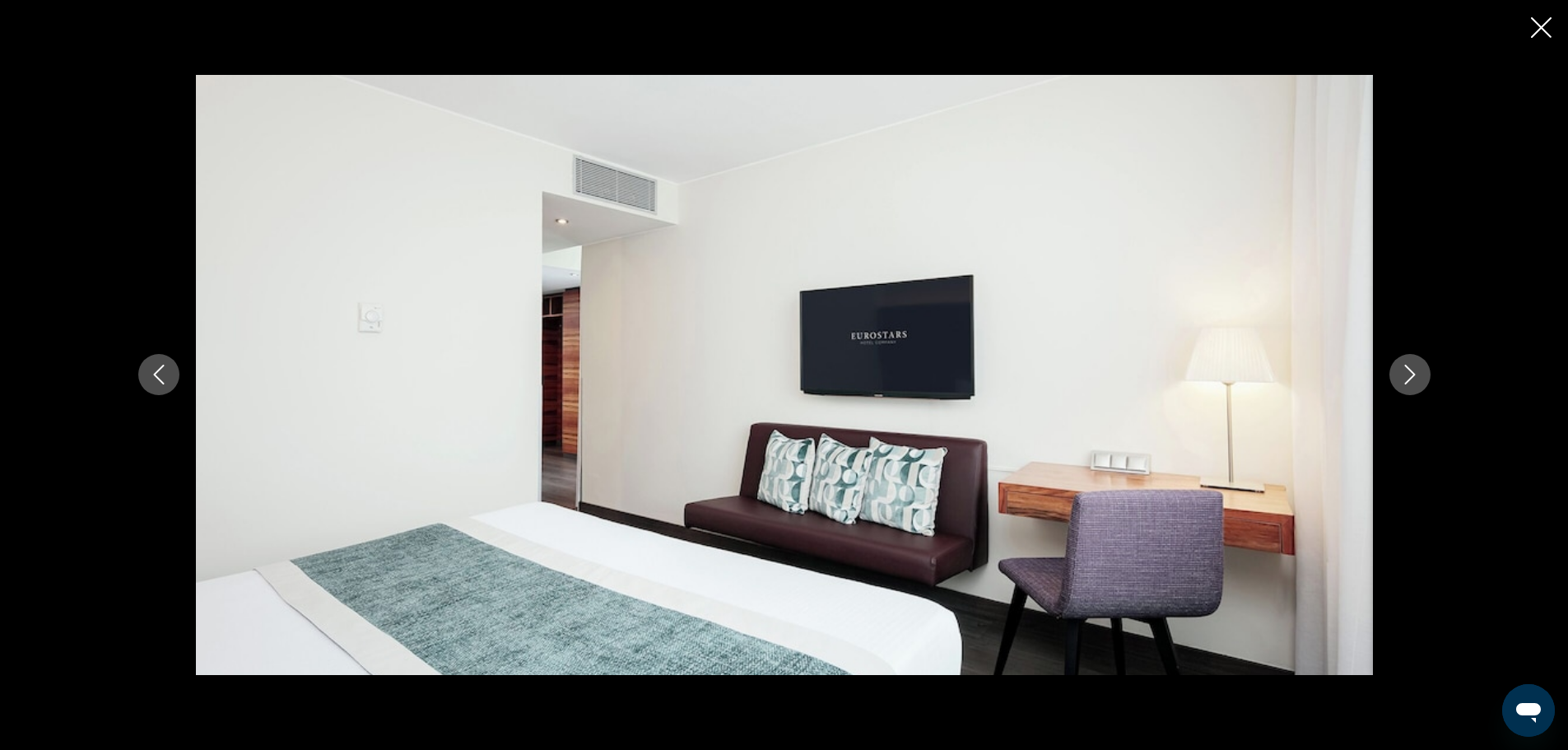
click at [1401, 378] on icon "Next image" at bounding box center [1410, 375] width 20 height 20
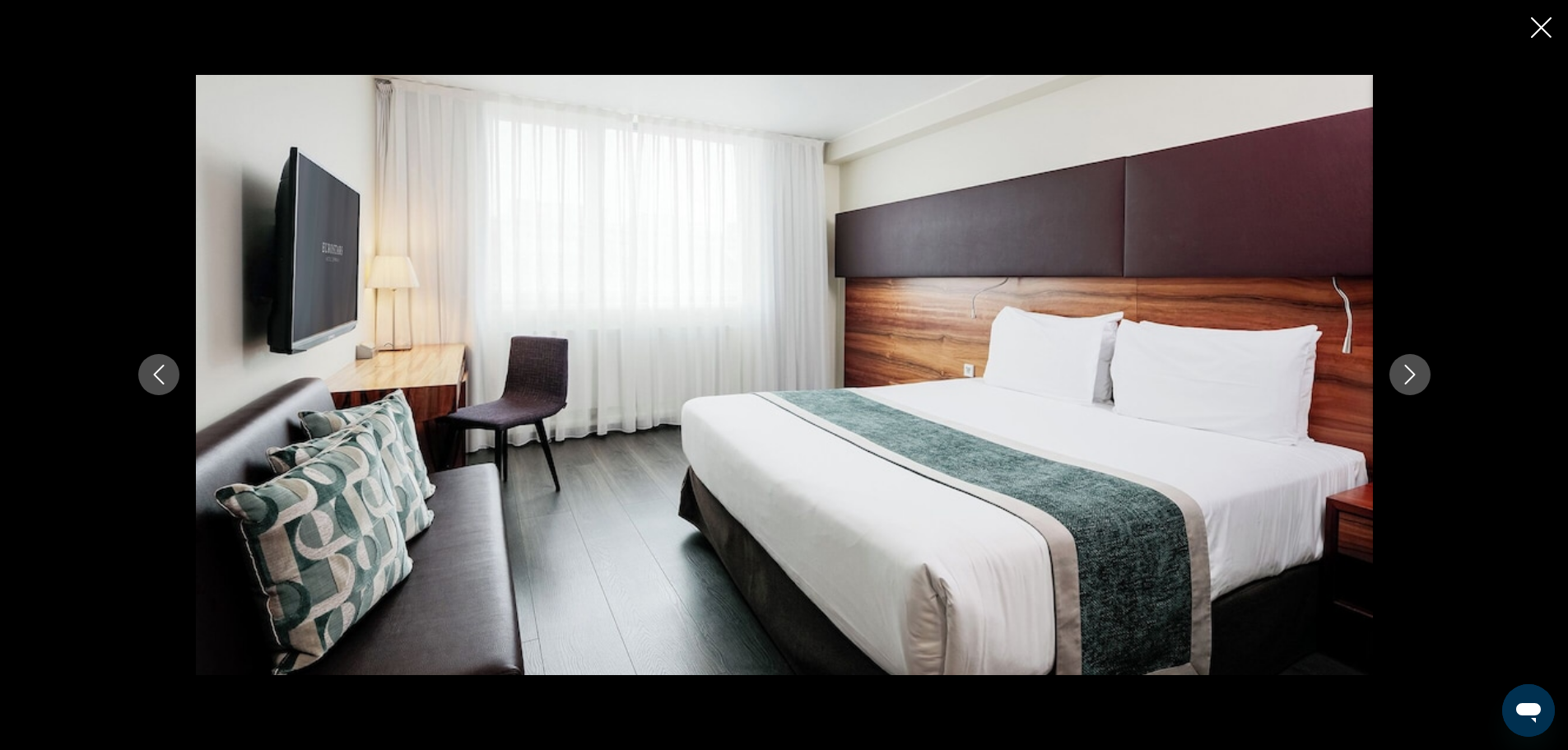
click at [1401, 378] on icon "Next image" at bounding box center [1410, 375] width 20 height 20
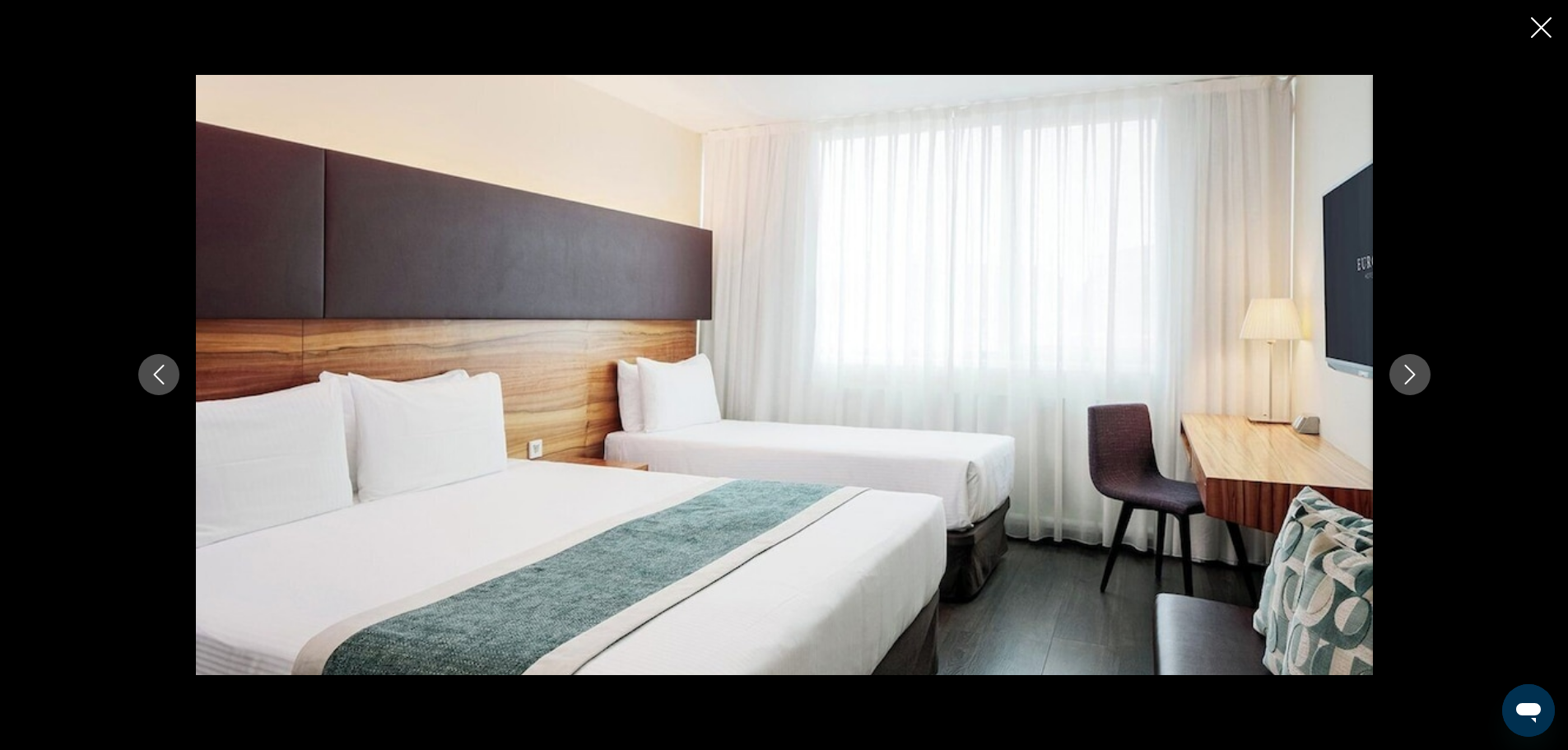
click at [1401, 378] on icon "Next image" at bounding box center [1410, 375] width 20 height 20
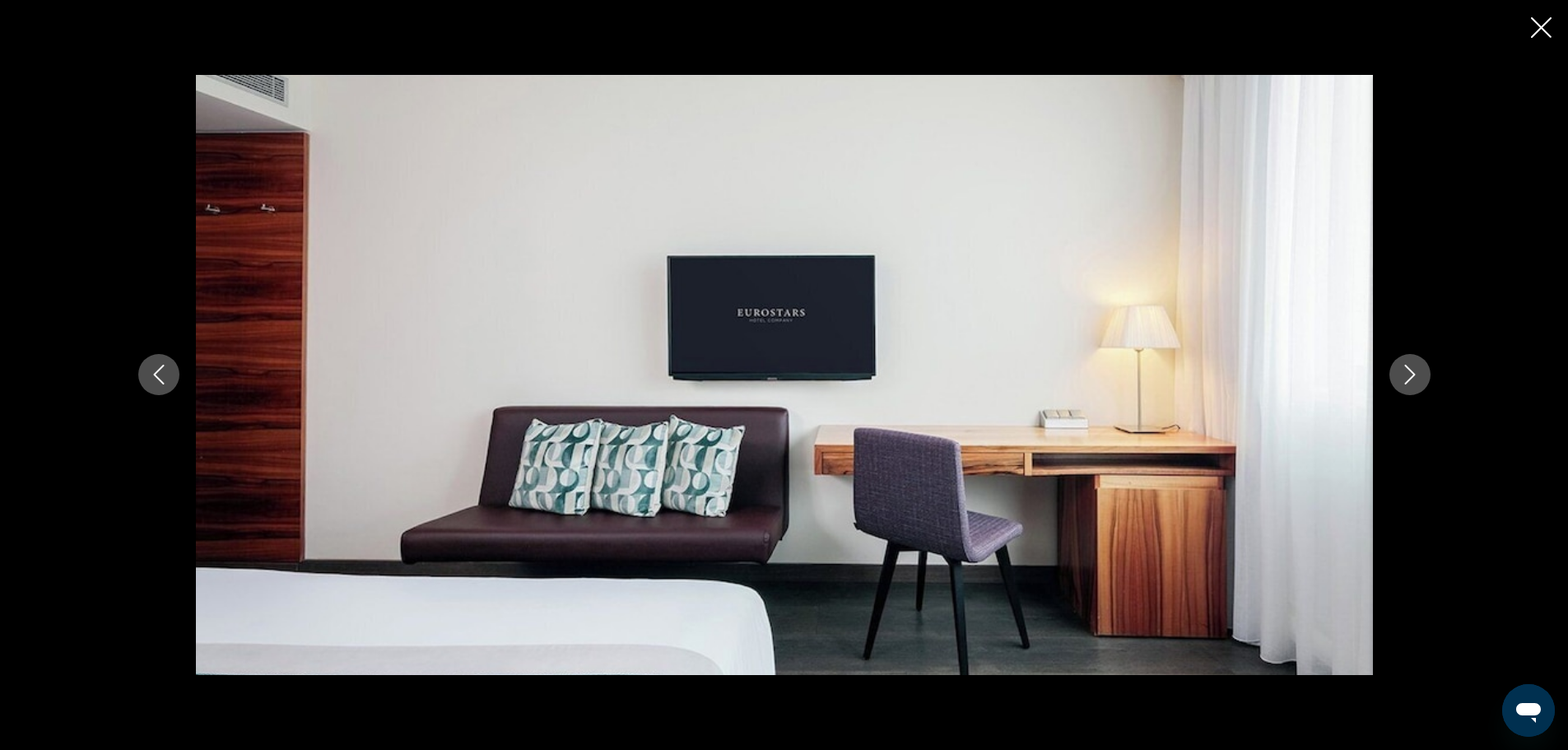
click at [1401, 378] on icon "Next image" at bounding box center [1410, 375] width 20 height 20
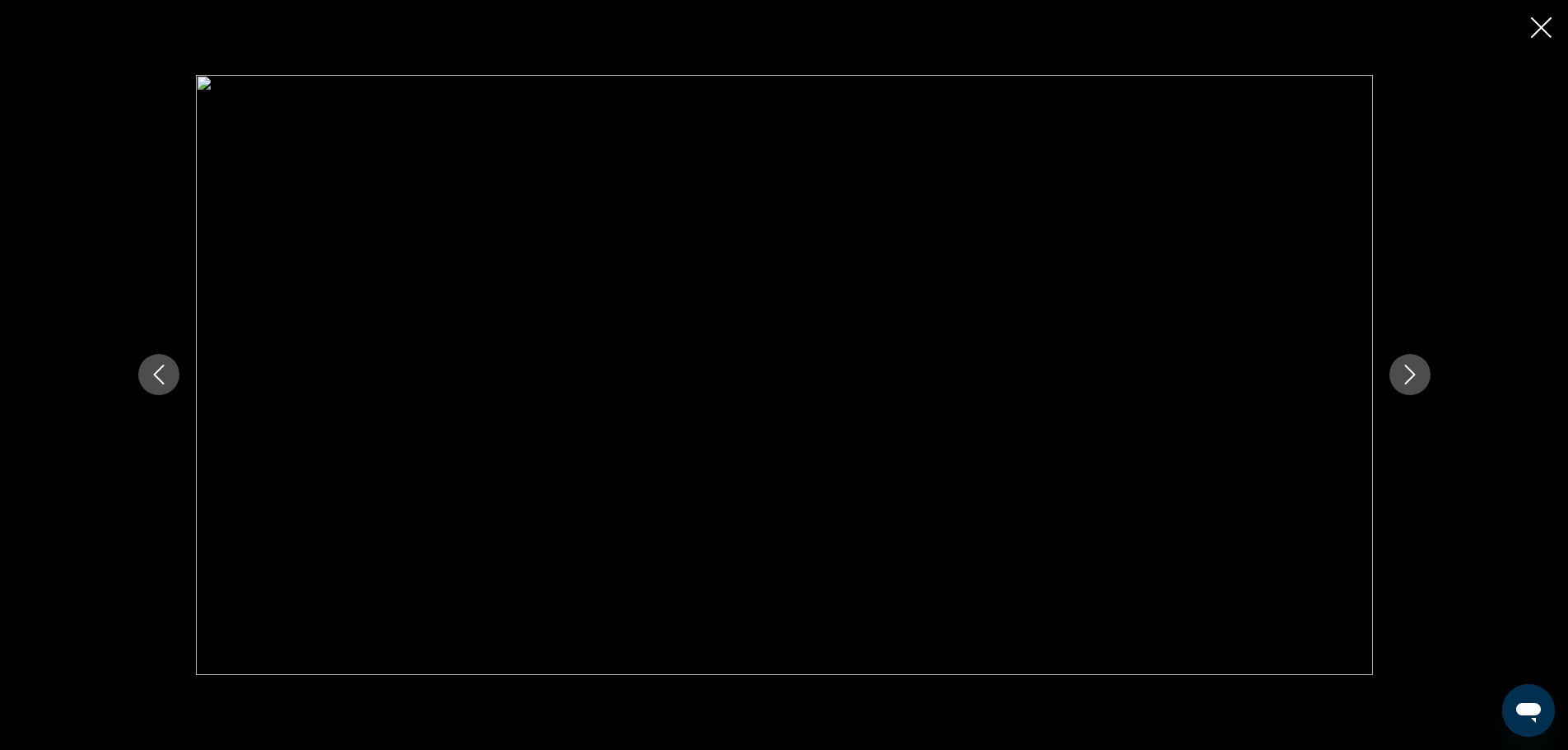
click at [1401, 378] on icon "Next image" at bounding box center [1410, 375] width 20 height 20
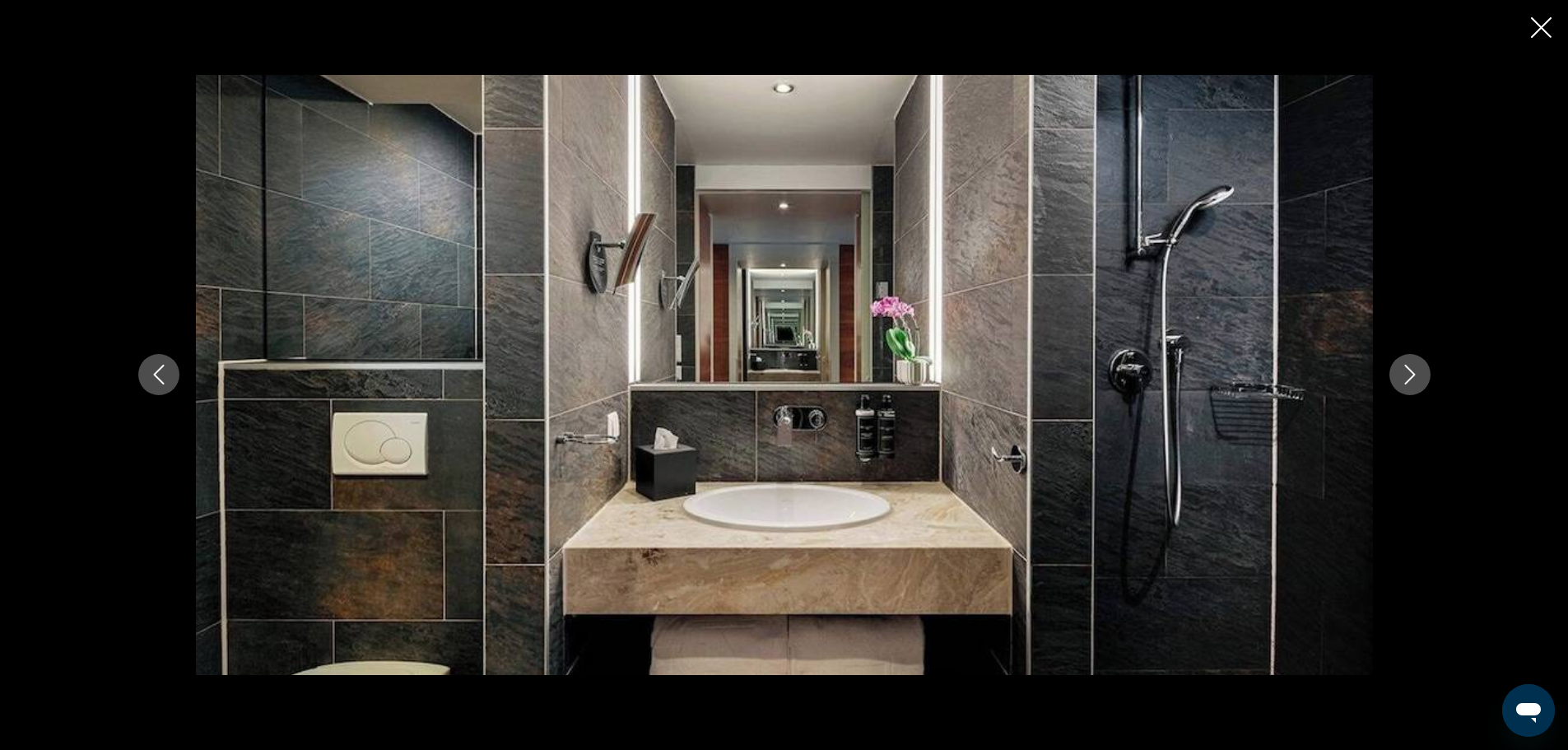
click at [1401, 378] on icon "Next image" at bounding box center [1410, 375] width 20 height 20
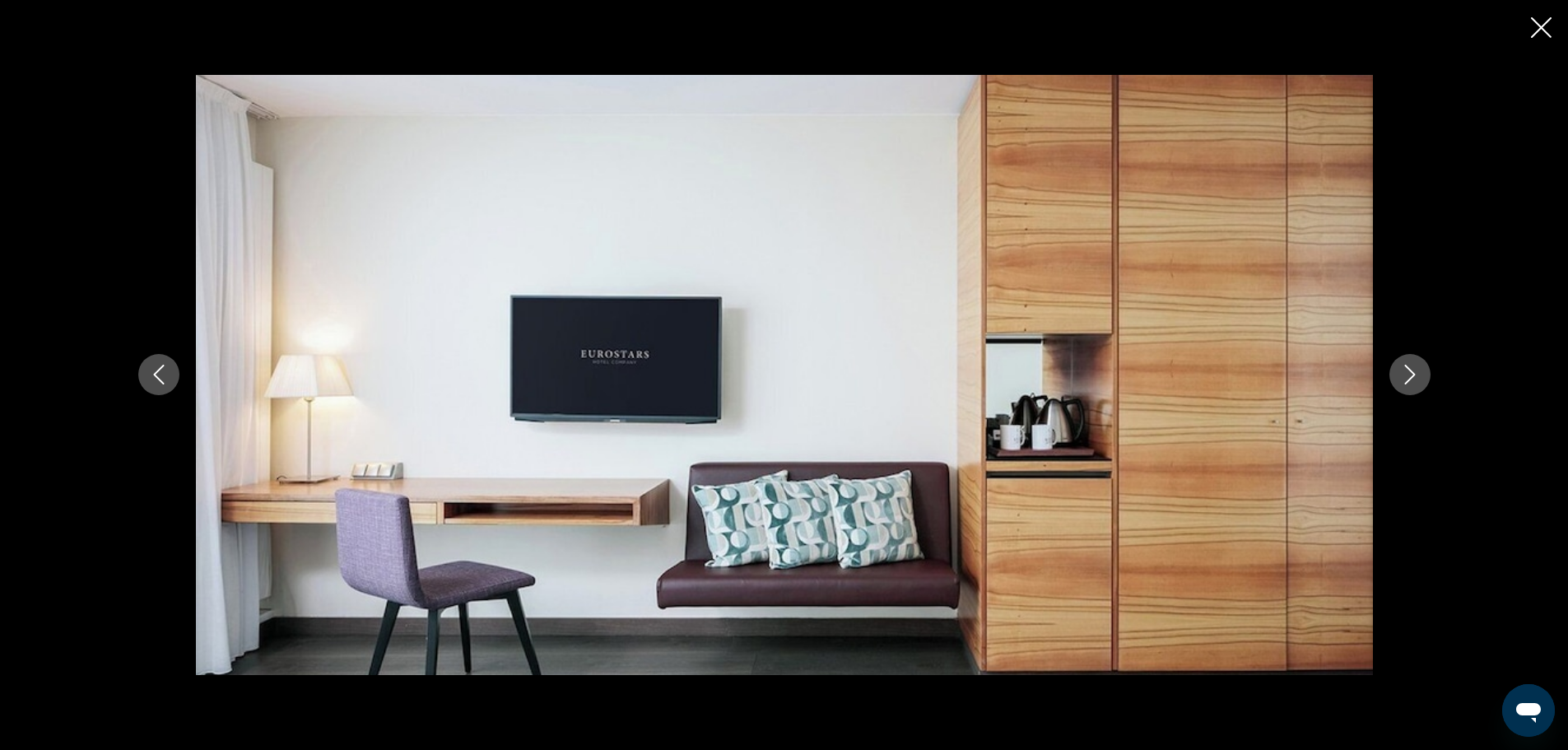
click at [1400, 380] on icon "Next image" at bounding box center [1410, 375] width 20 height 20
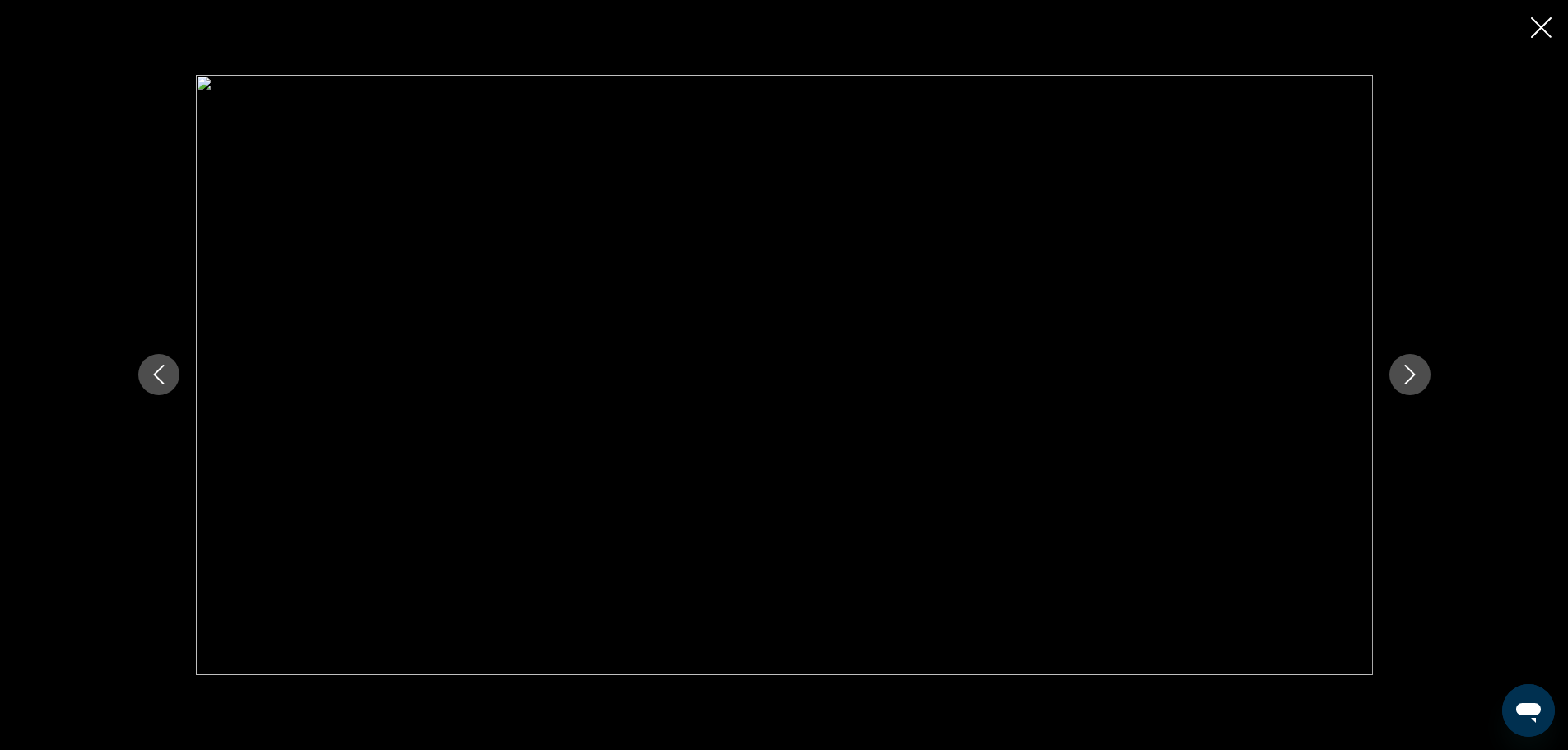
click at [1400, 380] on icon "Next image" at bounding box center [1410, 375] width 20 height 20
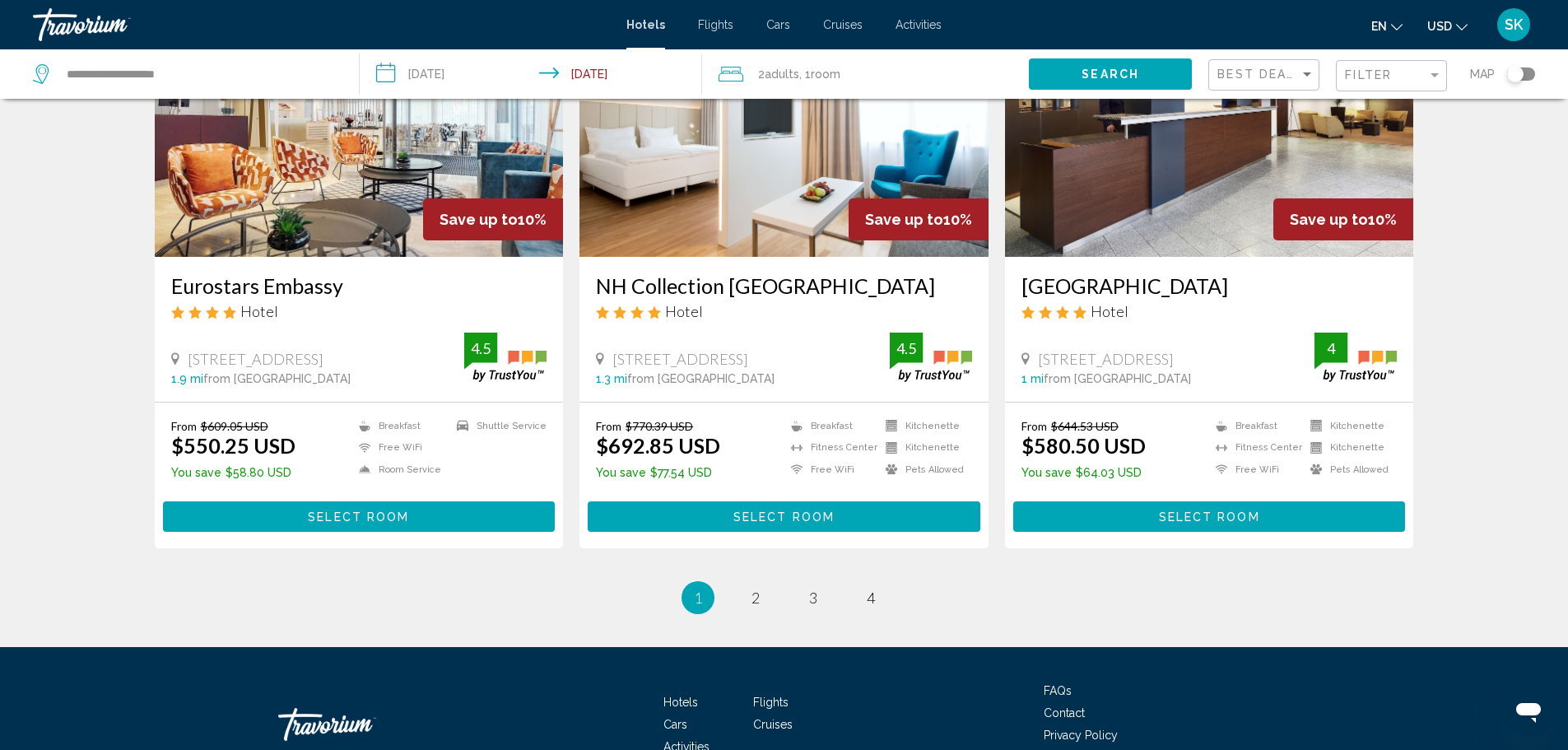
scroll to position [1975, 0]
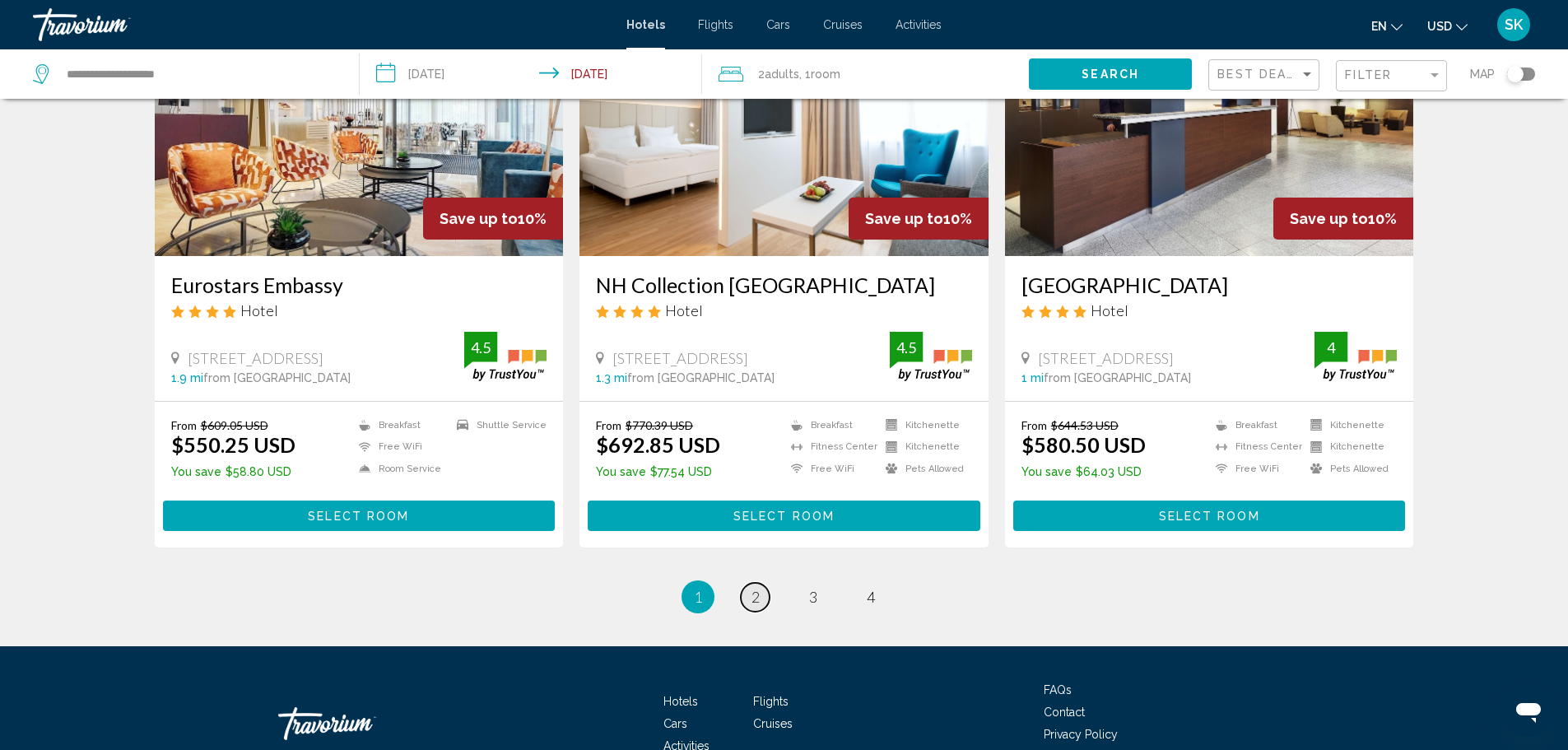
click at [759, 587] on span "2" at bounding box center [755, 596] width 8 height 19
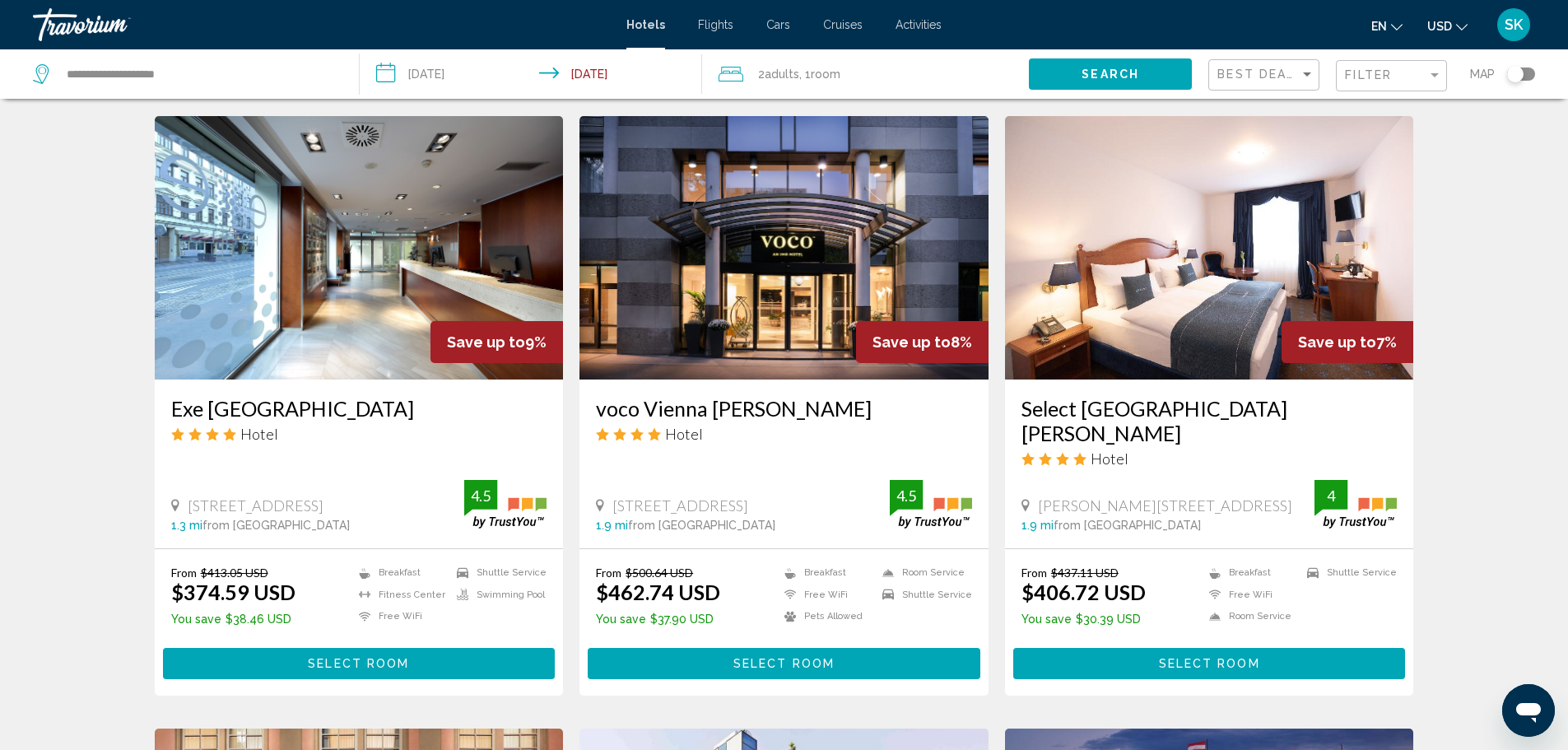
scroll to position [658, 0]
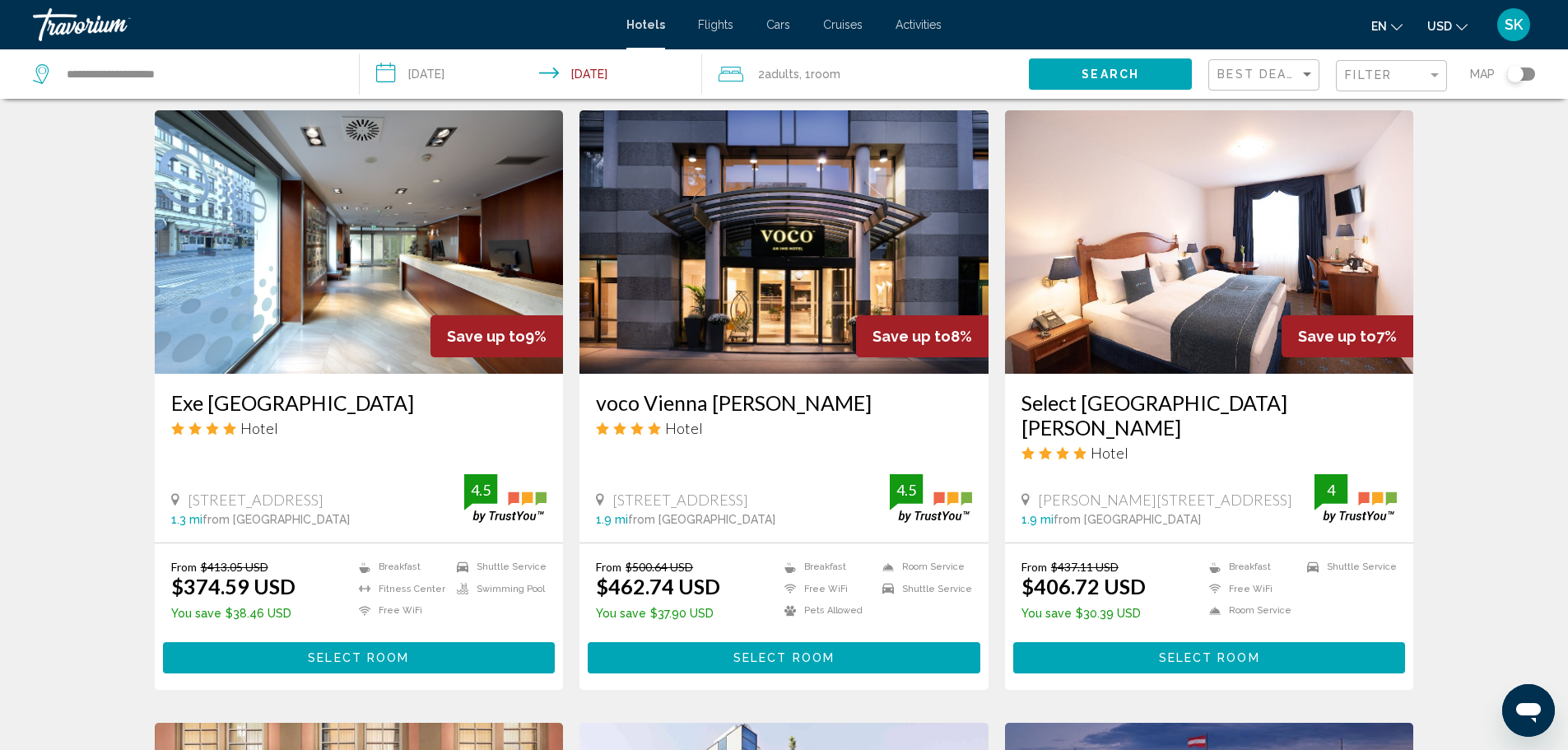
click at [356, 312] on img "Main content" at bounding box center [359, 242] width 409 height 263
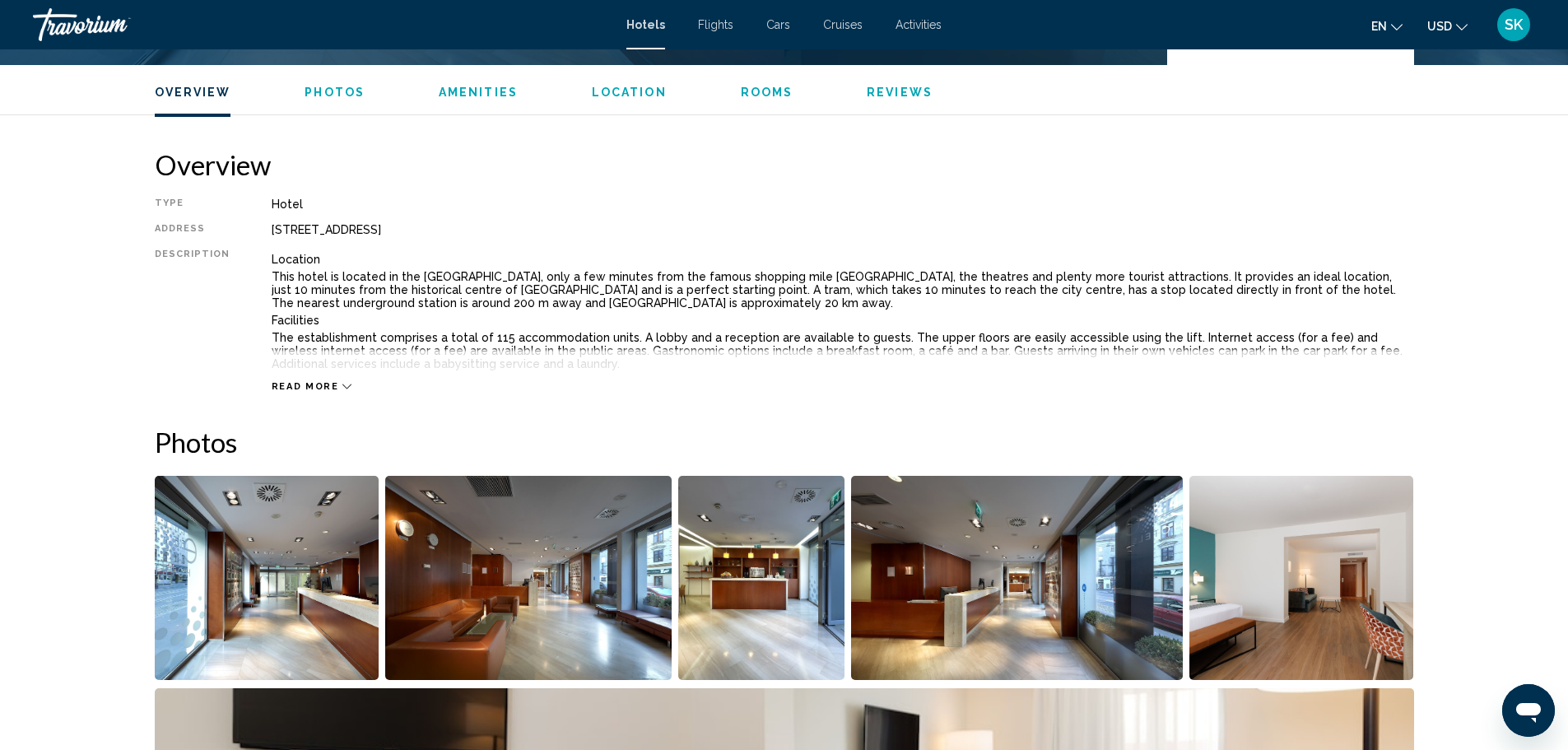
scroll to position [493, 0]
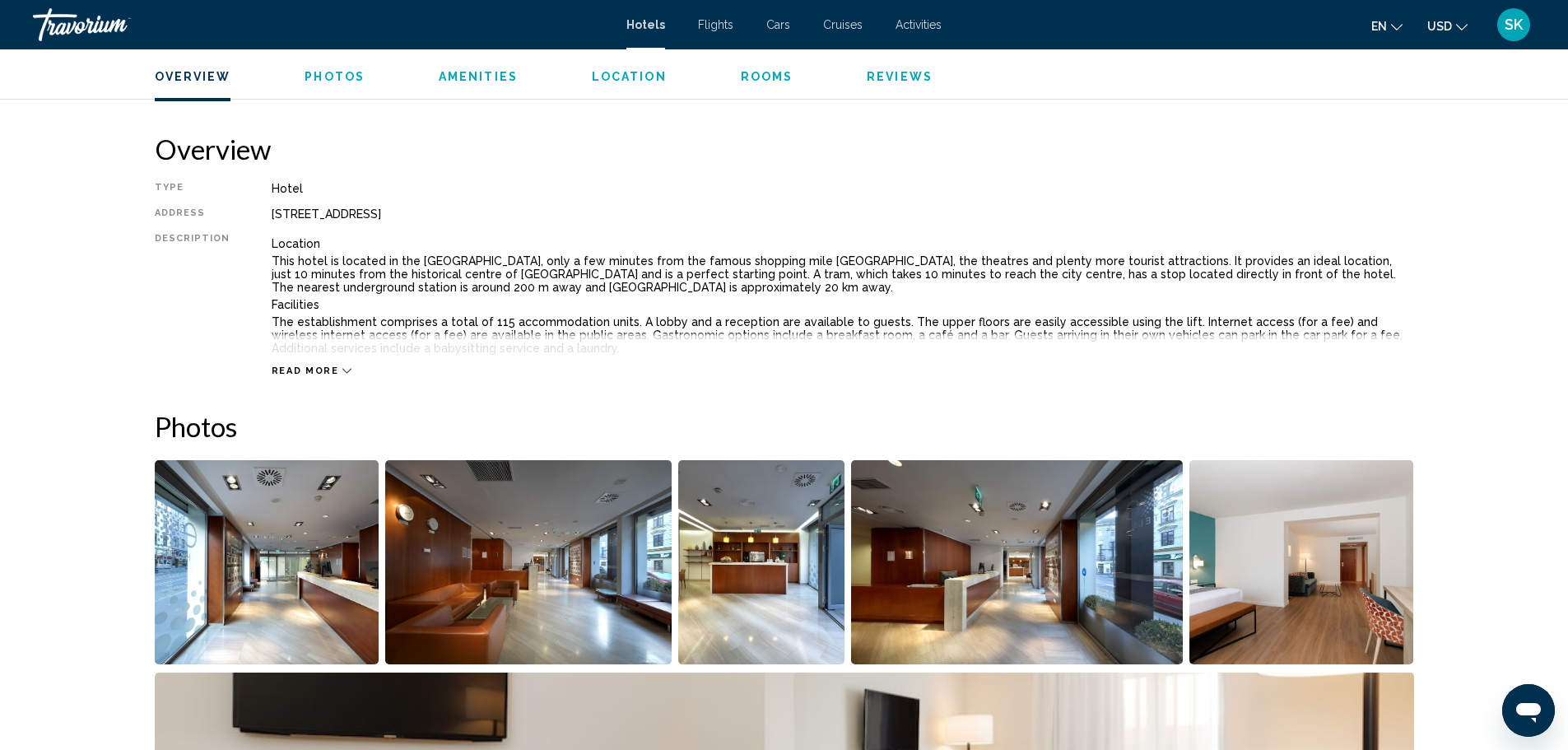
click at [477, 601] on img "Open full-screen image slider" at bounding box center [529, 562] width 287 height 204
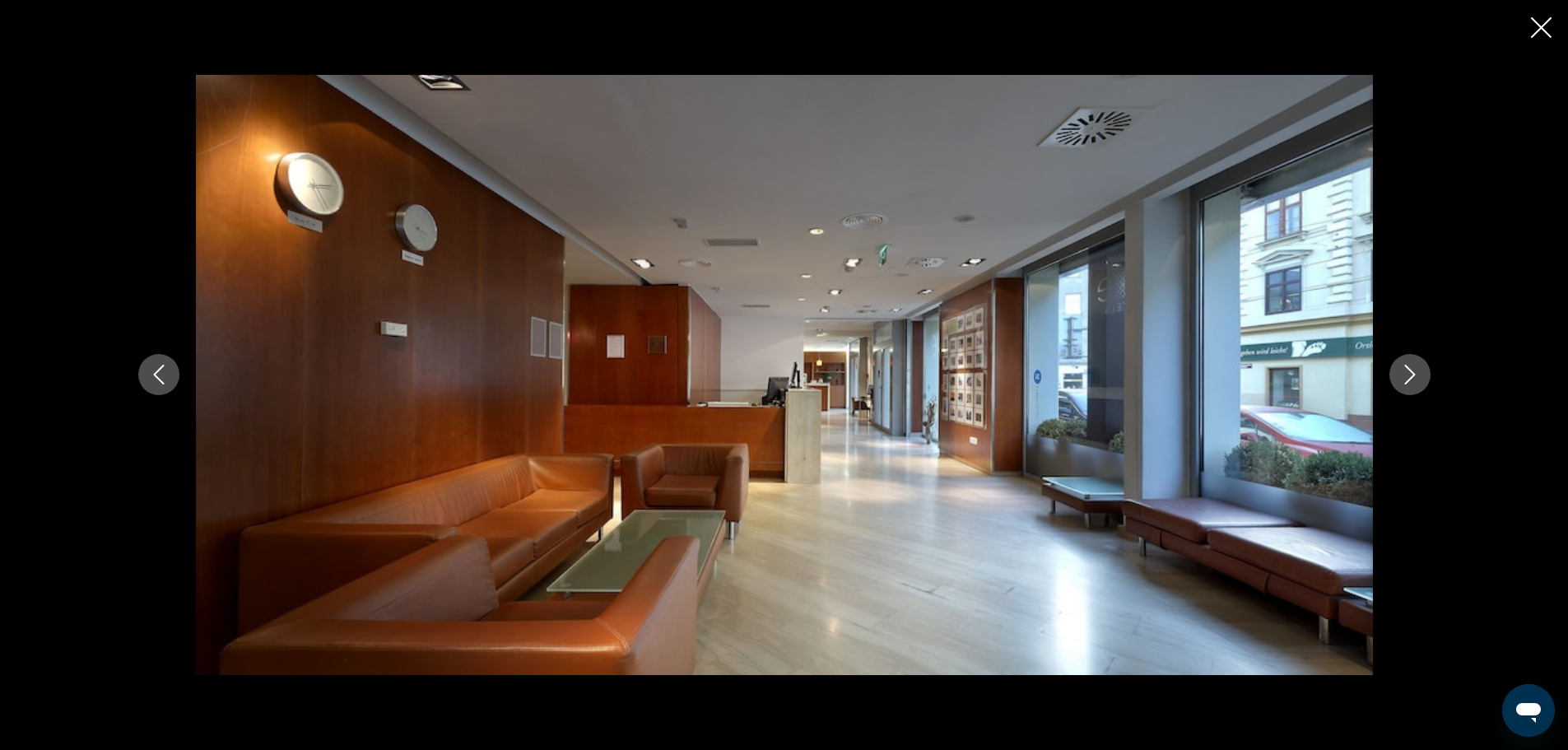
click at [1404, 376] on icon "Next image" at bounding box center [1410, 375] width 20 height 20
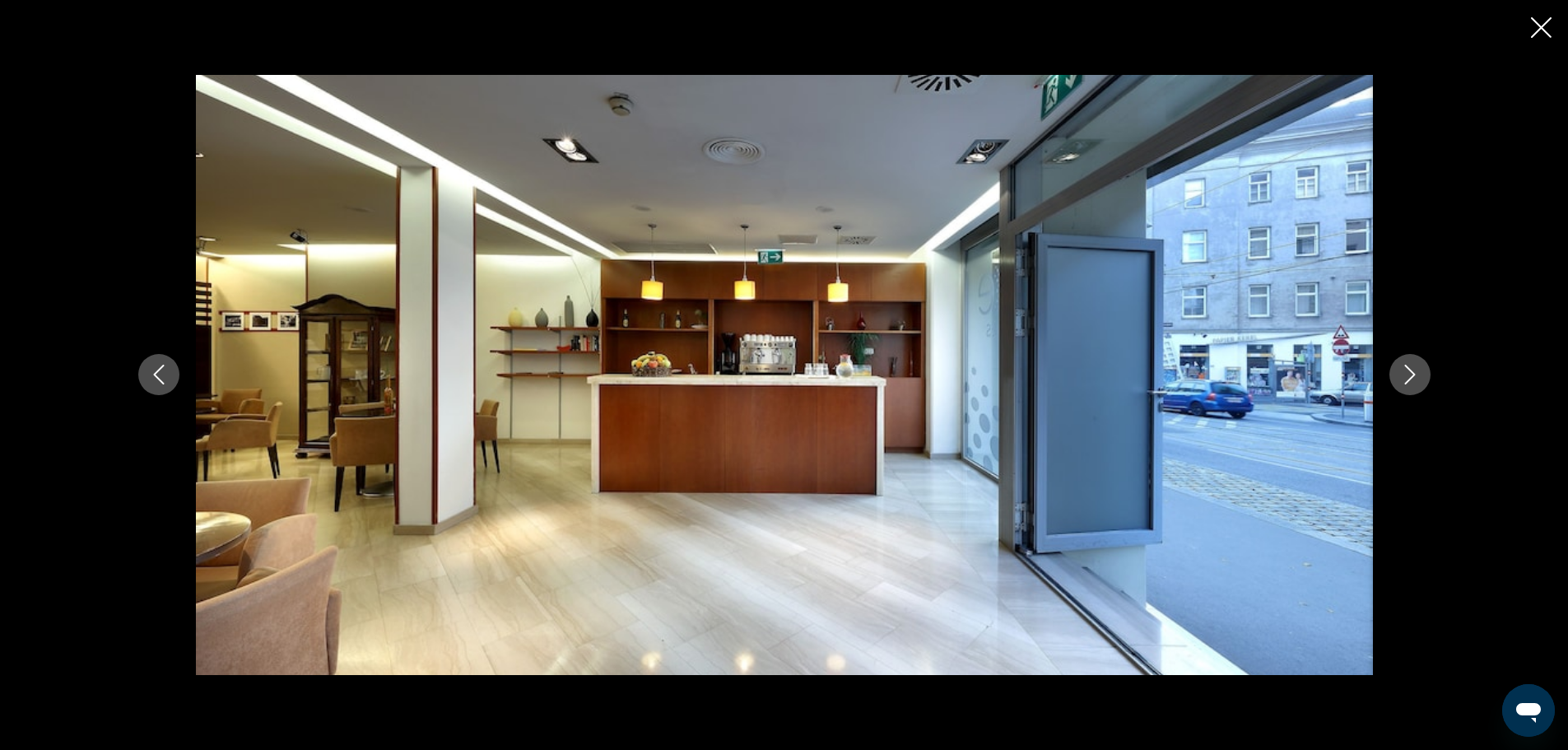
click at [1404, 376] on icon "Next image" at bounding box center [1410, 375] width 20 height 20
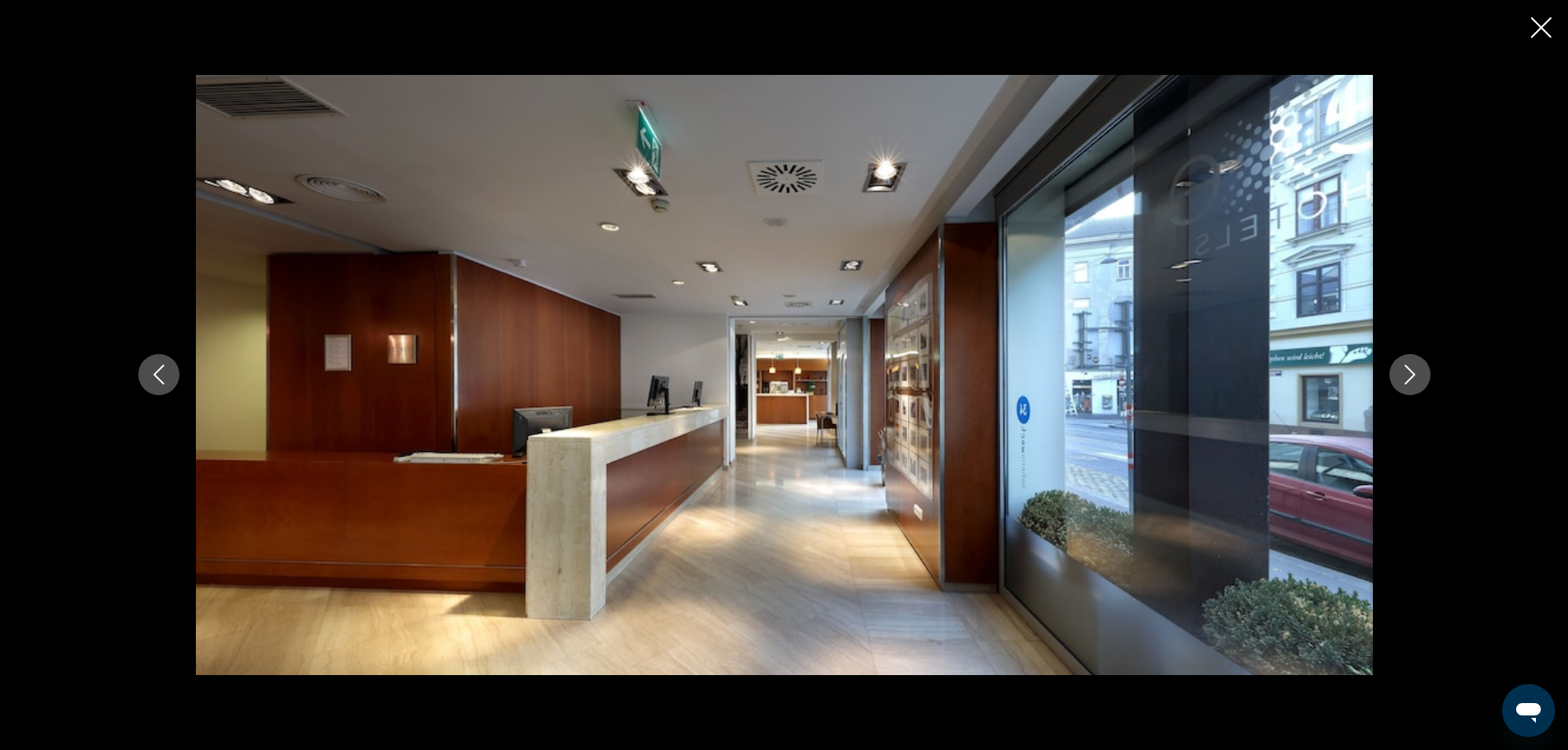
click at [1404, 376] on icon "Next image" at bounding box center [1410, 375] width 20 height 20
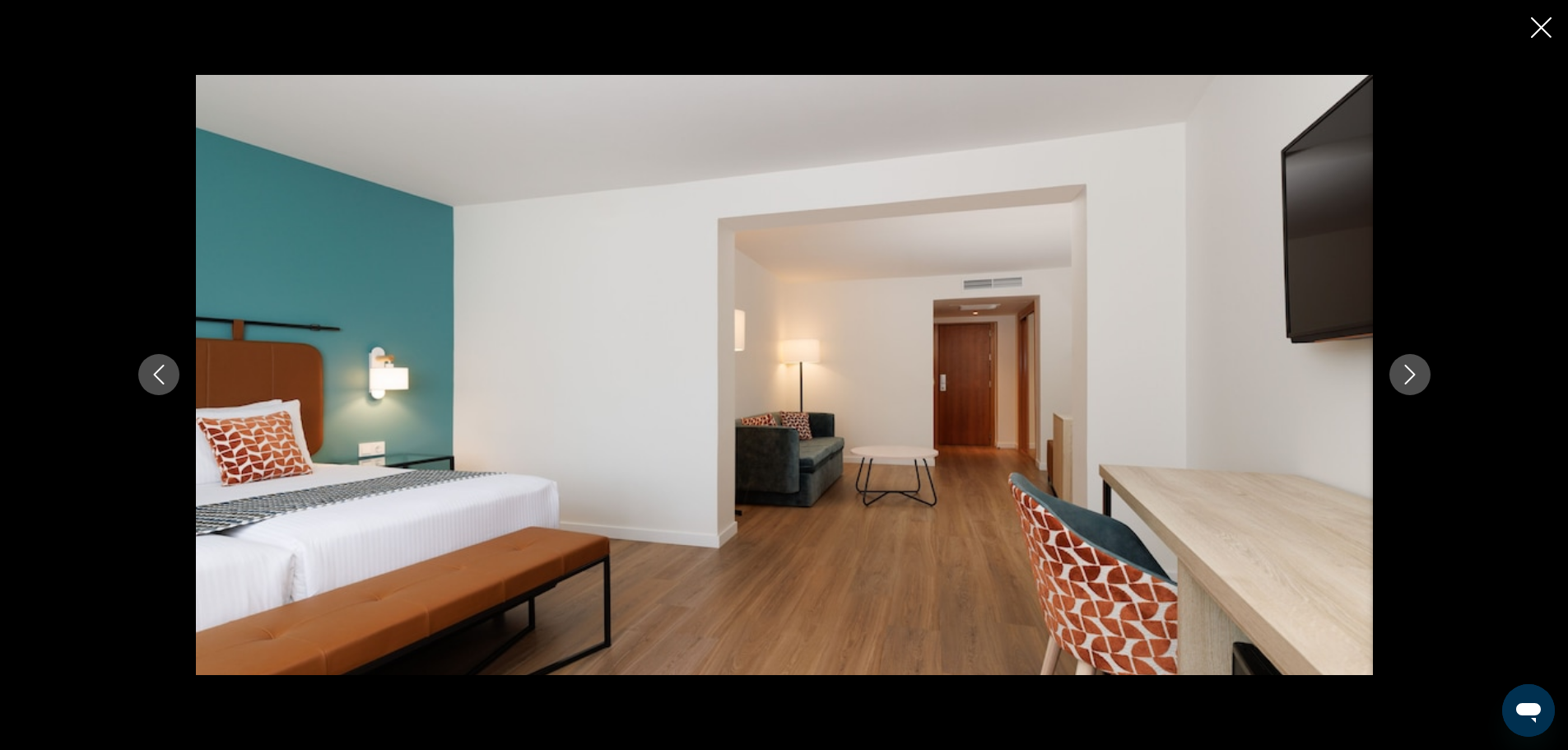
click at [1404, 376] on icon "Next image" at bounding box center [1410, 375] width 20 height 20
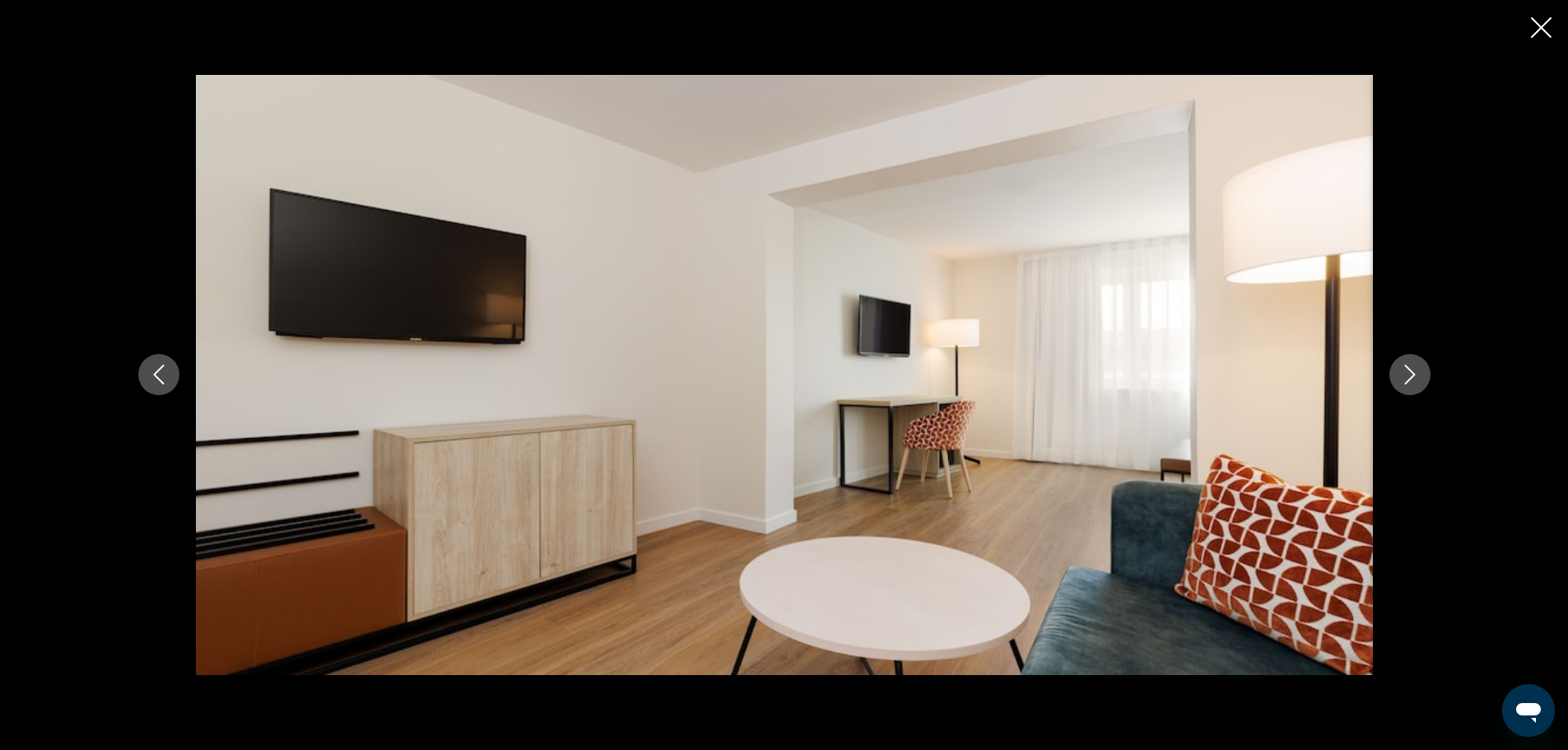
click at [1404, 376] on icon "Next image" at bounding box center [1410, 375] width 20 height 20
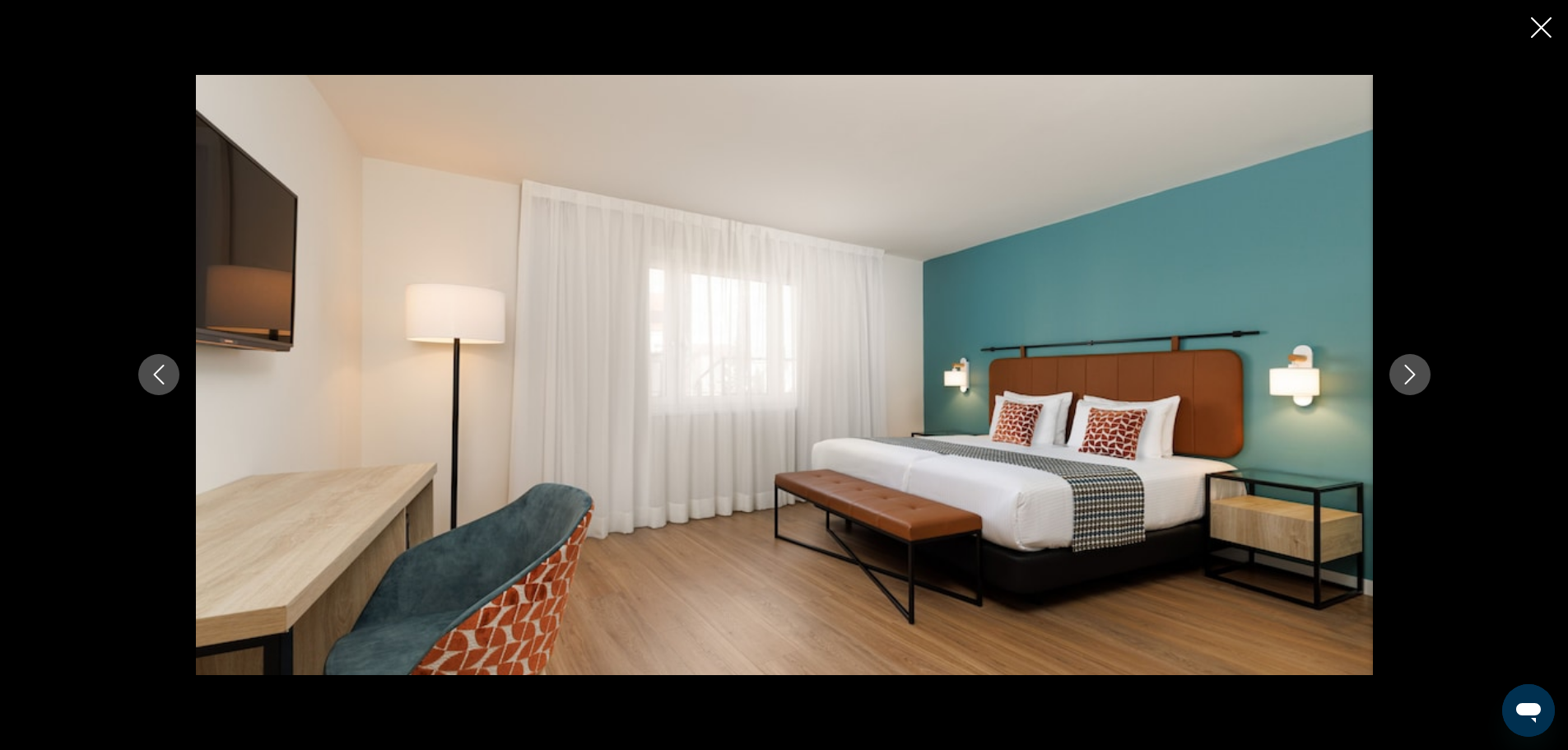
click at [1404, 376] on icon "Next image" at bounding box center [1410, 375] width 20 height 20
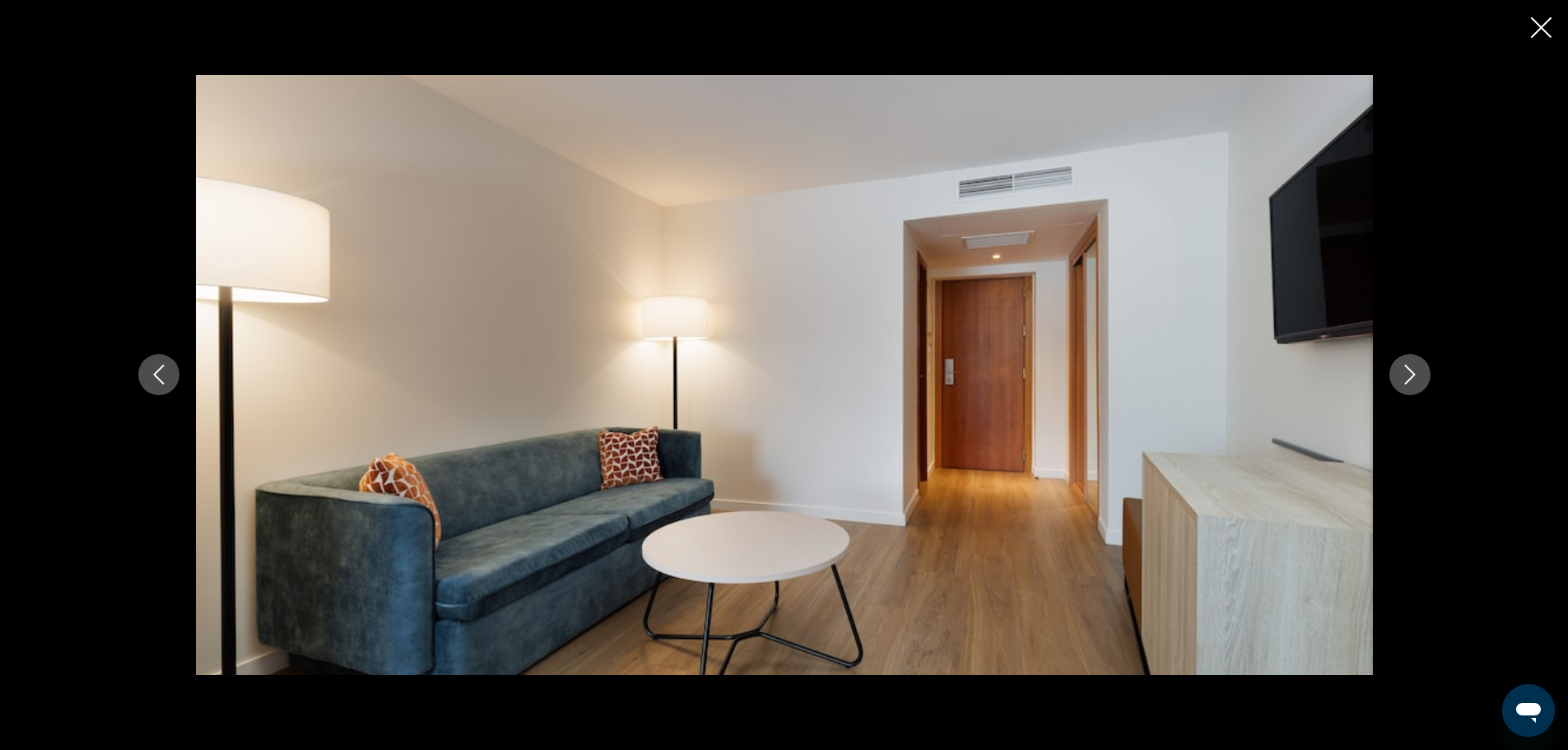
click at [1404, 376] on icon "Next image" at bounding box center [1410, 375] width 20 height 20
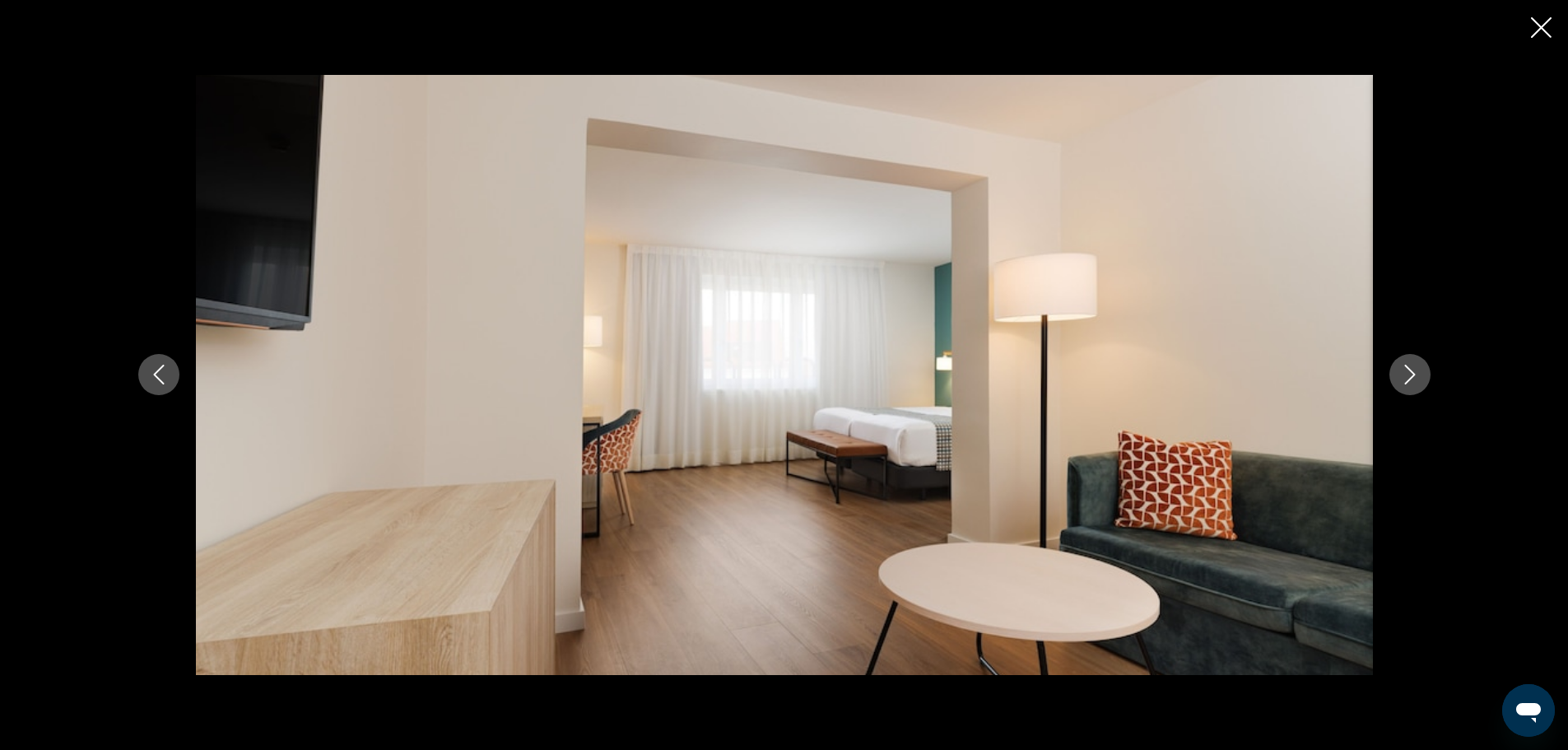
click at [1404, 376] on icon "Next image" at bounding box center [1410, 375] width 20 height 20
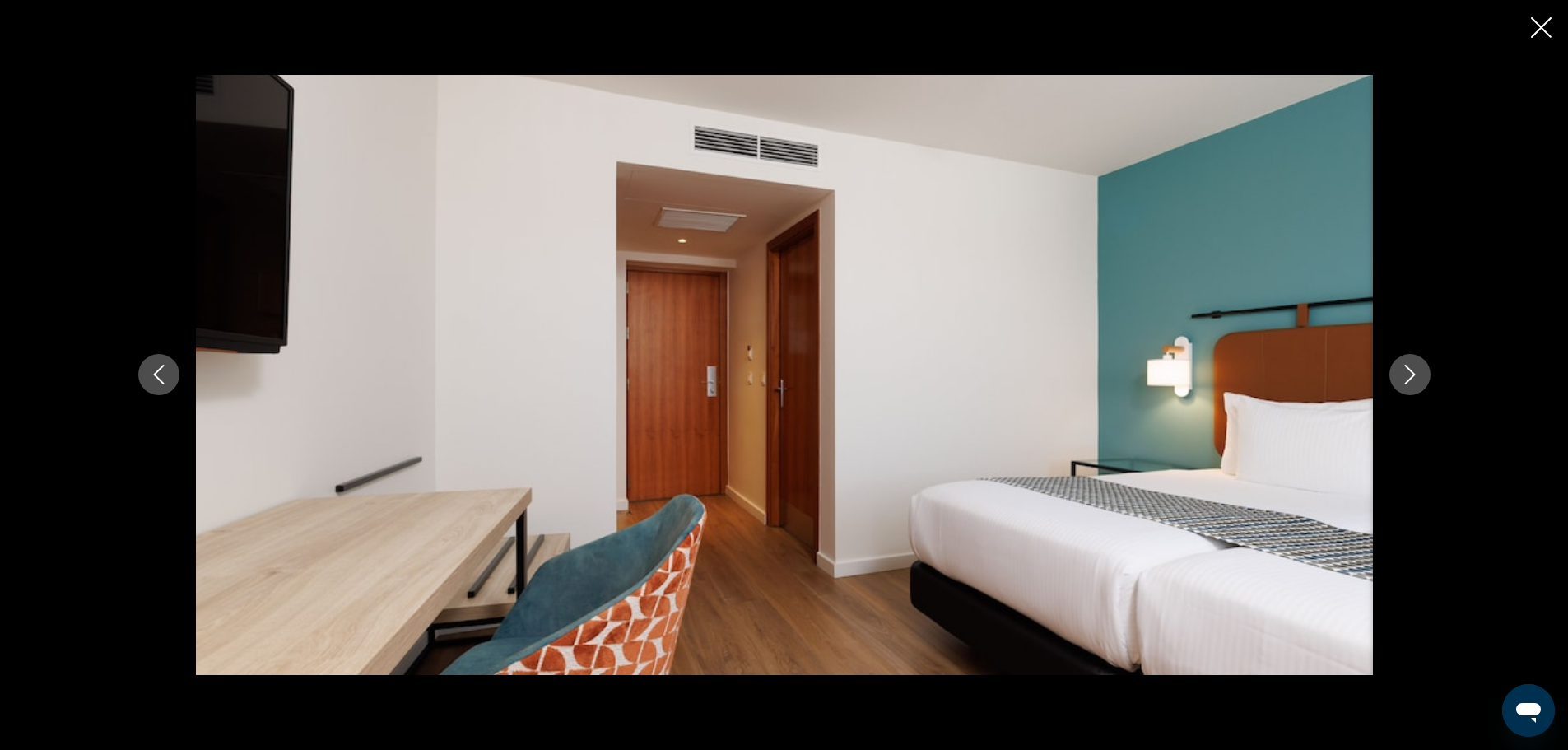
click at [1404, 376] on icon "Next image" at bounding box center [1410, 375] width 20 height 20
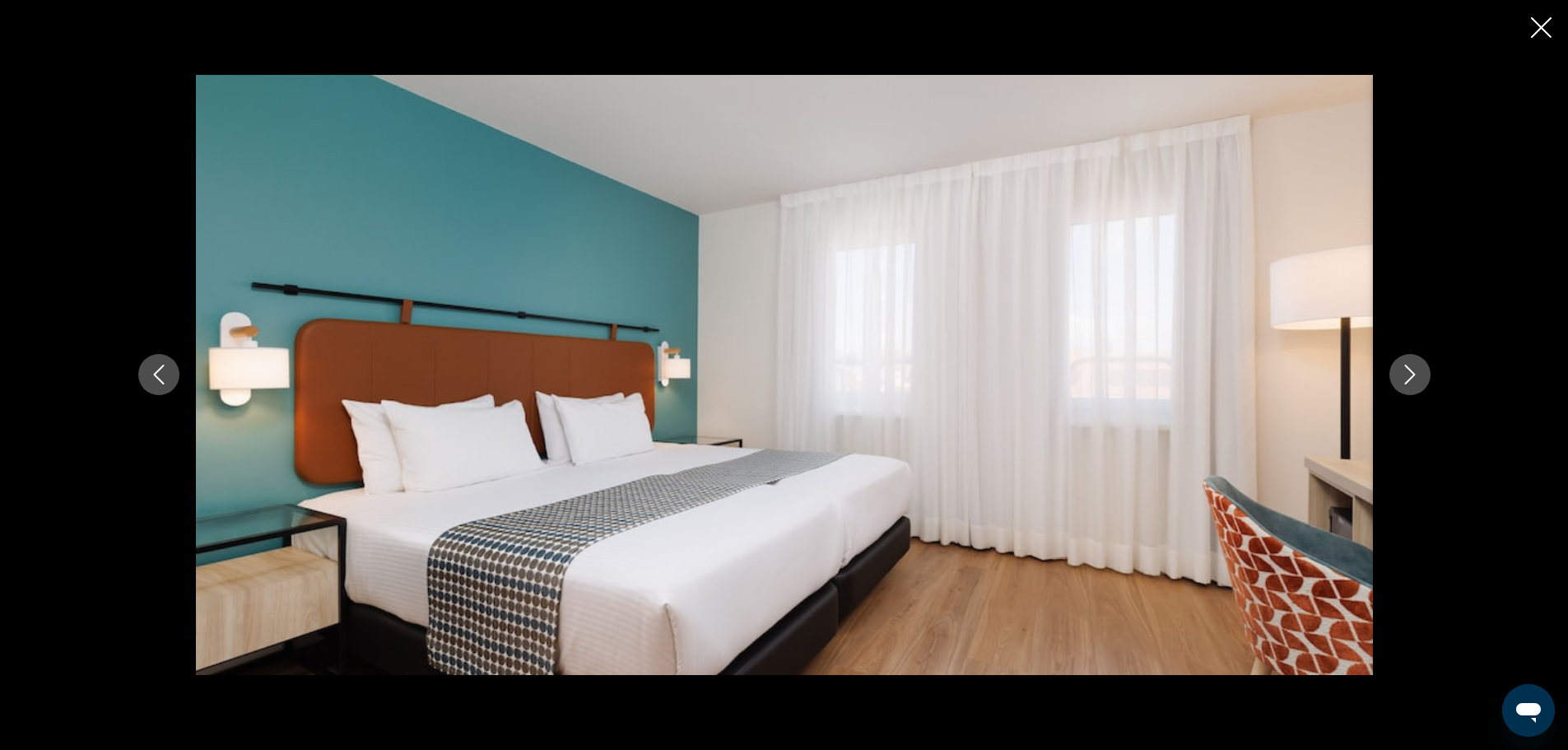
click at [1403, 376] on icon "Next image" at bounding box center [1410, 375] width 20 height 20
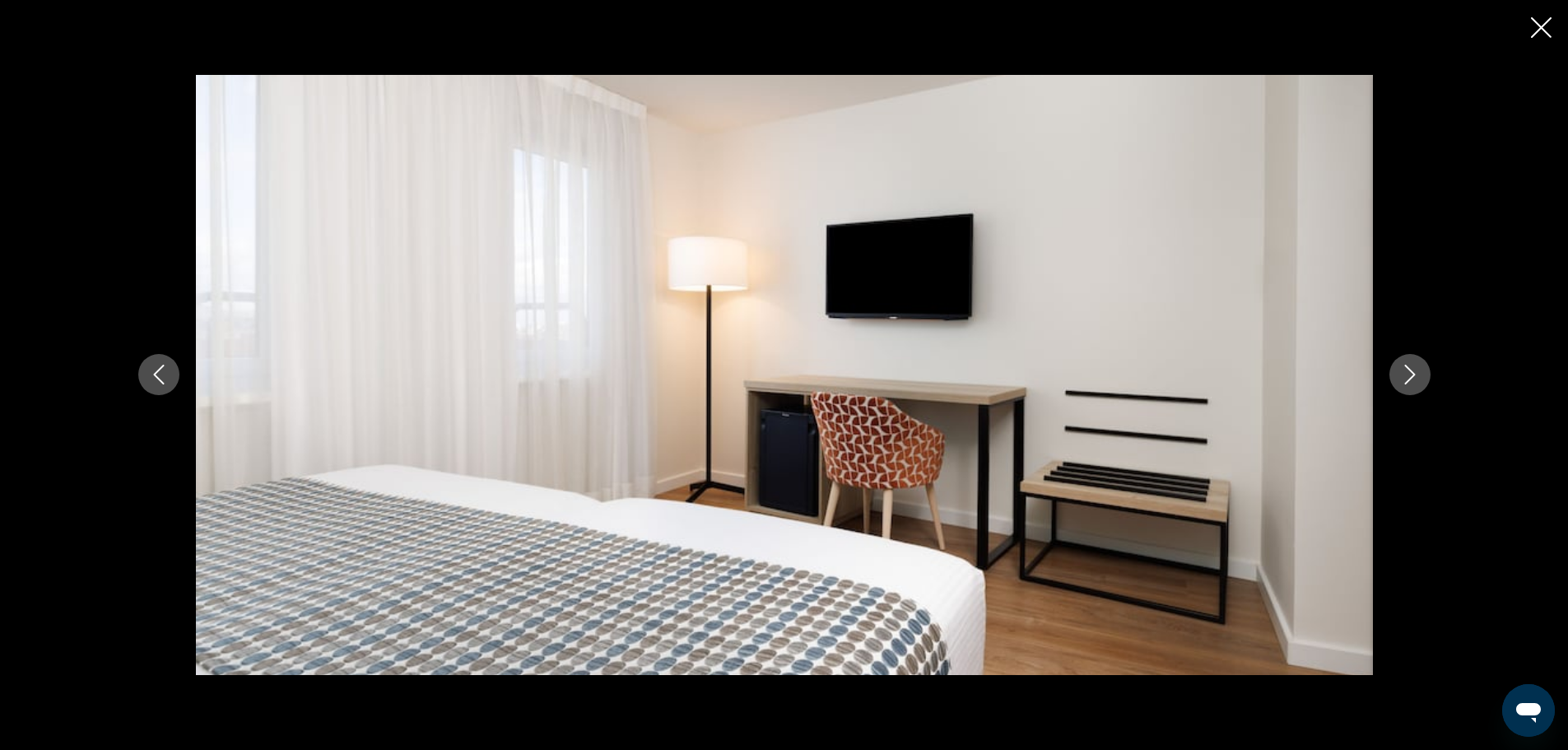
click at [1403, 376] on icon "Next image" at bounding box center [1410, 375] width 20 height 20
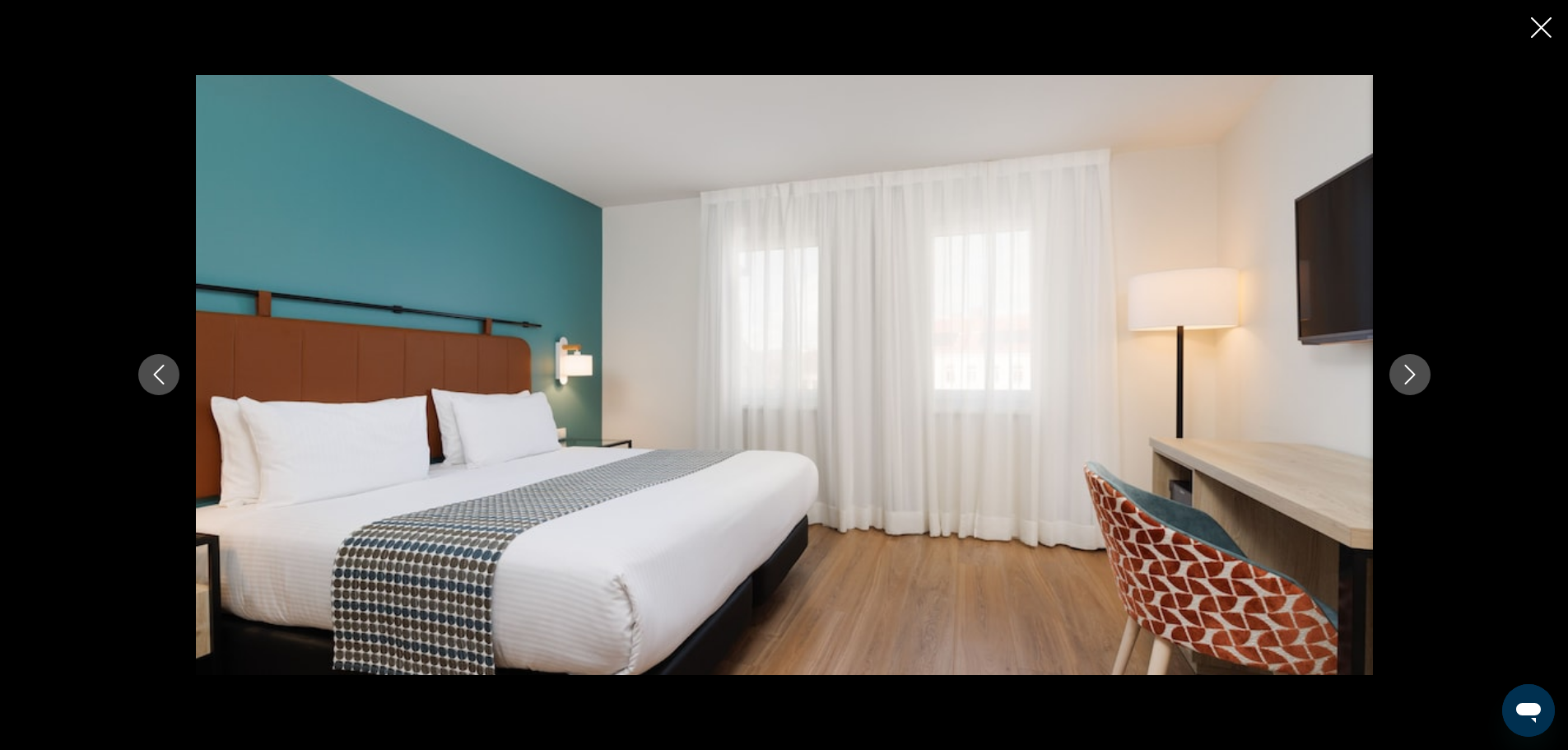
click at [1403, 376] on icon "Next image" at bounding box center [1410, 375] width 20 height 20
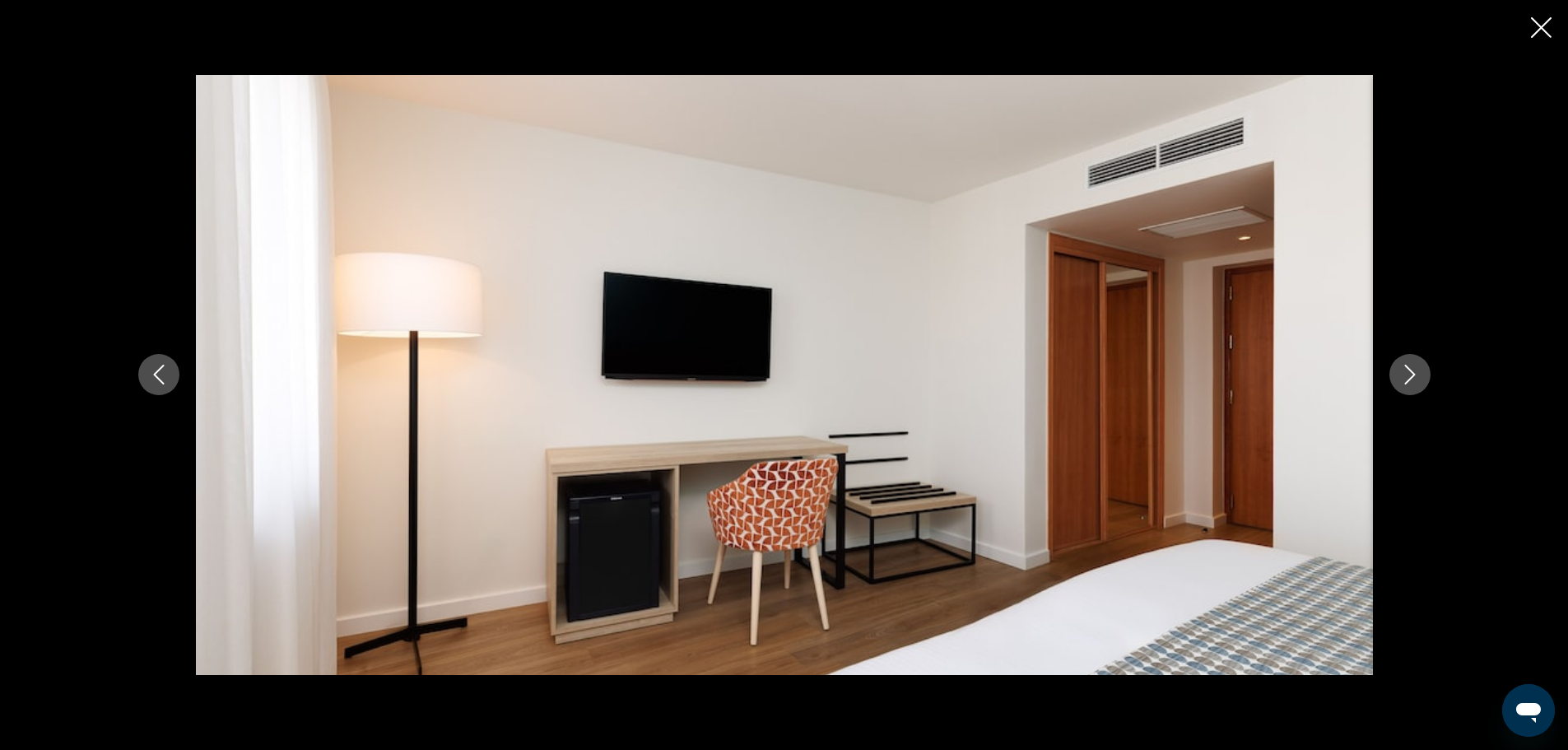
click at [1403, 376] on icon "Next image" at bounding box center [1410, 375] width 20 height 20
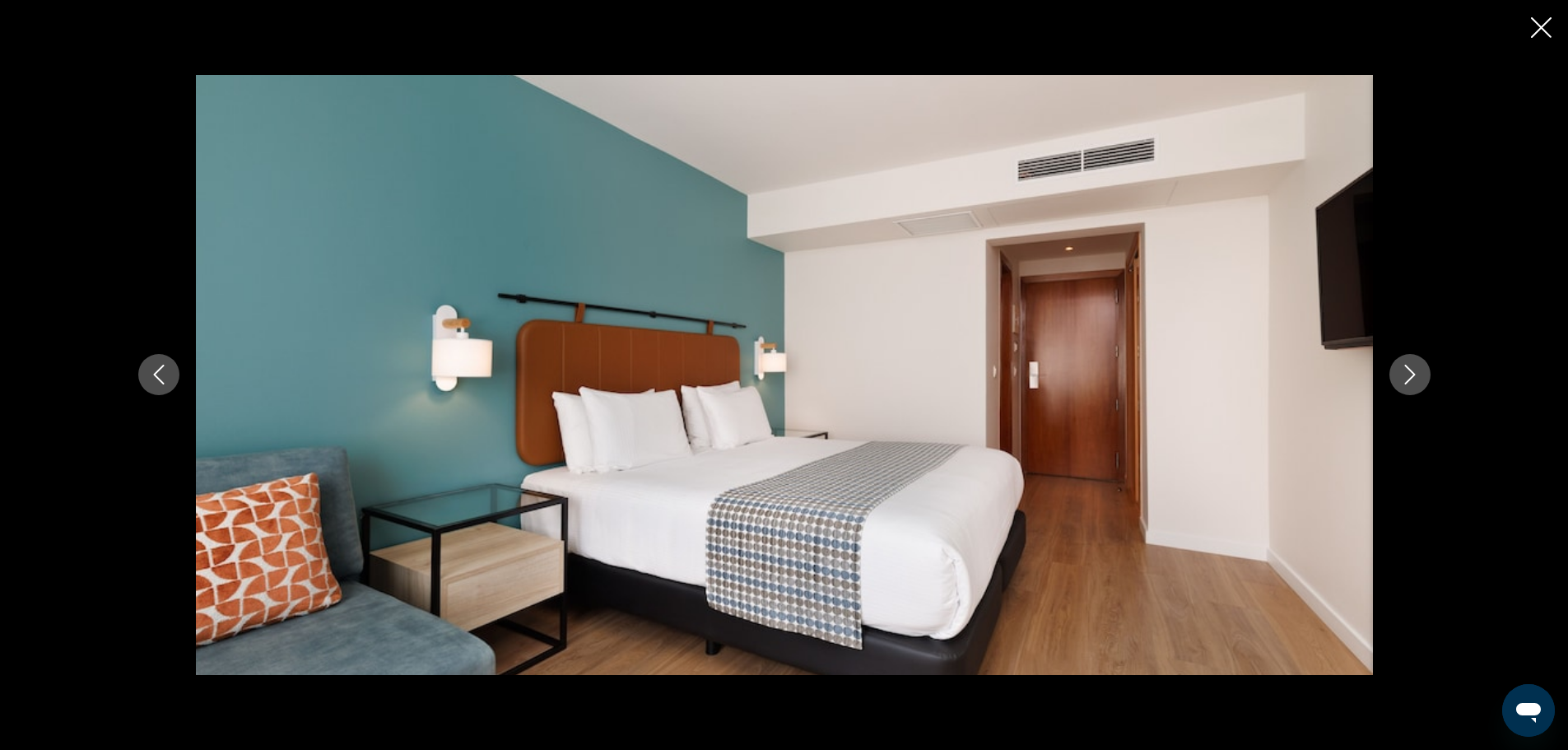
click at [1403, 376] on icon "Next image" at bounding box center [1410, 375] width 20 height 20
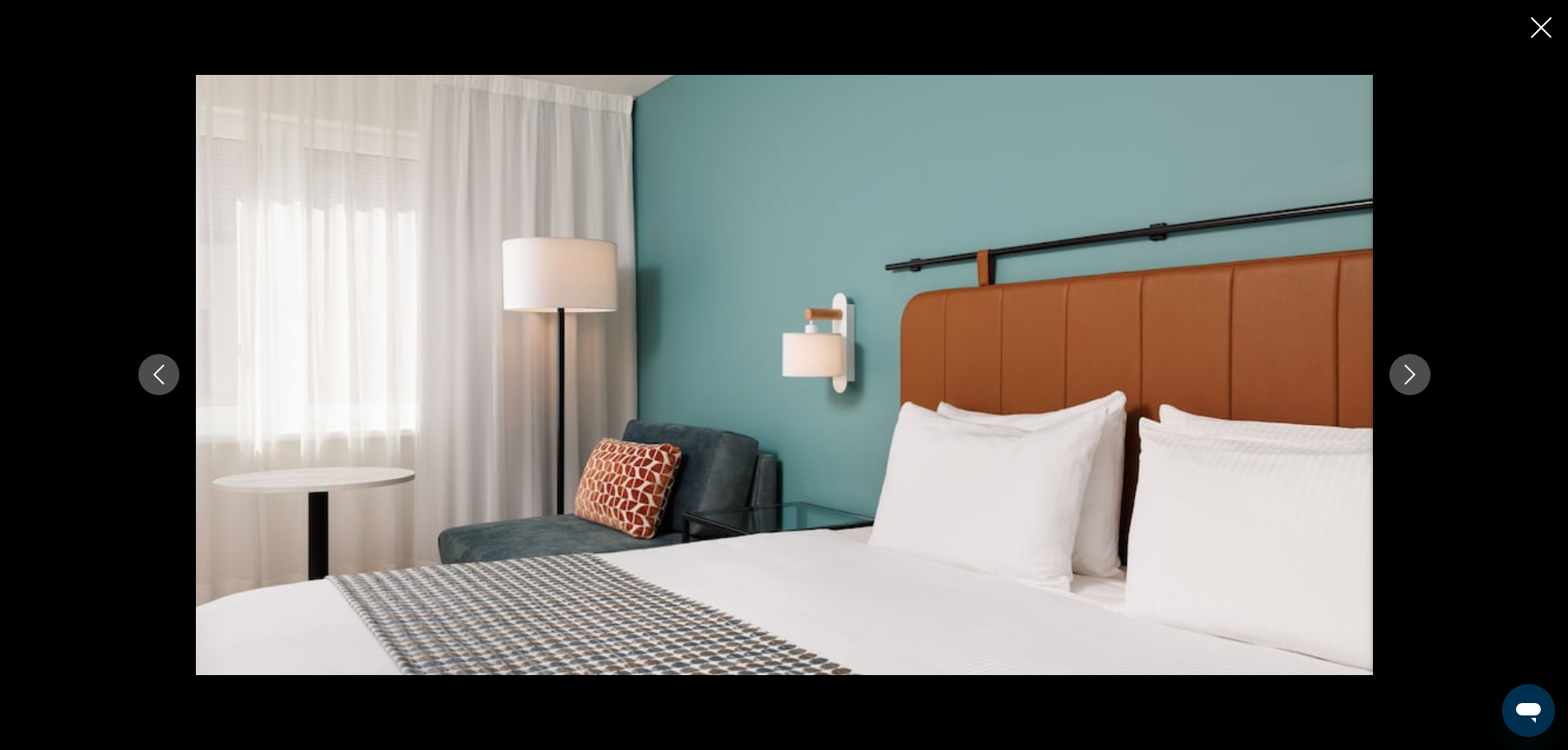
click at [1403, 376] on icon "Next image" at bounding box center [1410, 375] width 20 height 20
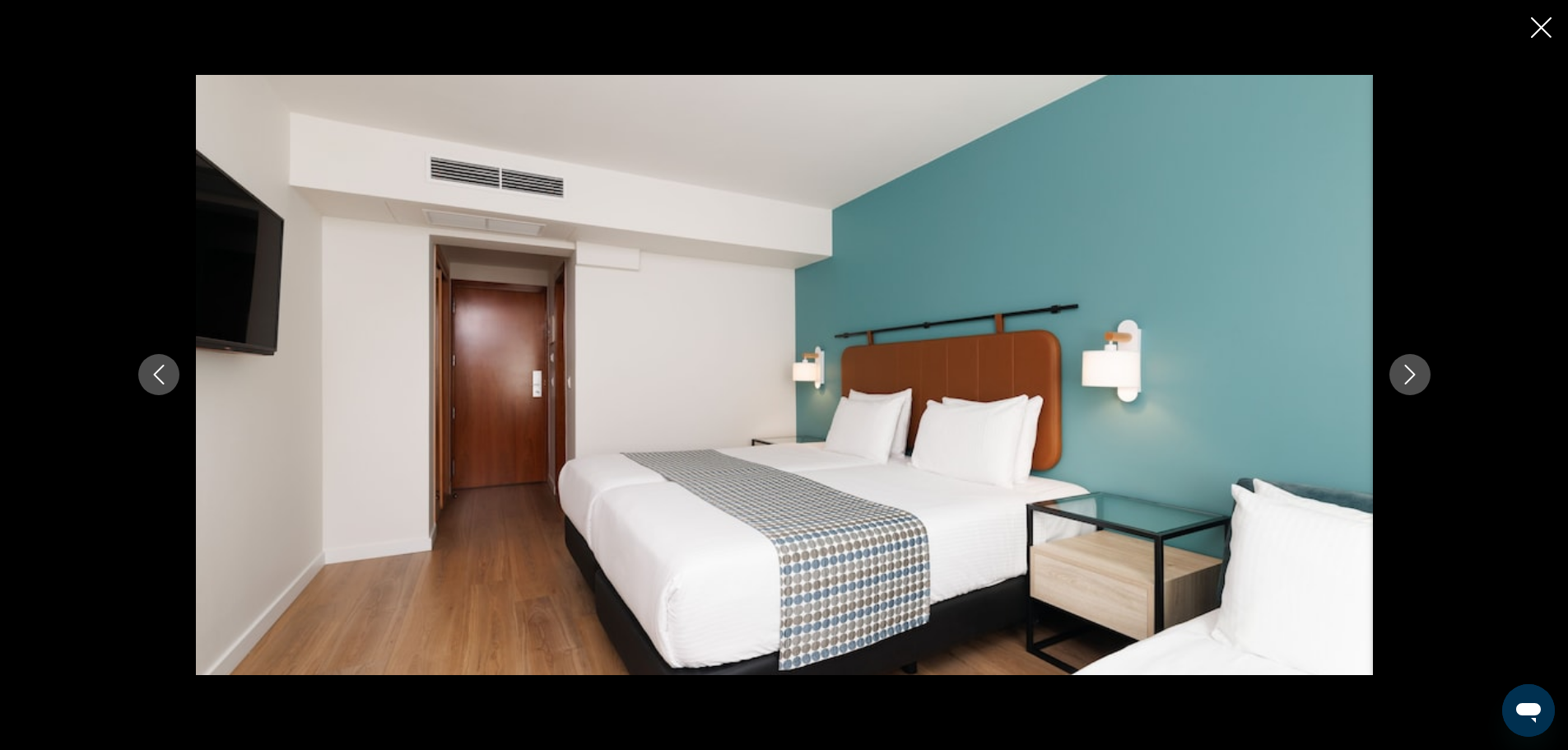
click at [1398, 381] on button "Next image" at bounding box center [1410, 375] width 41 height 41
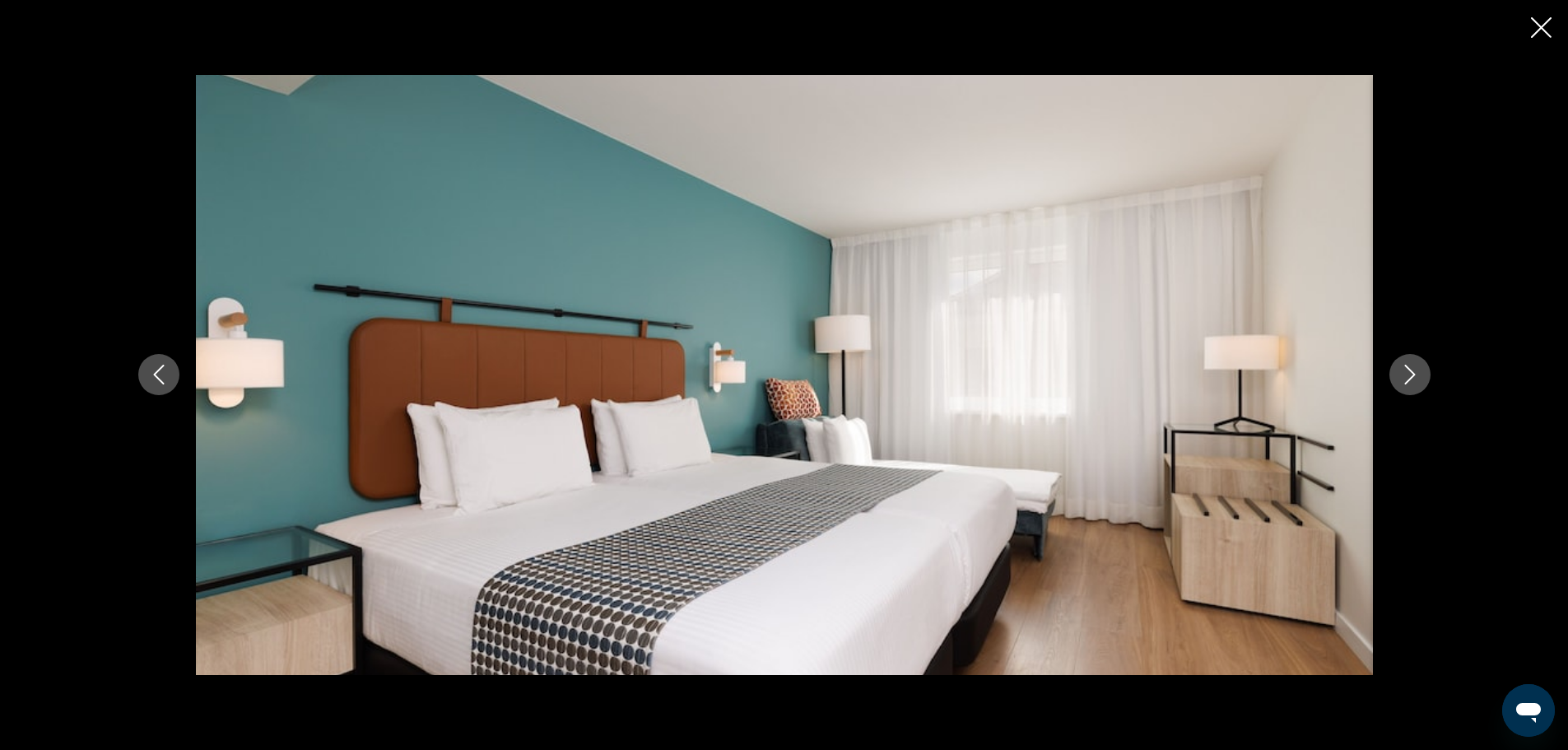
click at [1397, 381] on button "Next image" at bounding box center [1410, 375] width 41 height 41
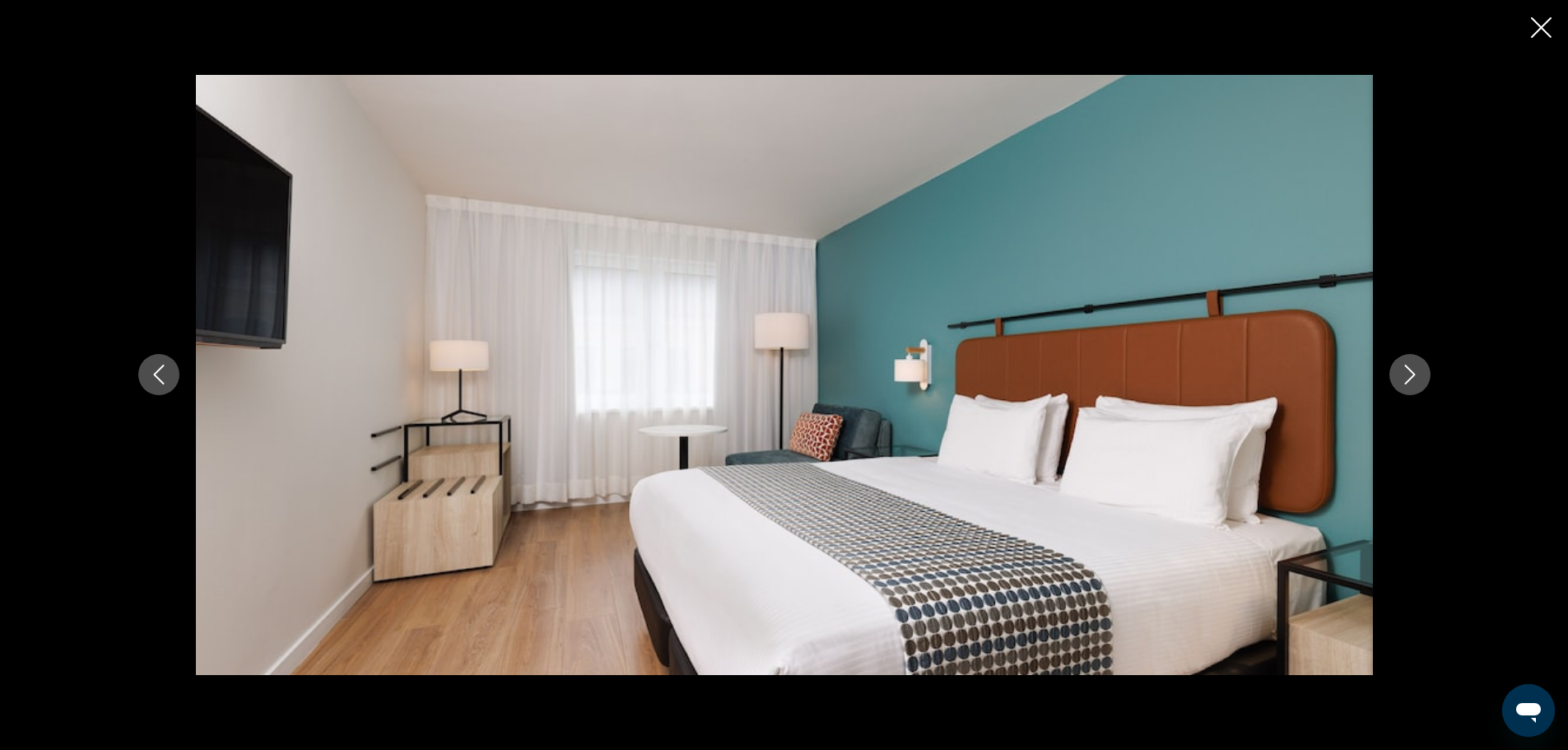
click at [1395, 387] on button "Next image" at bounding box center [1410, 375] width 41 height 41
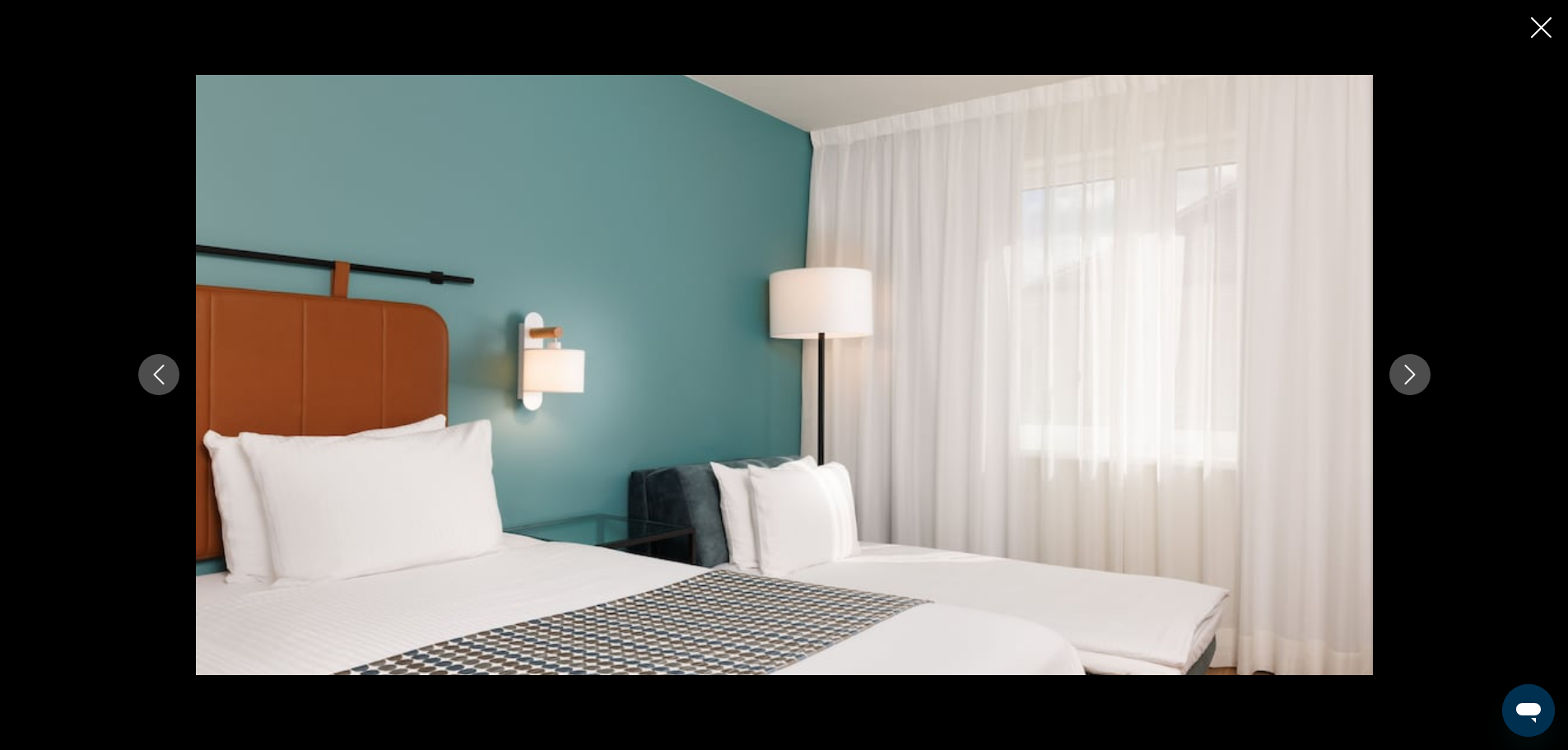
click at [1395, 387] on button "Next image" at bounding box center [1410, 375] width 41 height 41
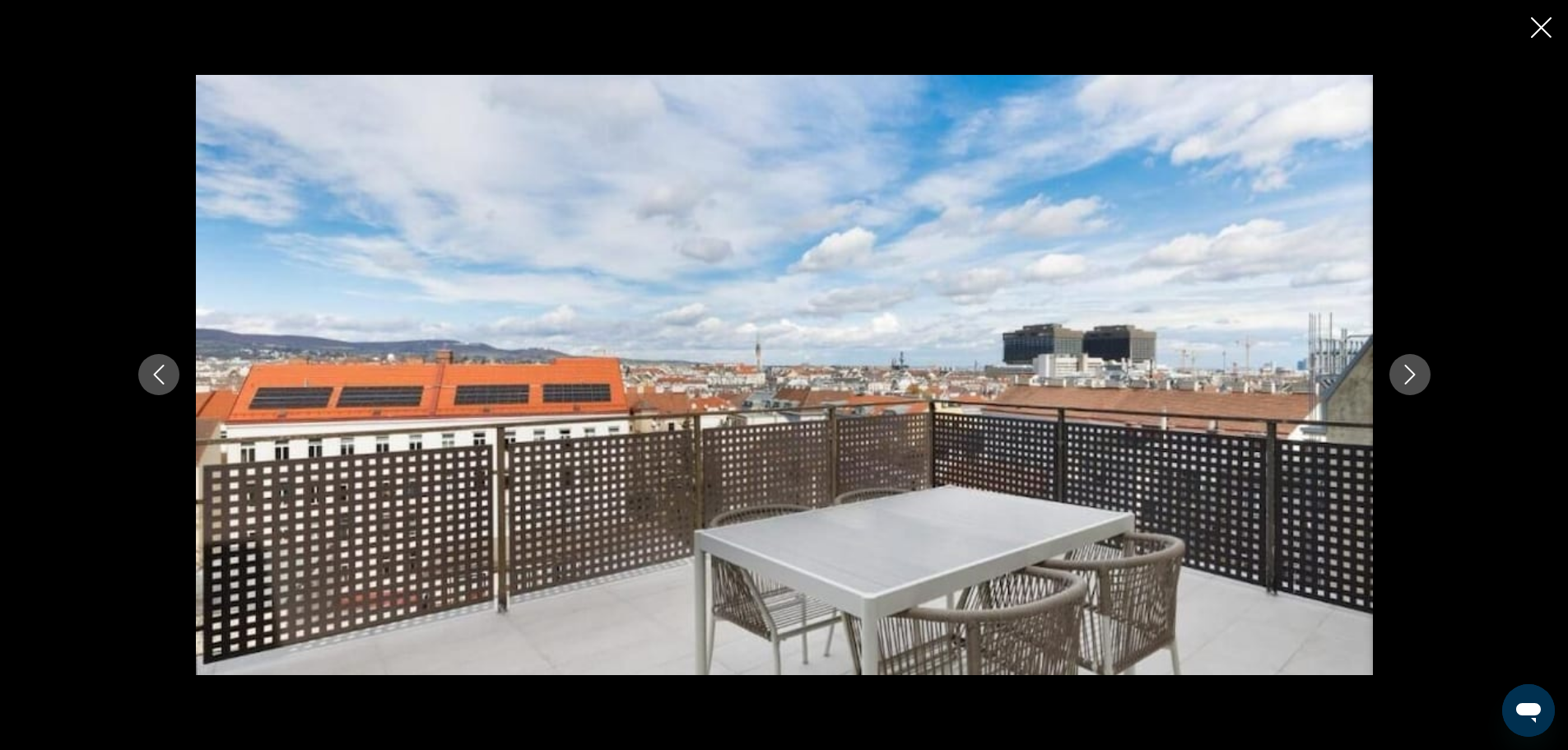
click at [1395, 387] on button "Next image" at bounding box center [1410, 375] width 41 height 41
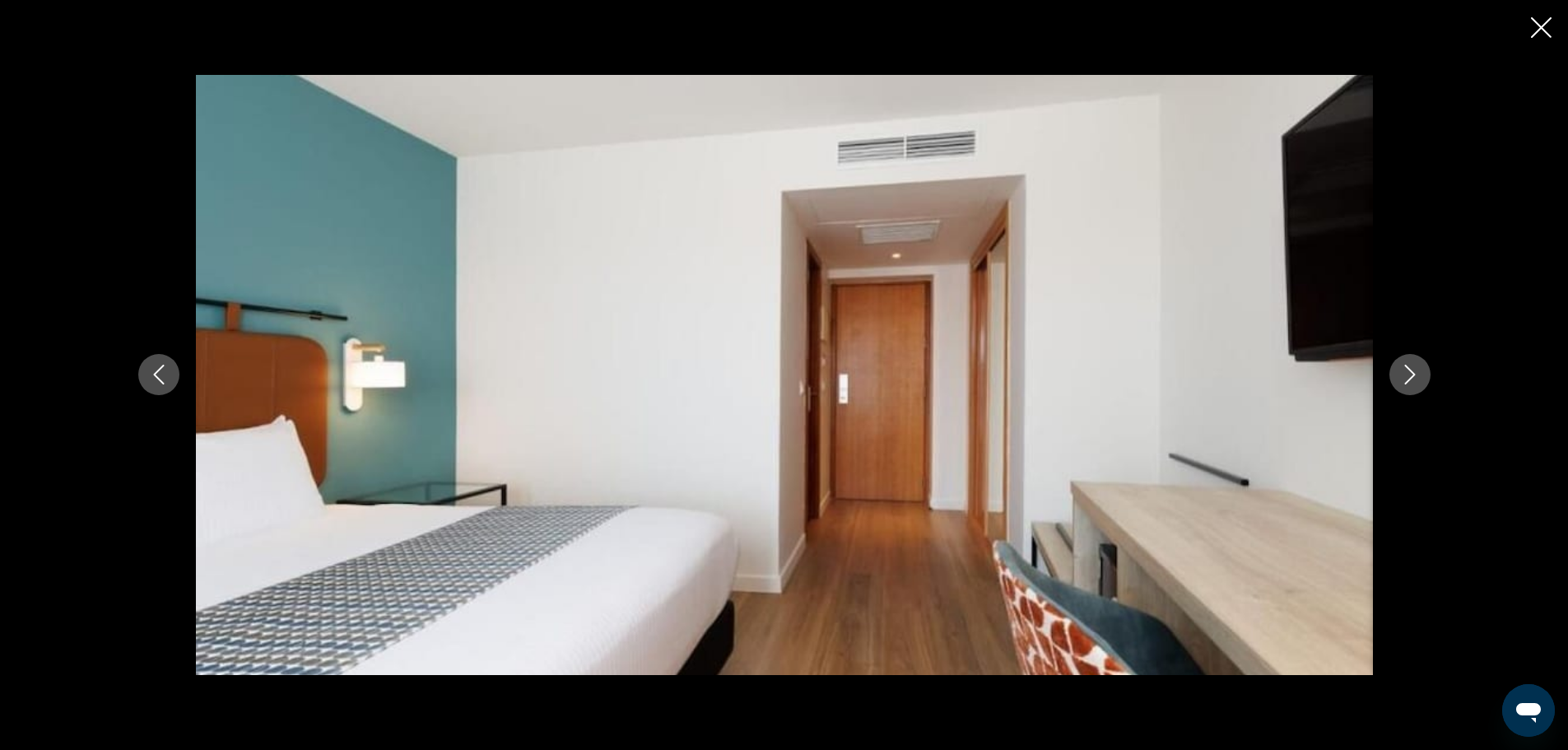
click at [165, 392] on button "Previous image" at bounding box center [159, 375] width 41 height 41
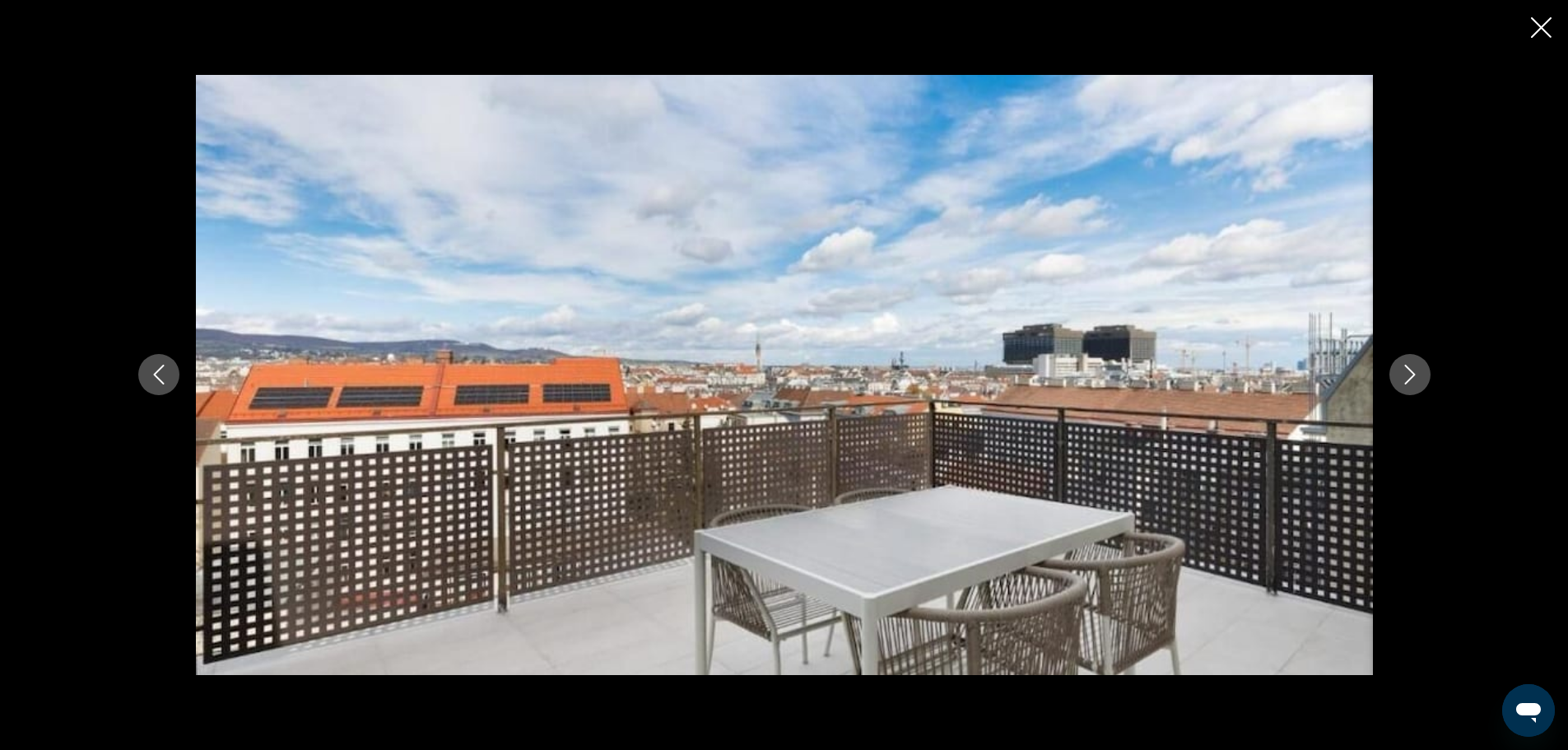
click at [1396, 372] on button "Next image" at bounding box center [1410, 375] width 41 height 41
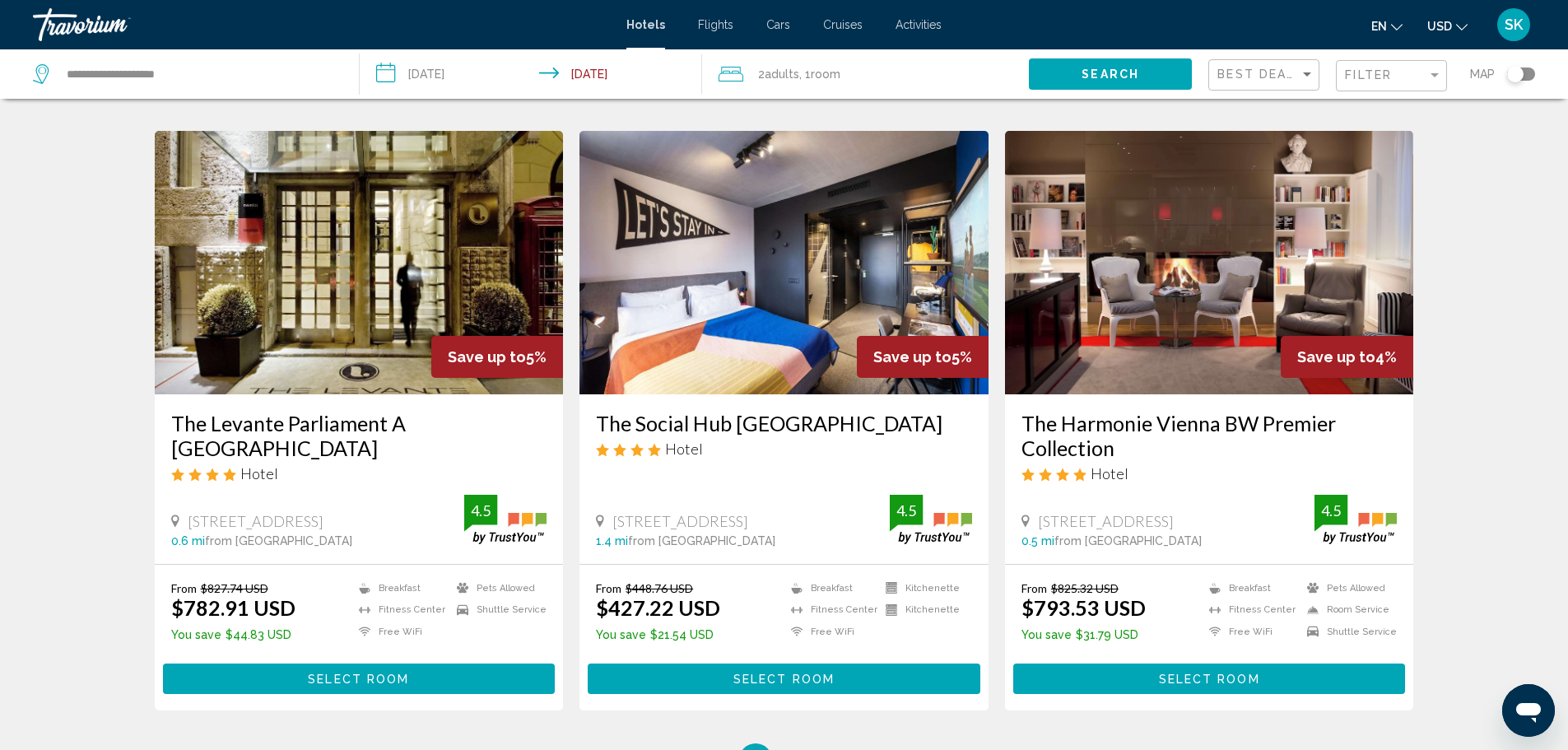
scroll to position [1934, 0]
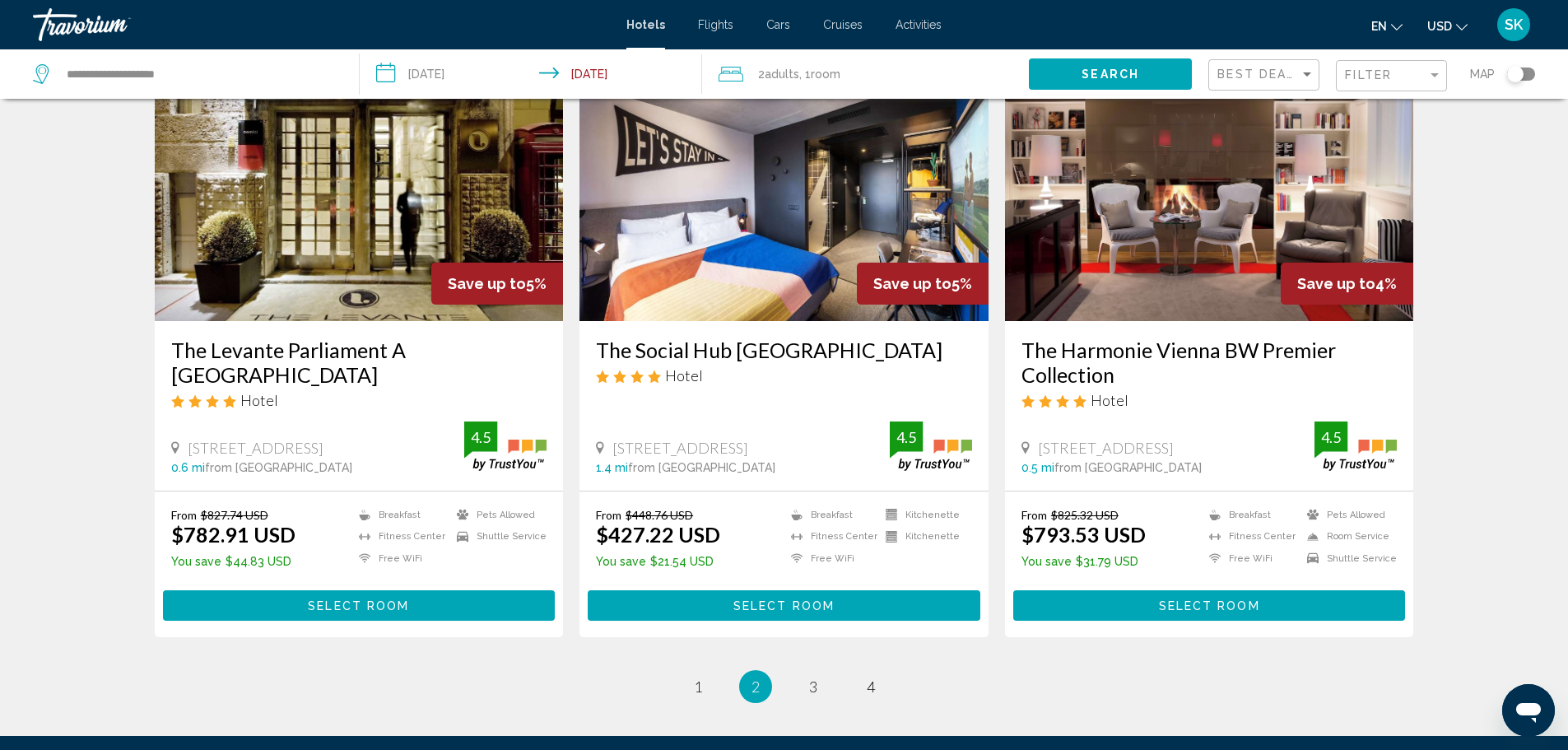
click at [780, 230] on img "Main content" at bounding box center [784, 189] width 409 height 263
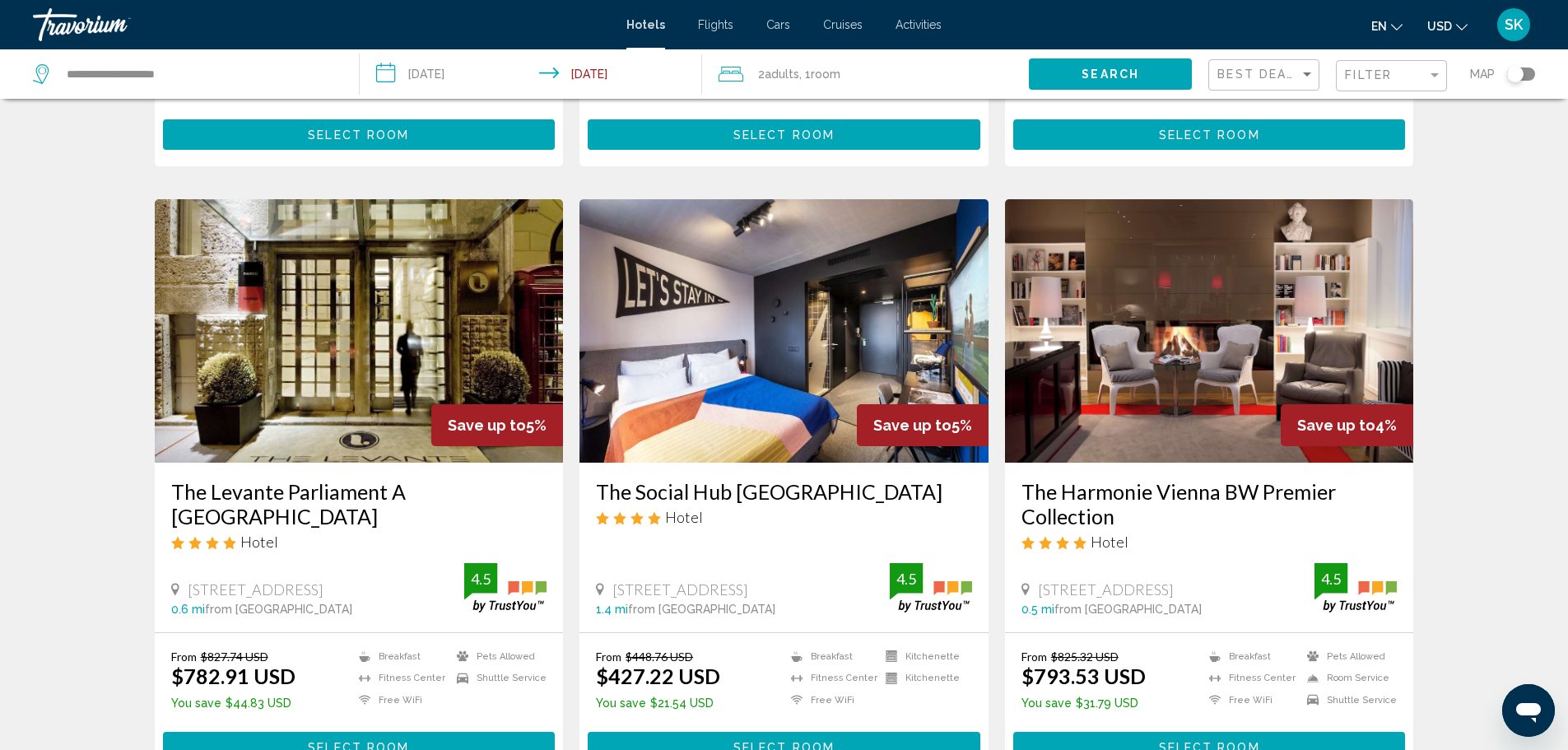
scroll to position [2099, 0]
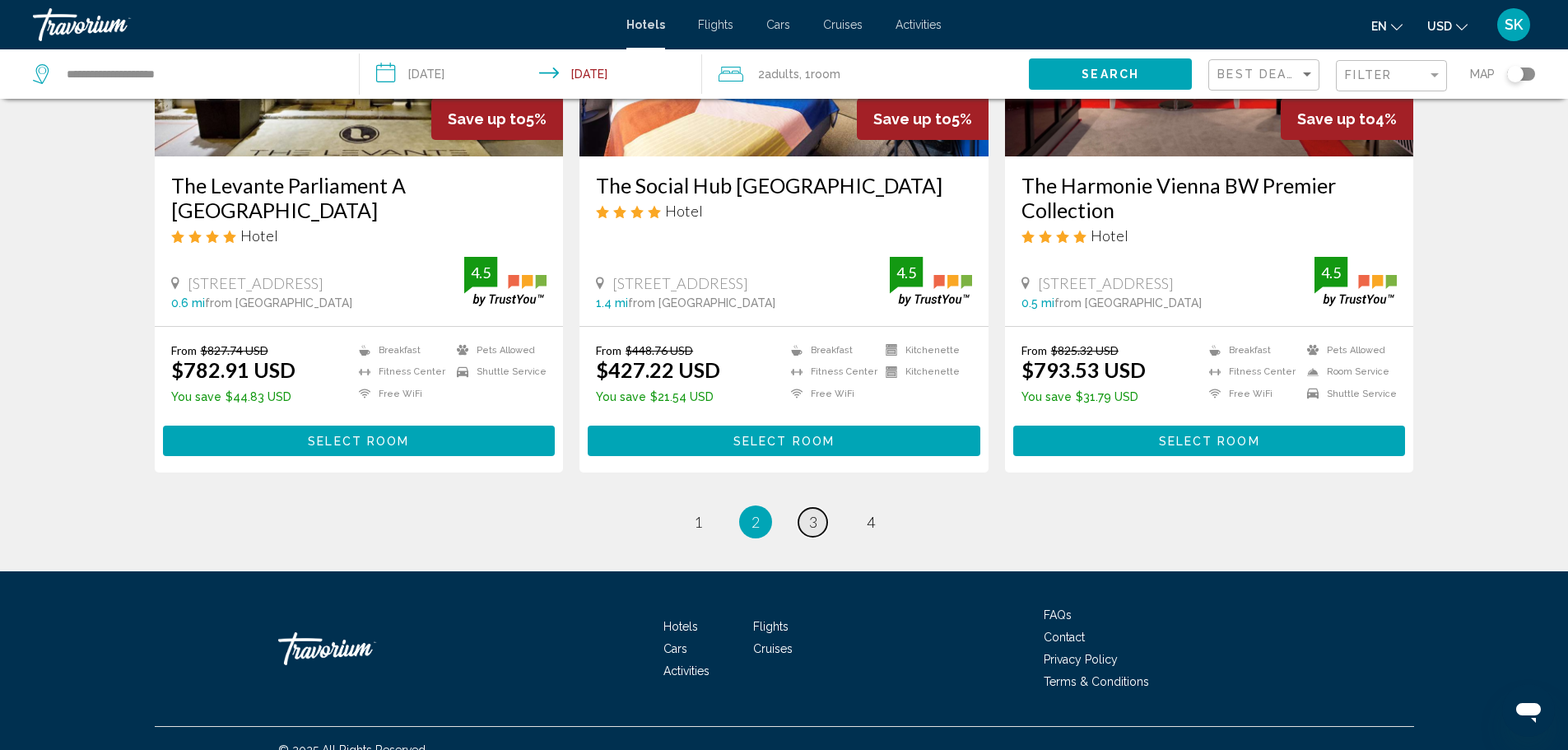
click at [816, 513] on span "3" at bounding box center [813, 522] width 8 height 19
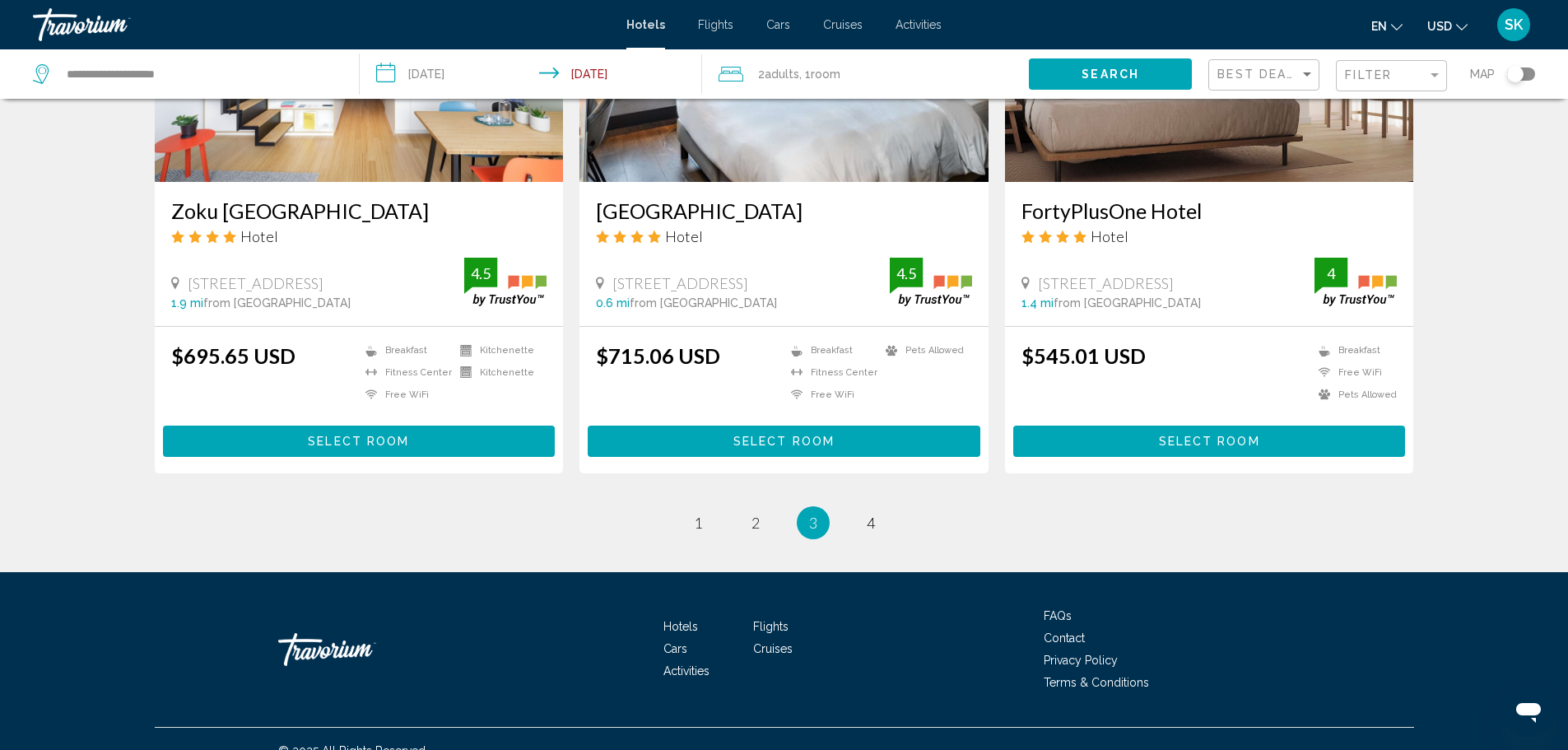
scroll to position [2024, 0]
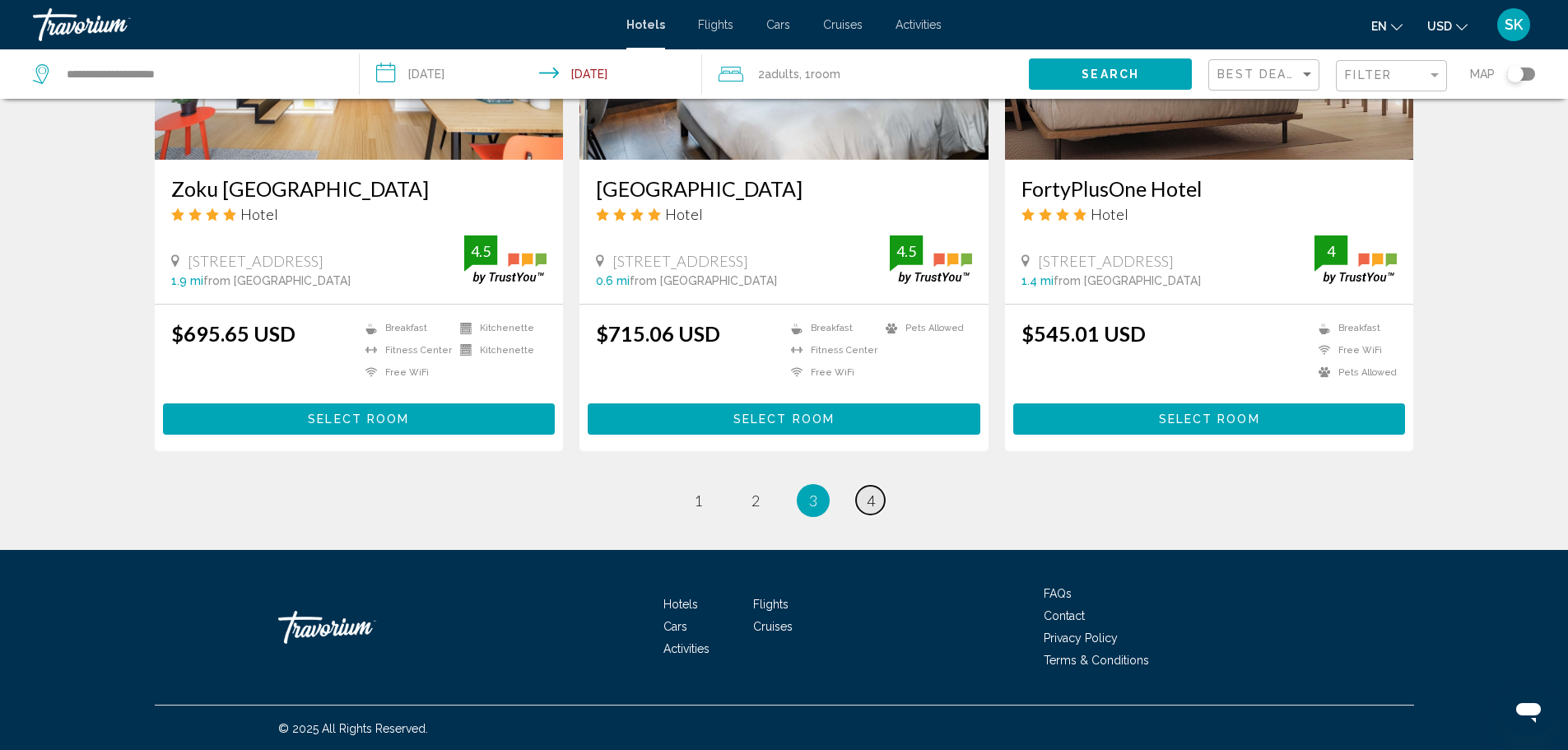
click at [870, 497] on span "4" at bounding box center [870, 500] width 8 height 19
